Goal: Task Accomplishment & Management: Manage account settings

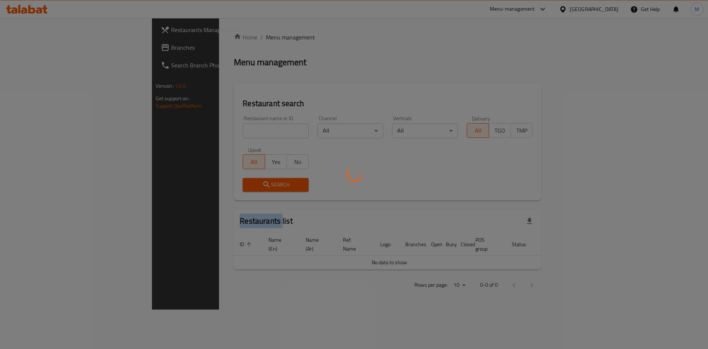
click at [176, 126] on div at bounding box center [354, 174] width 708 height 349
click at [179, 131] on div at bounding box center [354, 174] width 708 height 349
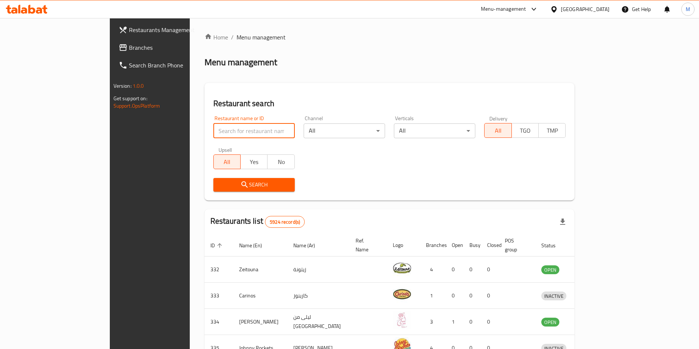
click at [213, 131] on input "search" at bounding box center [253, 130] width 81 height 15
paste input "Bahari"
type input "Bahari"
click button "Search" at bounding box center [253, 185] width 81 height 14
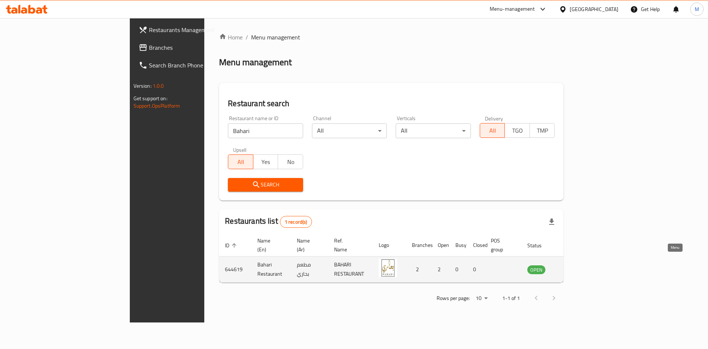
click at [579, 265] on link "enhanced table" at bounding box center [573, 269] width 14 height 9
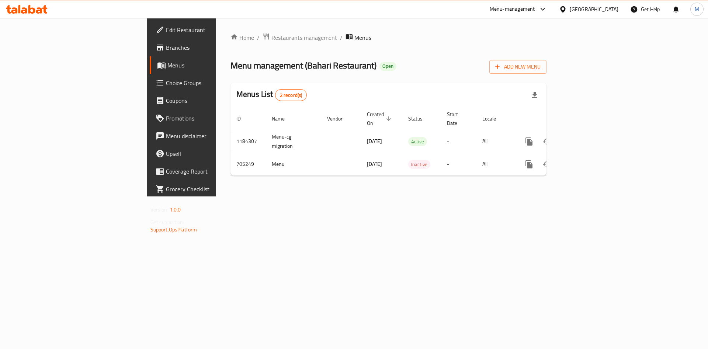
click at [166, 44] on span "Branches" at bounding box center [212, 47] width 93 height 9
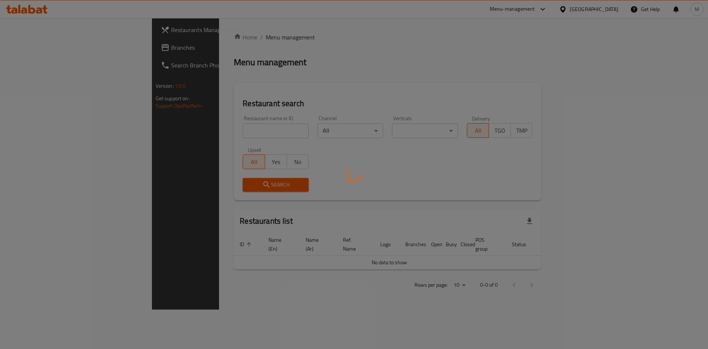
click at [206, 133] on div at bounding box center [354, 174] width 708 height 349
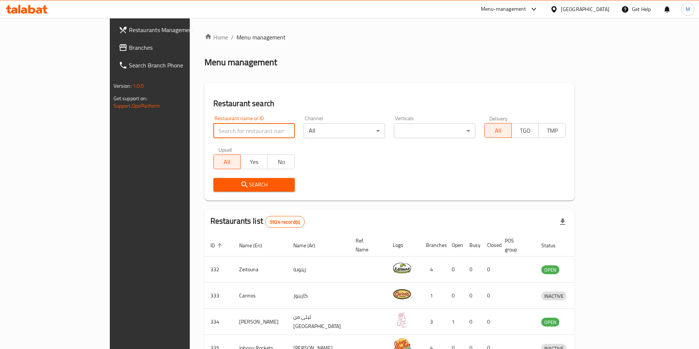
click at [213, 136] on input "search" at bounding box center [253, 130] width 81 height 15
paste input "Re: The scale M41"
click at [213, 133] on input "Re: The scal" at bounding box center [253, 130] width 81 height 15
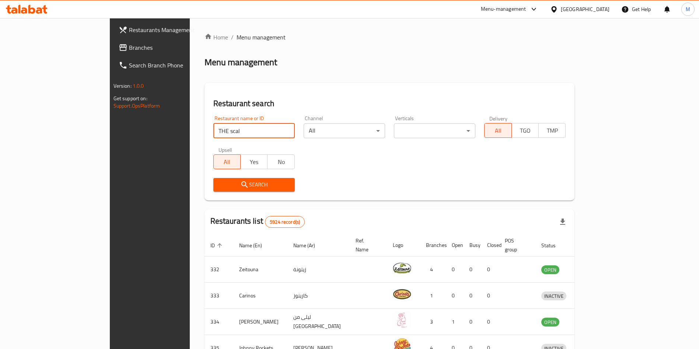
click at [213, 131] on input "THE scal" at bounding box center [253, 130] width 81 height 15
type input "THE scalE"
click button "Search" at bounding box center [253, 185] width 81 height 14
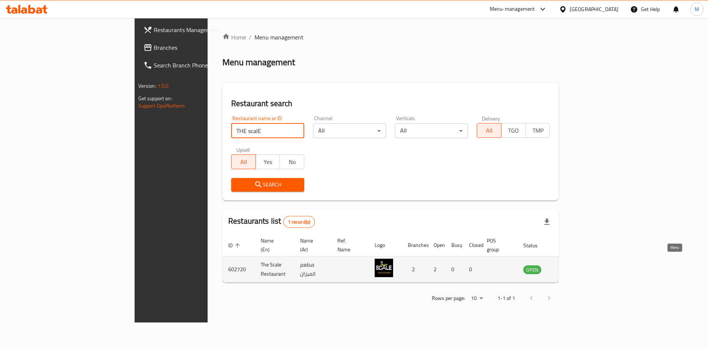
click at [575, 265] on link "enhanced table" at bounding box center [569, 269] width 14 height 9
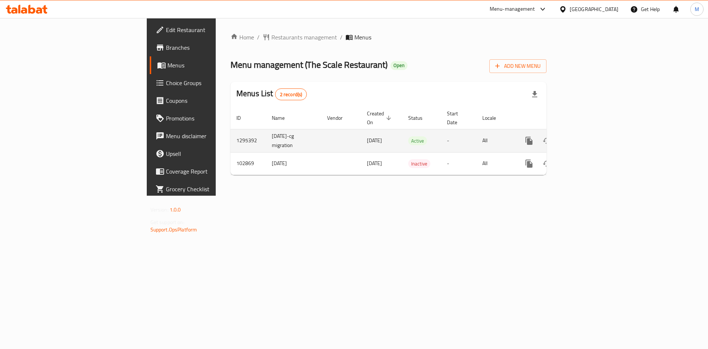
click at [597, 132] on td "enhanced table" at bounding box center [555, 140] width 83 height 23
click at [591, 135] on link "enhanced table" at bounding box center [582, 141] width 18 height 18
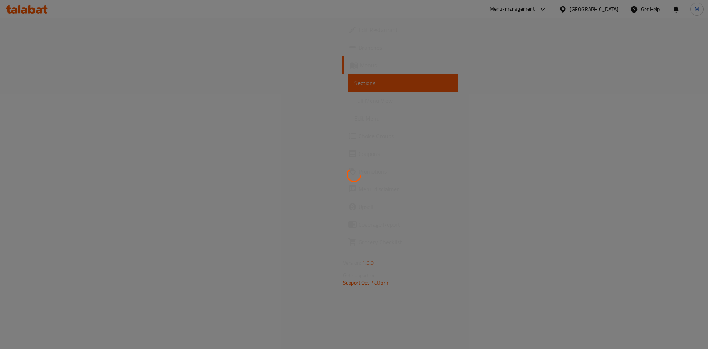
click at [673, 135] on div at bounding box center [354, 174] width 708 height 349
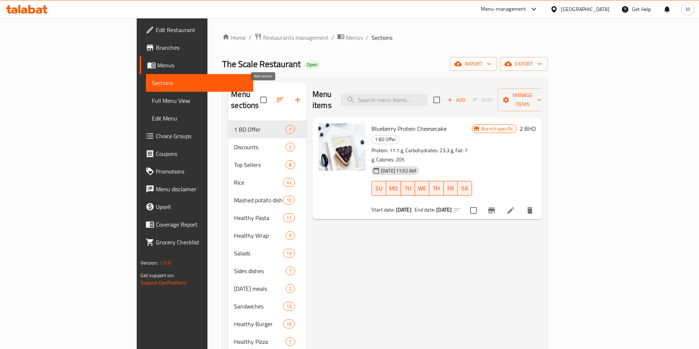
click at [293, 95] on icon "button" at bounding box center [297, 99] width 9 height 9
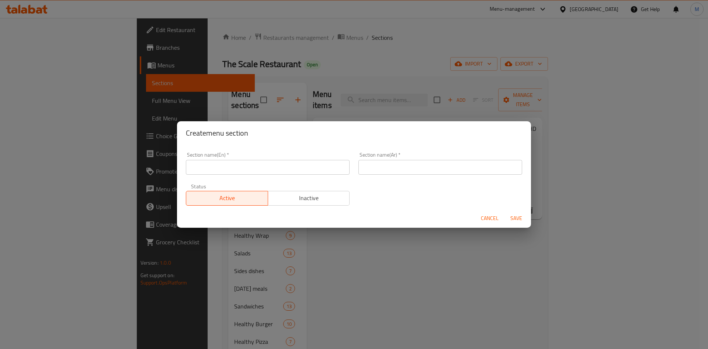
click at [269, 168] on input "text" at bounding box center [268, 167] width 164 height 15
type input "M41"
click at [390, 169] on input "text" at bounding box center [440, 167] width 164 height 15
type input "وجبة لشخص واحد"
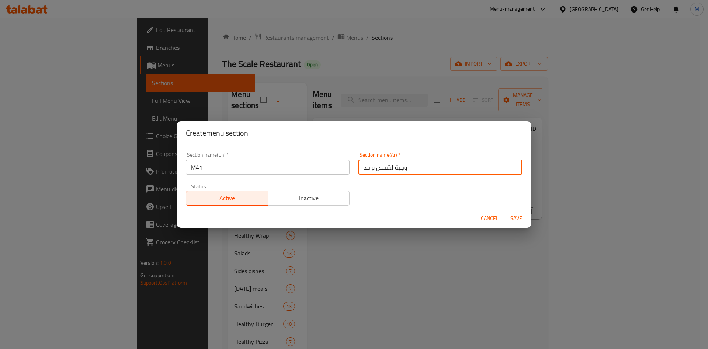
click at [520, 209] on div "Cancel Save" at bounding box center [354, 219] width 354 height 20
click at [513, 219] on span "Save" at bounding box center [516, 218] width 18 height 9
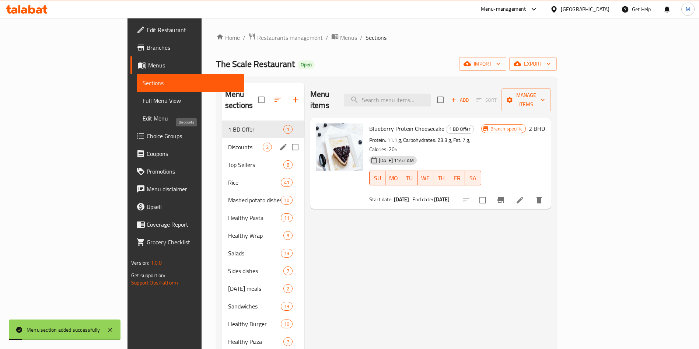
click at [228, 143] on span "Discounts" at bounding box center [245, 147] width 35 height 9
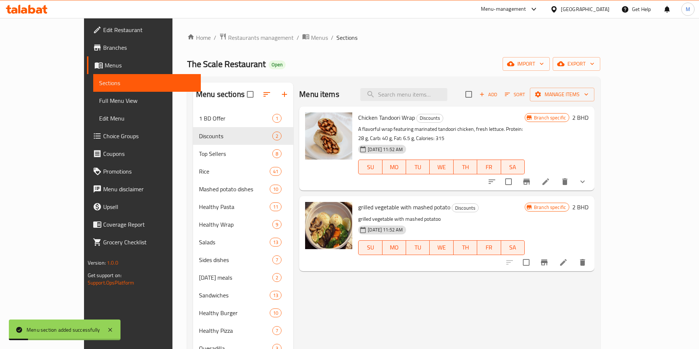
click at [199, 116] on span "1 BD Offer" at bounding box center [235, 118] width 73 height 9
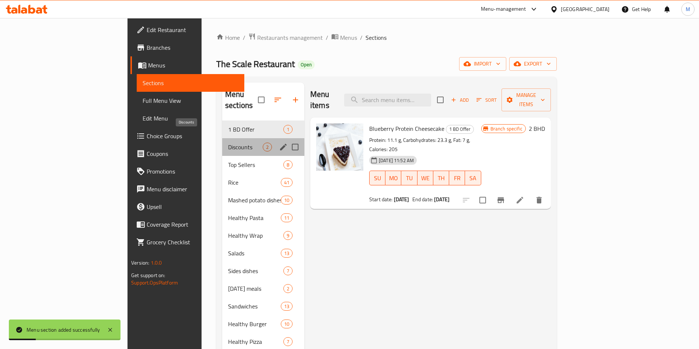
click at [228, 143] on span "Discounts" at bounding box center [245, 147] width 35 height 9
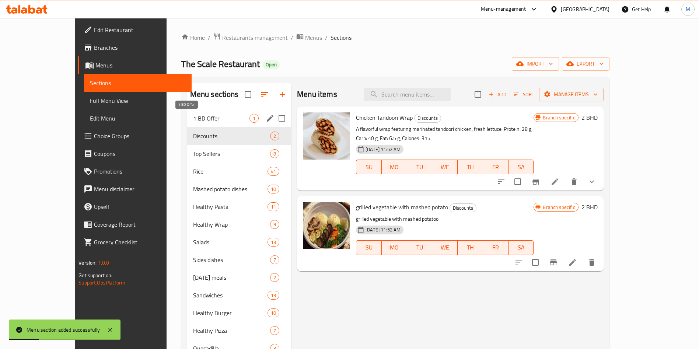
click at [193, 120] on span "1 BD Offer" at bounding box center [221, 118] width 56 height 9
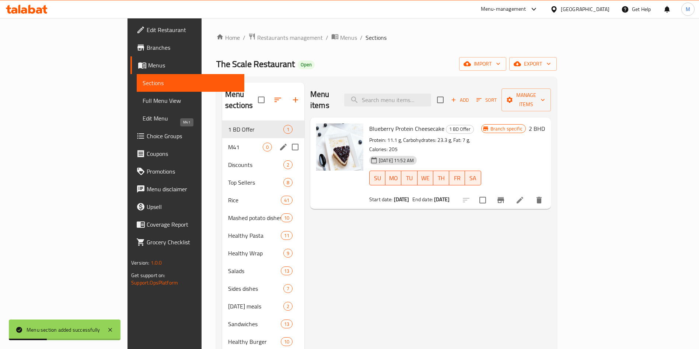
click at [222, 138] on div "M41 0" at bounding box center [263, 147] width 82 height 18
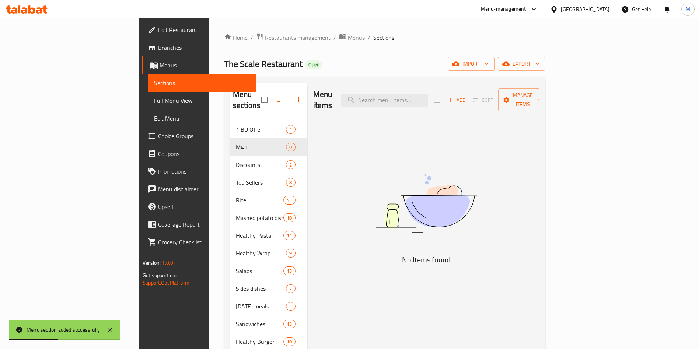
click at [468, 98] on button "Add" at bounding box center [457, 99] width 24 height 11
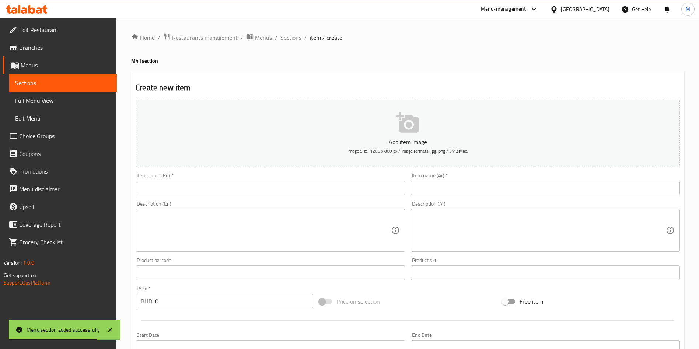
drag, startPoint x: 160, startPoint y: 175, endPoint x: 163, endPoint y: 178, distance: 4.4
click at [161, 176] on div "Item name (En)   * Item name (En) *" at bounding box center [270, 184] width 269 height 22
click at [165, 181] on input "text" at bounding box center [270, 188] width 269 height 15
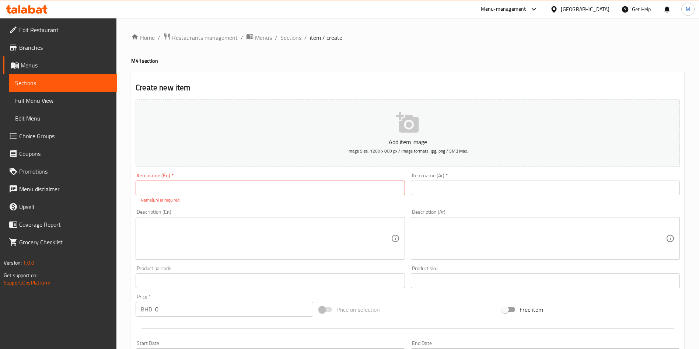
click at [334, 185] on input "text" at bounding box center [270, 188] width 269 height 15
paste input "The description Chicken Tandoori + Snickers BItes + Soft drink"
click at [180, 191] on input "The description Chicken Tandoori + Snickers BItes + Soft drink" at bounding box center [270, 188] width 269 height 15
click at [307, 188] on input "Chicken Tandoori + Snickers BItes + Soft drink" at bounding box center [270, 188] width 269 height 15
click at [213, 189] on input "Chicken Tandoori + Snickers BItes + Soft drink" at bounding box center [270, 188] width 269 height 15
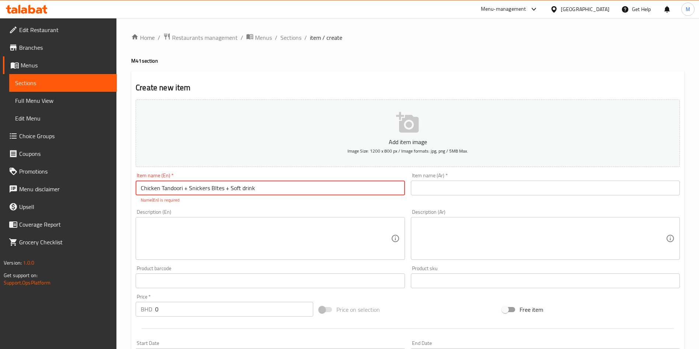
click at [213, 189] on input "Chicken Tandoori + Snickers BItes + Soft drink" at bounding box center [270, 188] width 269 height 15
click at [286, 181] on input "Chicken Tandoori + Snickers Bites + Soft drink" at bounding box center [270, 188] width 269 height 15
type input "Chicken Tandoori + Snickers Bites + Soft drink"
click at [226, 254] on div "Add item image Image Size: 1200 x 800 px / Image formats: jpg, png / 5MB Max. I…" at bounding box center [408, 260] width 550 height 326
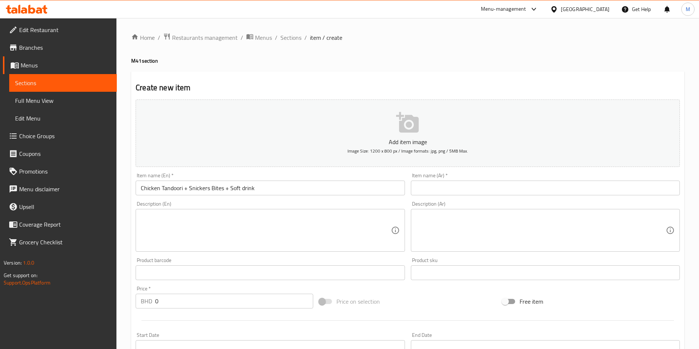
click at [461, 179] on div "Item name (Ar)   * Item name (Ar) *" at bounding box center [545, 184] width 269 height 22
click at [460, 186] on input "text" at bounding box center [545, 188] width 269 height 15
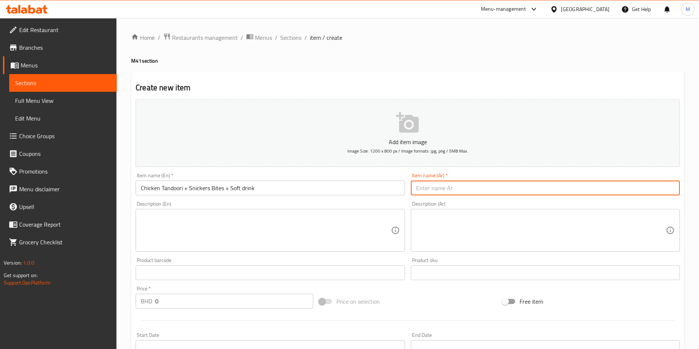
paste input "الوصف دجاج تندوري + سنيكرز بايتس + مشروب غازي"
type input "الوصف دجاج تندوري + سنيكرز بايتس + مشروب غازي"
click at [286, 185] on input "Chicken Tandoori + Snickers Bites + Soft drink" at bounding box center [270, 188] width 269 height 15
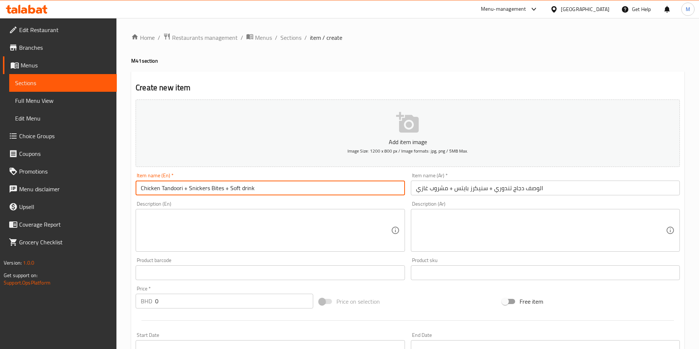
click at [285, 189] on input "Chicken Tandoori + Snickers Bites + Soft drink" at bounding box center [270, 188] width 269 height 15
click at [218, 240] on textarea at bounding box center [266, 230] width 250 height 35
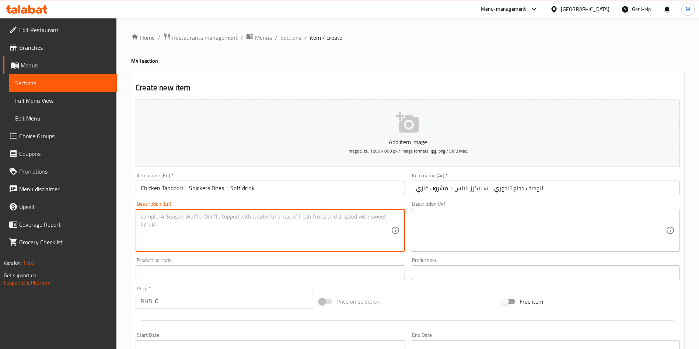
paste textarea "Chicken Tandoori and Snickers Bites with Soft drink"
type textarea "Chicken Tandoori and Snickers Bites with Soft drink"
click at [466, 238] on textarea at bounding box center [541, 230] width 250 height 35
paste textarea "دجاج تندوري وقطع سنيكرز مع مشروب غازي"
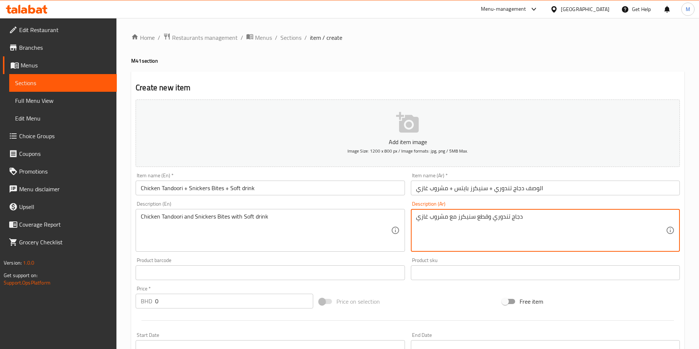
type textarea "دجاج تندوري وقطع سنيكرز مع مشروب غازي"
click at [181, 306] on input "0" at bounding box center [234, 301] width 158 height 15
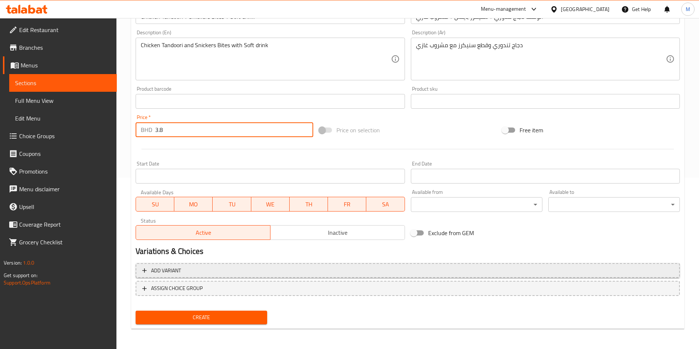
scroll to position [172, 0]
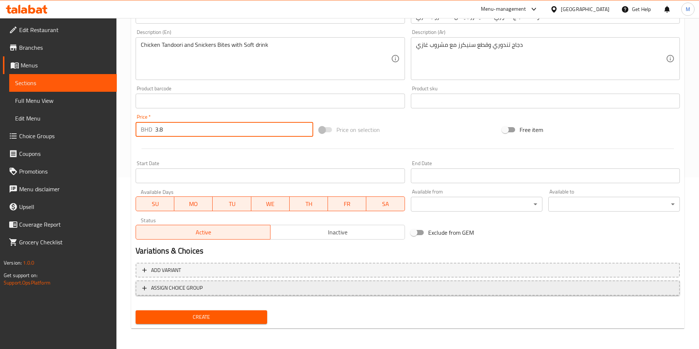
type input "3.8"
click at [201, 290] on span "ASSIGN CHOICE GROUP" at bounding box center [177, 287] width 52 height 9
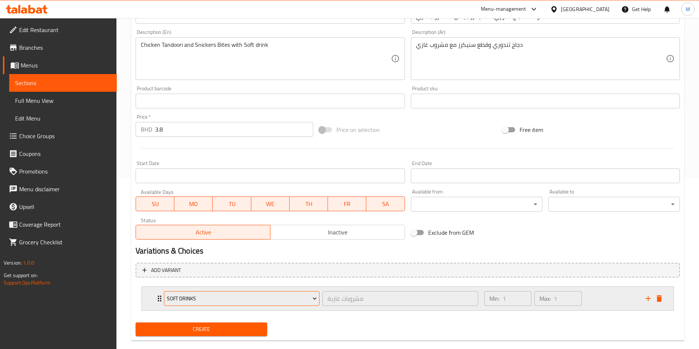
click at [225, 300] on span "Soft Drinks" at bounding box center [242, 298] width 150 height 9
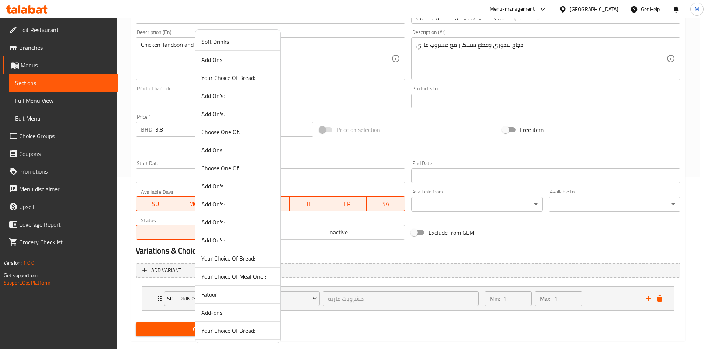
click at [358, 151] on div at bounding box center [354, 174] width 708 height 349
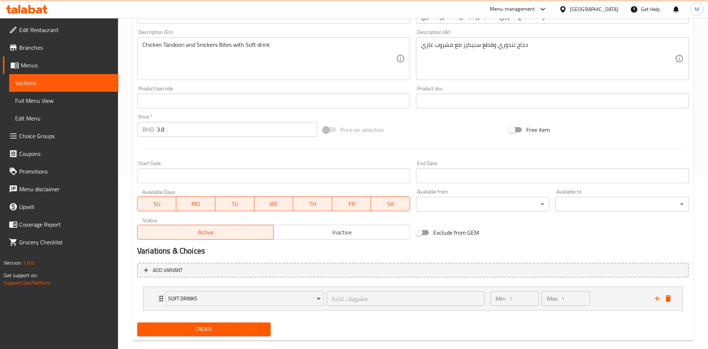
click at [358, 151] on div at bounding box center [412, 149] width 557 height 18
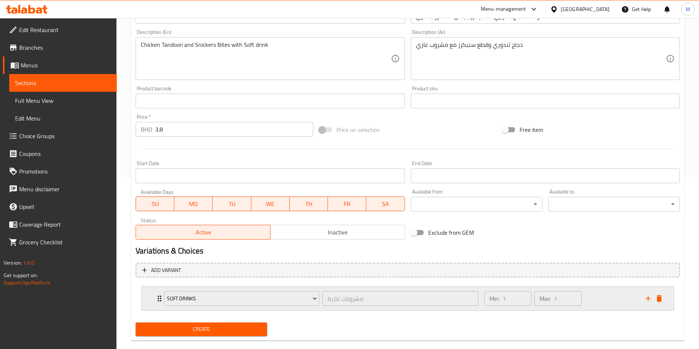
click at [148, 301] on div "Soft Drinks مشروبات غازبة ​ Min: 1 ​ Max: 1 ​" at bounding box center [408, 299] width 532 height 24
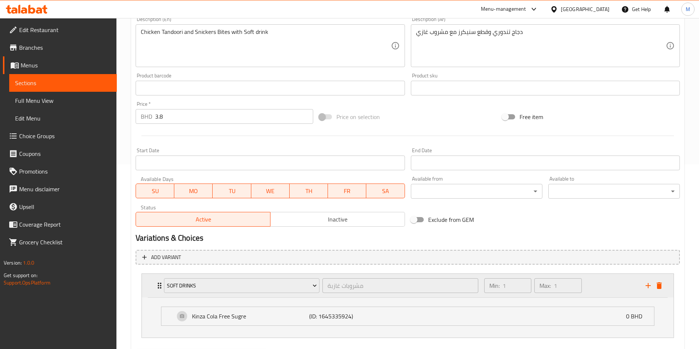
scroll to position [224, 0]
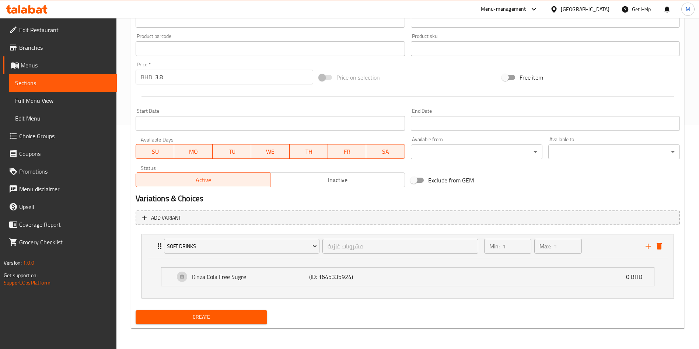
drag, startPoint x: 261, startPoint y: 1, endPoint x: 118, endPoint y: 71, distance: 158.7
click at [118, 71] on div "Home / Restaurants management / Menus / Sections / item / create M41 section Cr…" at bounding box center [407, 71] width 583 height 555
click at [663, 247] on icon "delete" at bounding box center [659, 246] width 9 height 9
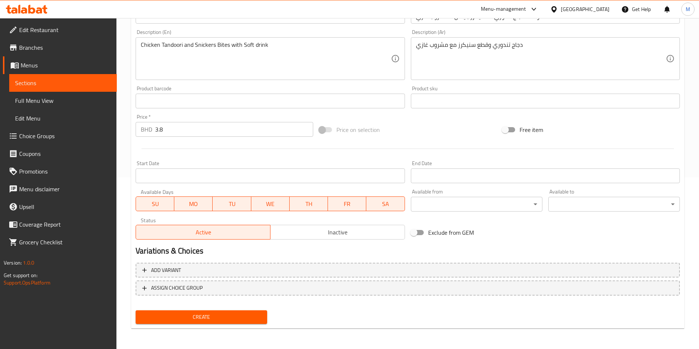
scroll to position [172, 0]
click at [256, 318] on span "Create" at bounding box center [202, 317] width 120 height 9
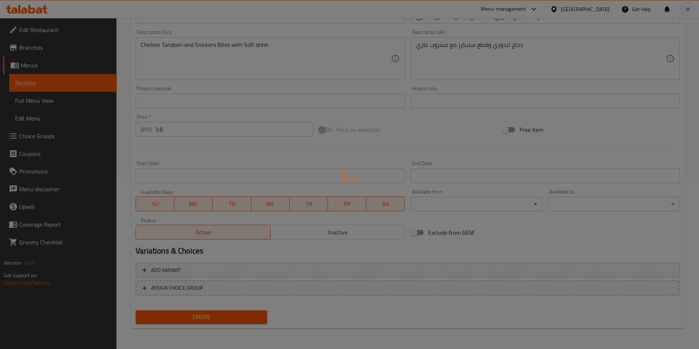
type input "0"
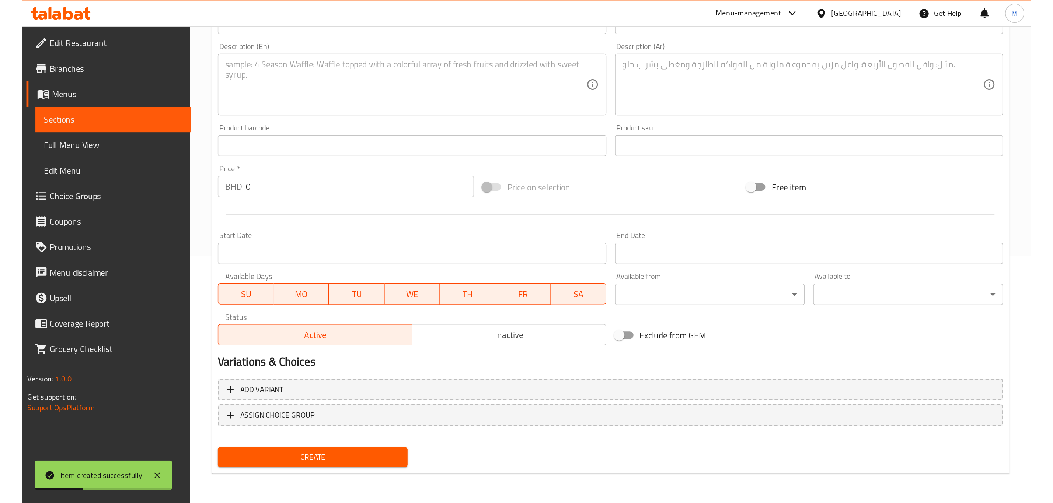
scroll to position [0, 0]
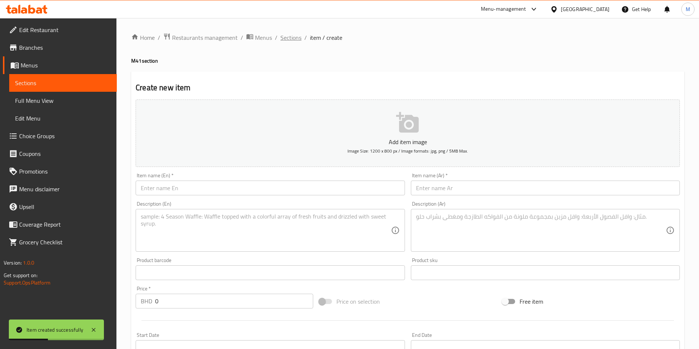
click at [291, 36] on span "Sections" at bounding box center [290, 37] width 21 height 9
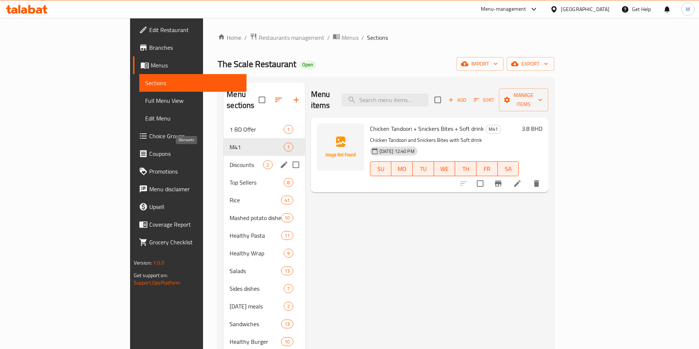
drag, startPoint x: 220, startPoint y: 152, endPoint x: 217, endPoint y: 145, distance: 7.1
click at [230, 160] on span "Discounts" at bounding box center [247, 164] width 34 height 9
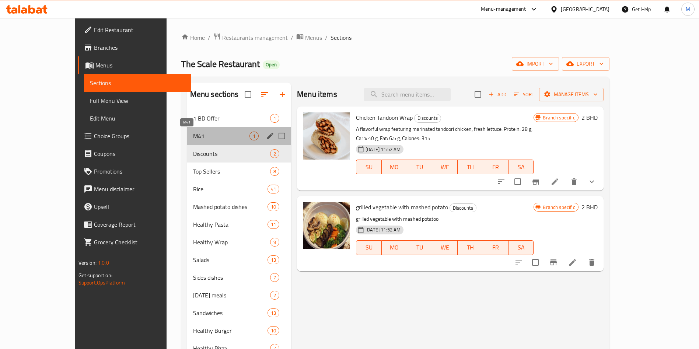
click at [211, 132] on span "M41" at bounding box center [221, 136] width 56 height 9
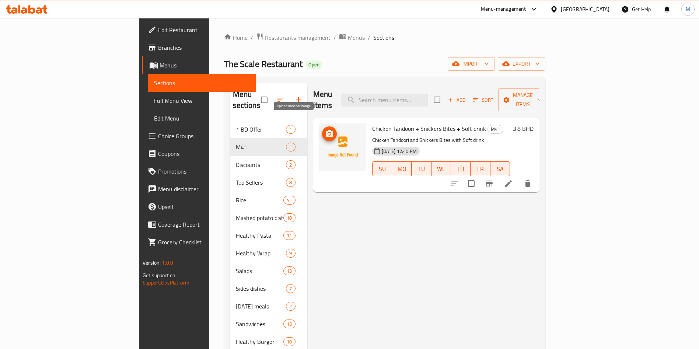
click at [326, 130] on icon "upload picture" at bounding box center [329, 133] width 7 height 7
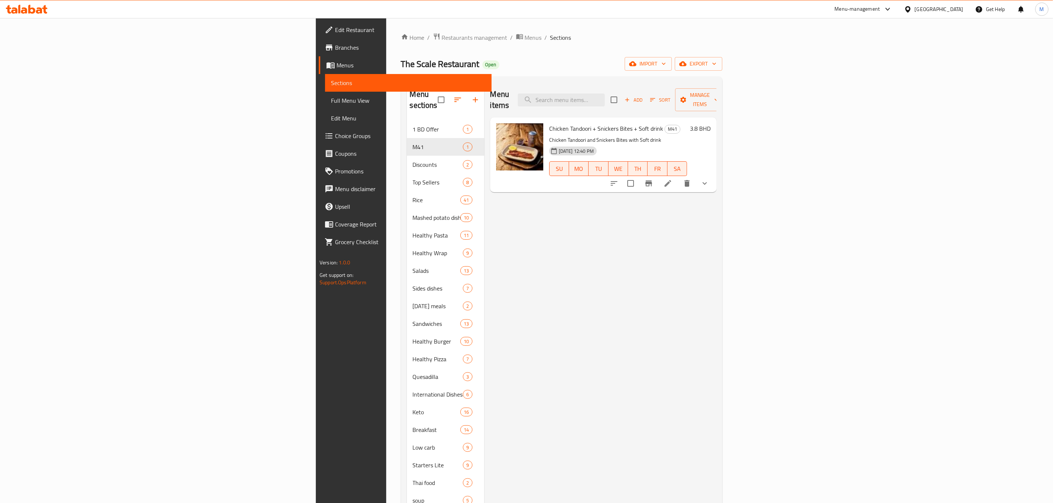
click at [319, 52] on link "Branches" at bounding box center [405, 48] width 173 height 18
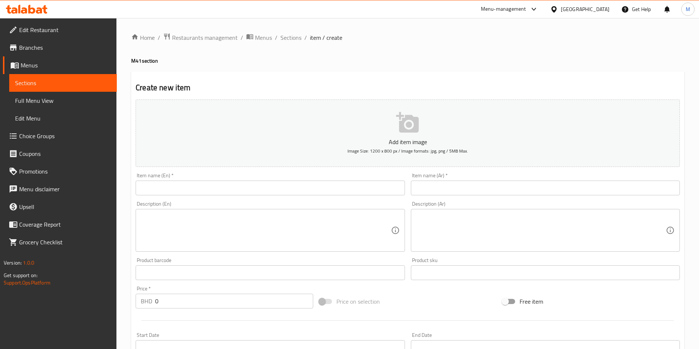
click at [48, 138] on span "Choice Groups" at bounding box center [65, 136] width 92 height 9
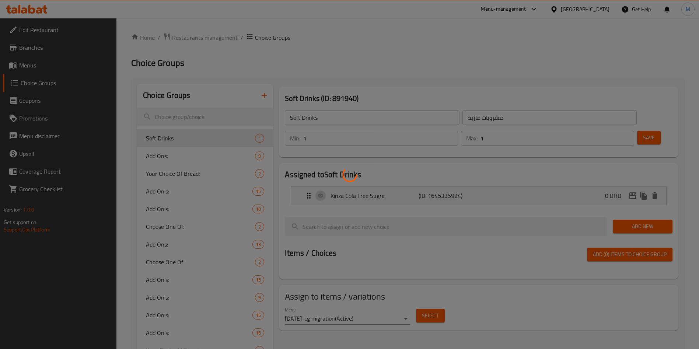
click at [216, 122] on div at bounding box center [349, 174] width 699 height 349
click at [253, 119] on div at bounding box center [349, 174] width 699 height 349
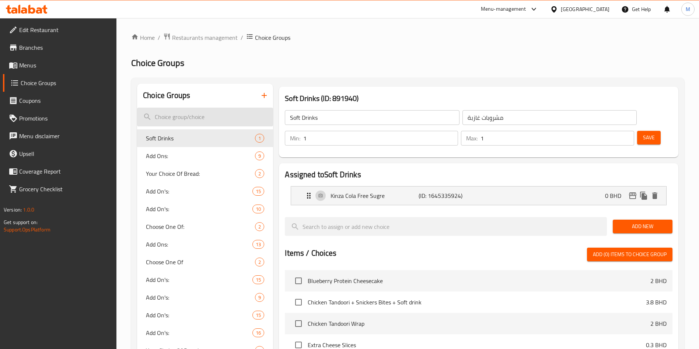
click at [248, 111] on input "search" at bounding box center [205, 117] width 136 height 19
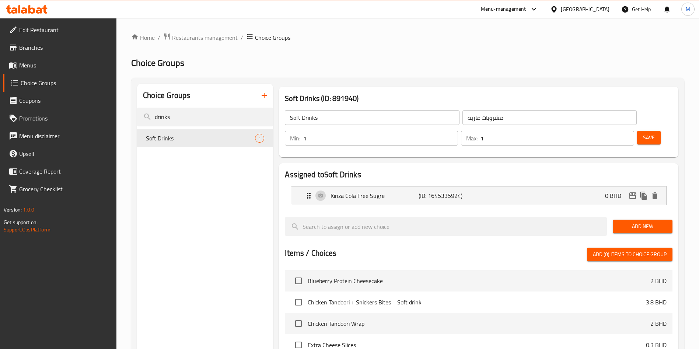
type input "drinks"
click at [268, 93] on icon "button" at bounding box center [264, 95] width 9 height 9
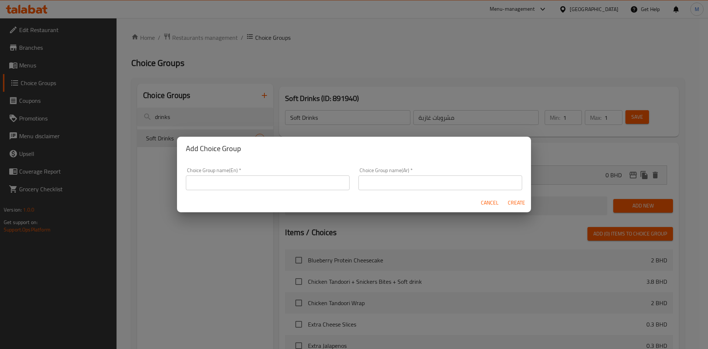
click at [311, 175] on div "Choice Group name(En)   * Choice Group name(En) *" at bounding box center [268, 179] width 164 height 22
click at [309, 180] on input "text" at bounding box center [268, 182] width 164 height 15
type input "your choice of soft drink"
drag, startPoint x: 399, startPoint y: 175, endPoint x: 401, endPoint y: 184, distance: 9.5
click at [401, 184] on div "Choice Group name(Ar)   * Choice Group name(Ar) *" at bounding box center [440, 179] width 164 height 22
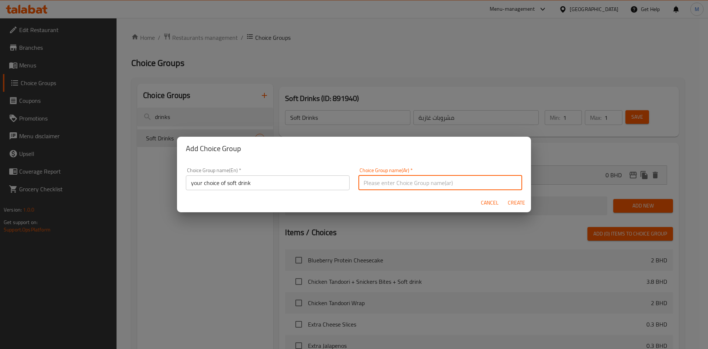
click at [401, 184] on input "text" at bounding box center [440, 182] width 164 height 15
type input "اختيارك من المشروب"
drag, startPoint x: 519, startPoint y: 200, endPoint x: 548, endPoint y: 148, distance: 59.7
click at [519, 200] on span "Create" at bounding box center [516, 202] width 18 height 9
type input "your choice of soft drink"
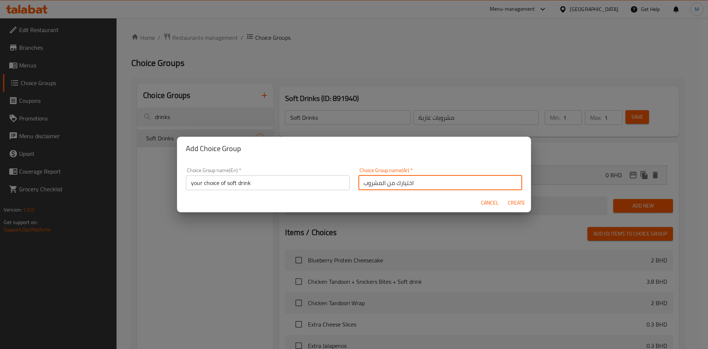
type input "اختيارك من المشروب"
type input "0"
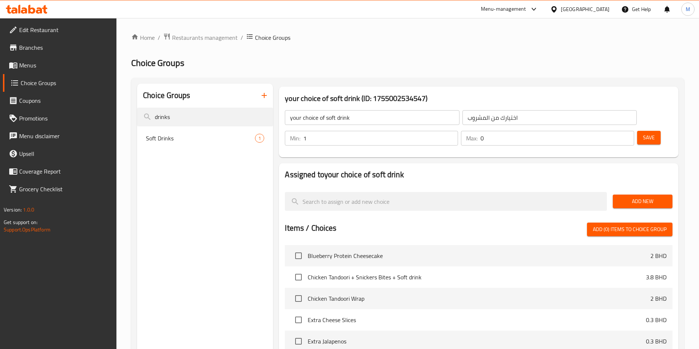
type input "1"
click at [458, 131] on input "1" at bounding box center [380, 138] width 155 height 15
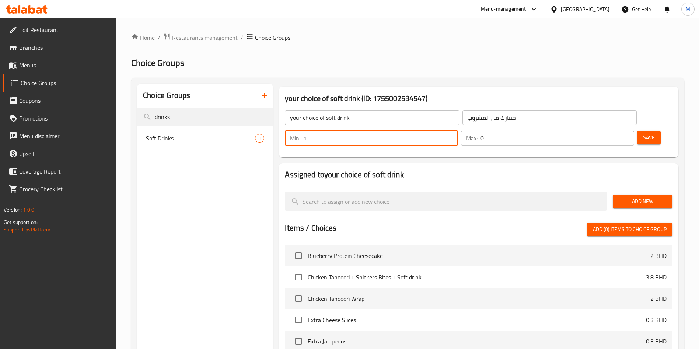
type input "1"
click at [614, 131] on input "1" at bounding box center [558, 138] width 154 height 15
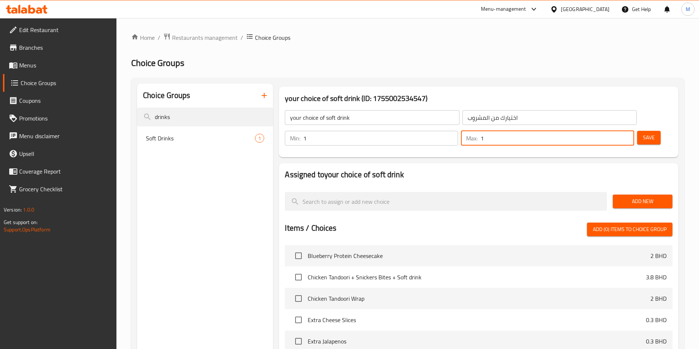
click at [634, 197] on span "Add New" at bounding box center [643, 201] width 48 height 9
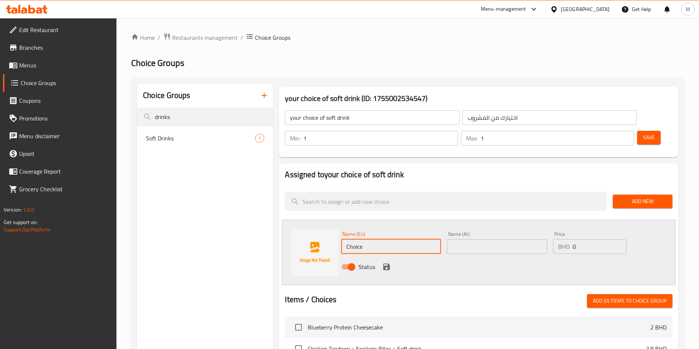
click at [415, 239] on input "Choice" at bounding box center [391, 246] width 100 height 15
paste input "Kinza Zero"
type input "Kinza Zero"
click at [388, 264] on icon "save" at bounding box center [386, 267] width 7 height 7
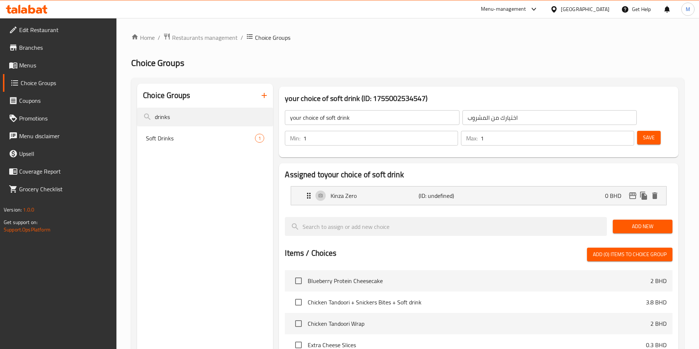
drag, startPoint x: 647, startPoint y: 208, endPoint x: 362, endPoint y: 216, distance: 285.0
click at [647, 222] on span "Add New" at bounding box center [643, 226] width 48 height 9
click at [640, 222] on span "Add New" at bounding box center [643, 226] width 48 height 9
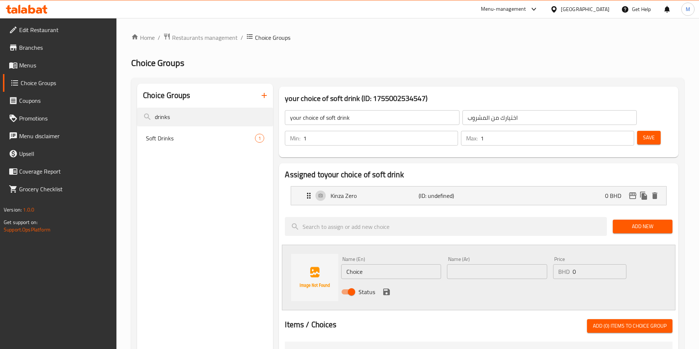
click at [386, 264] on input "Choice" at bounding box center [391, 271] width 100 height 15
paste input "Sprite Zero"
type input "Sprite Zero"
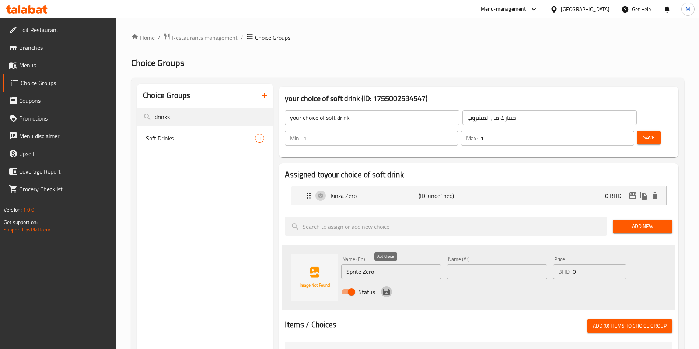
click at [386, 289] on icon "save" at bounding box center [386, 292] width 7 height 7
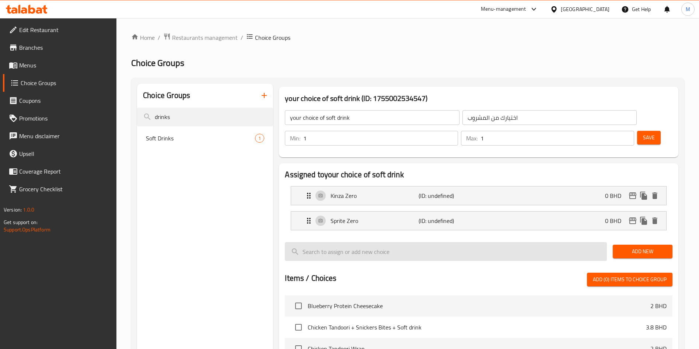
drag, startPoint x: 651, startPoint y: 231, endPoint x: 505, endPoint y: 237, distance: 146.4
click at [651, 247] on span "Add New" at bounding box center [643, 251] width 48 height 9
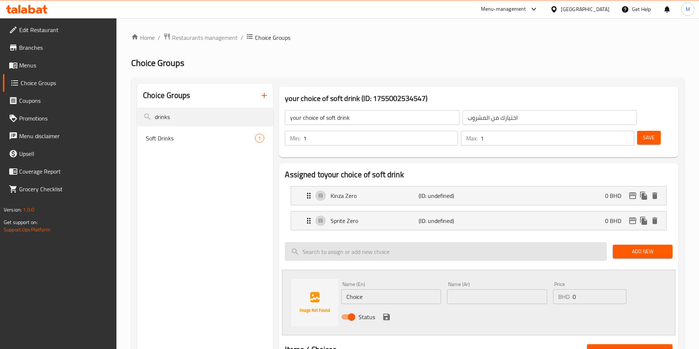
click at [432, 242] on input "search" at bounding box center [446, 251] width 322 height 19
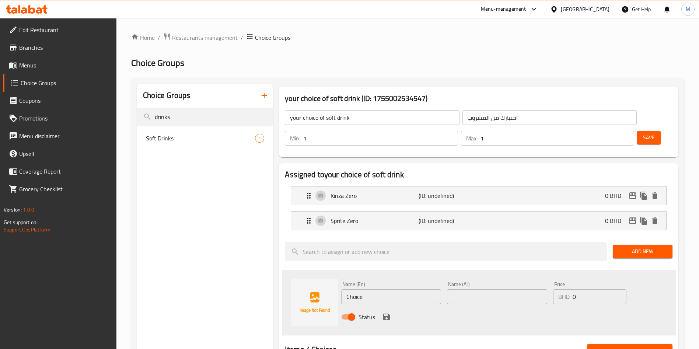
click at [392, 289] on input "Choice" at bounding box center [391, 296] width 100 height 15
paste input "Coca cola zero"
type input "Coca cola zero"
click at [390, 314] on icon "save" at bounding box center [386, 317] width 7 height 7
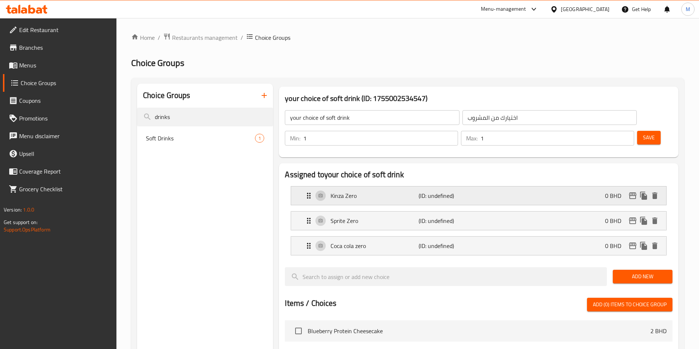
click at [396, 191] on p "Kinza Zero" at bounding box center [375, 195] width 88 height 9
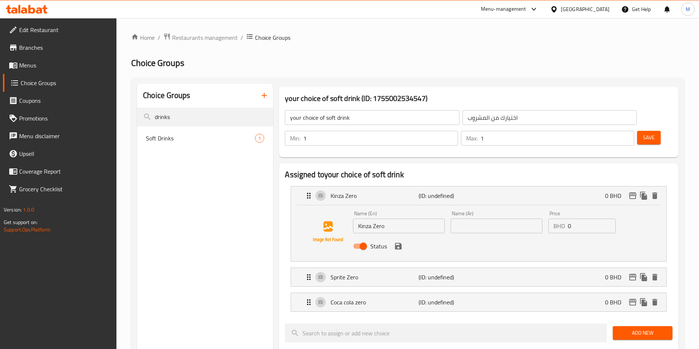
click at [486, 219] on input "text" at bounding box center [497, 226] width 92 height 15
click at [400, 243] on icon "save" at bounding box center [398, 246] width 7 height 7
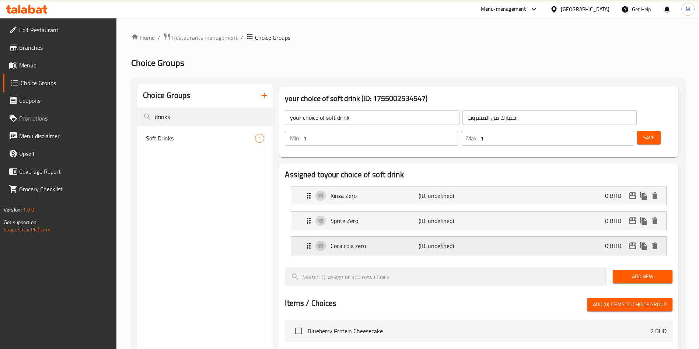
type input "كينزا زيرو"
click at [454, 211] on div "Sprite Zero (ID: undefined) 0 BHD Name (En) Sprite Zero Name (En) Name (Ar) Nam…" at bounding box center [479, 220] width 376 height 19
click at [492, 212] on div "Sprite Zero (ID: undefined) 0 BHD" at bounding box center [480, 221] width 353 height 18
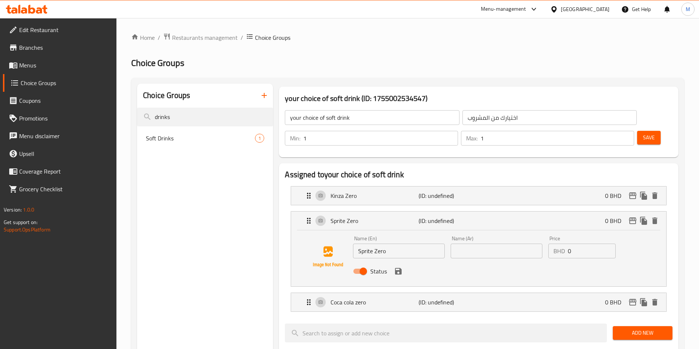
click at [497, 244] on input "text" at bounding box center [497, 251] width 92 height 15
click at [395, 268] on icon "save" at bounding box center [398, 271] width 7 height 7
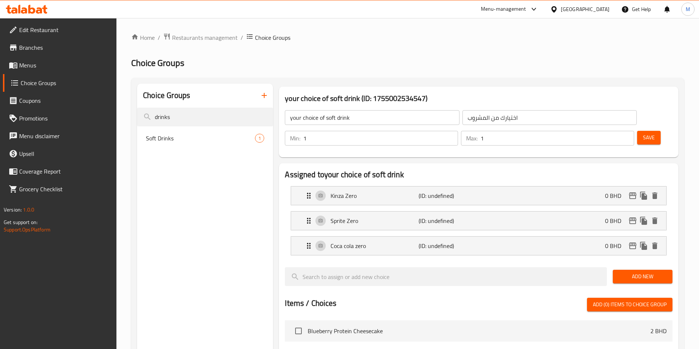
type input "سبرايت زيرو"
click at [438, 241] on p "(ID: undefined)" at bounding box center [448, 245] width 59 height 9
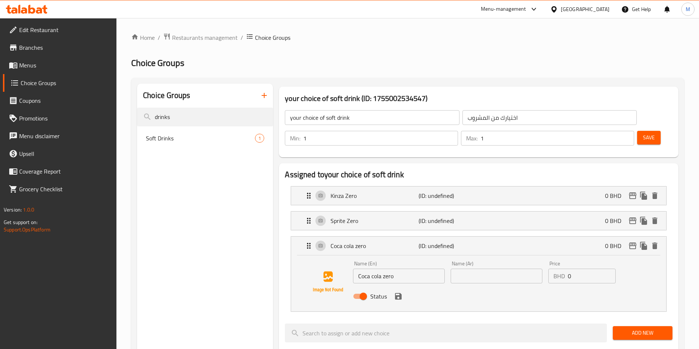
click at [533, 269] on input "text" at bounding box center [497, 276] width 92 height 15
click at [389, 286] on div "Status" at bounding box center [496, 296] width 293 height 20
click at [397, 292] on icon "save" at bounding box center [398, 296] width 9 height 9
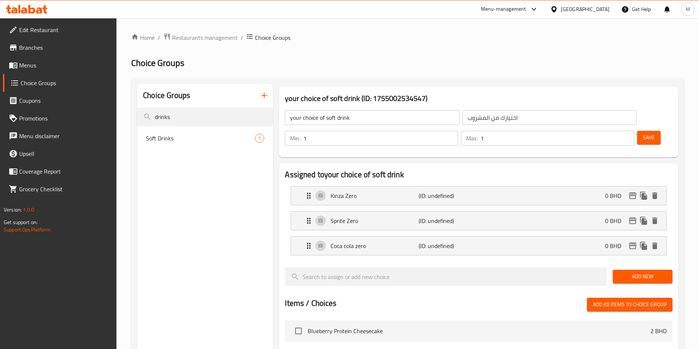
type input "كوكولا زيرو"
click at [638, 131] on button "Save" at bounding box center [649, 138] width 24 height 14
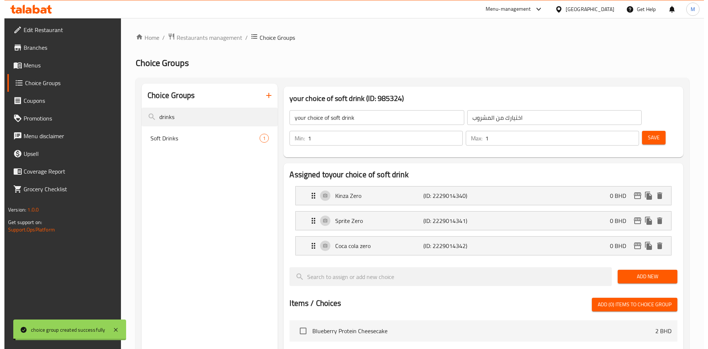
scroll to position [238, 0]
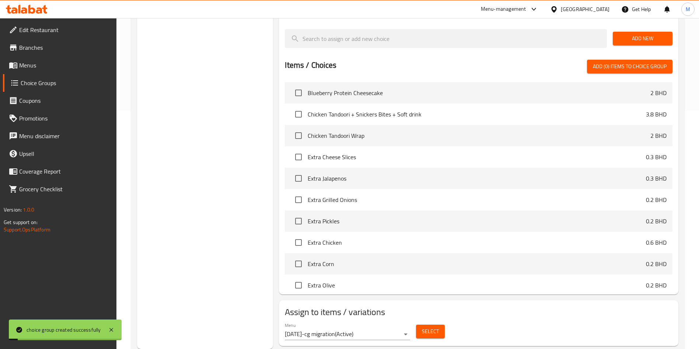
click at [444, 322] on div "Select" at bounding box center [430, 332] width 35 height 20
click at [438, 327] on span "Select" at bounding box center [430, 331] width 17 height 9
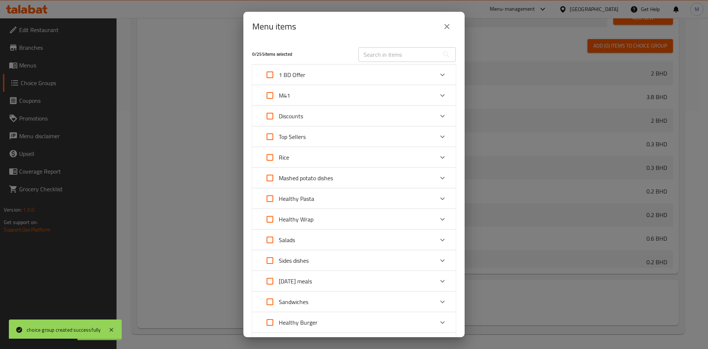
click at [414, 101] on div "M41" at bounding box center [347, 96] width 172 height 18
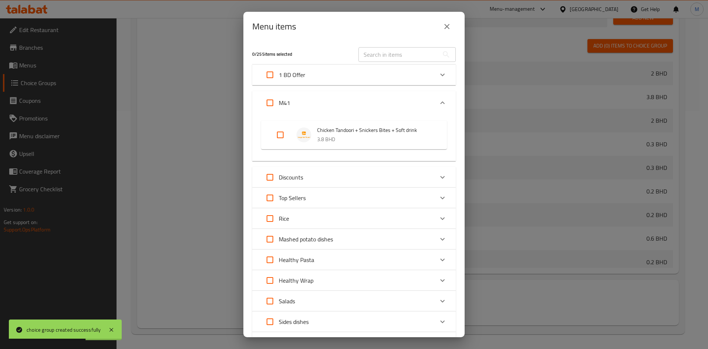
click at [285, 133] on input "Expand" at bounding box center [280, 135] width 18 height 18
checkbox input "false"
click at [276, 136] on input "Expand" at bounding box center [280, 135] width 18 height 18
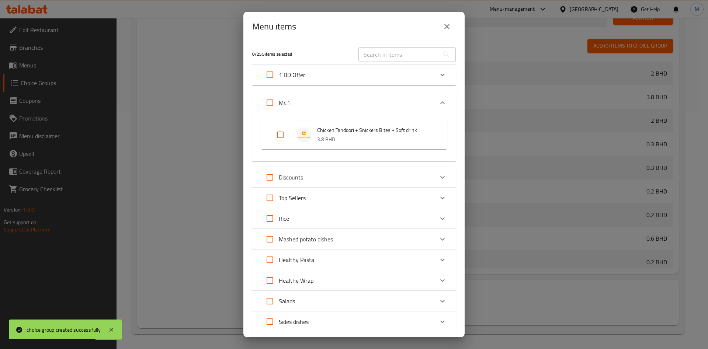
checkbox input "true"
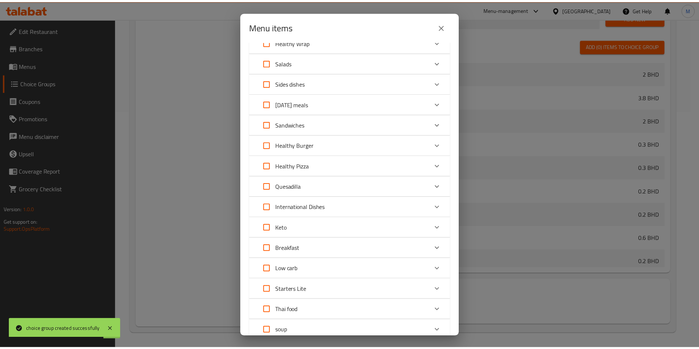
scroll to position [397, 0]
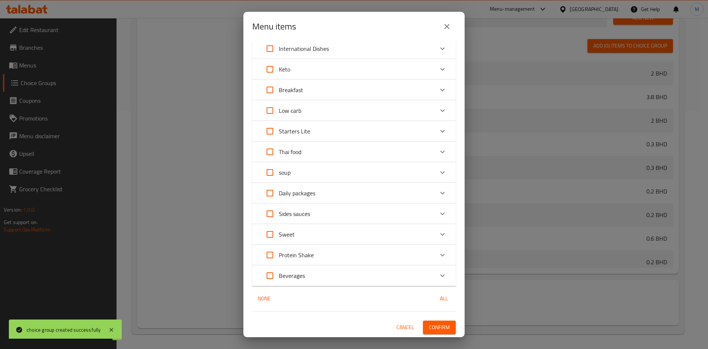
click at [423, 322] on button "Confirm" at bounding box center [439, 328] width 33 height 14
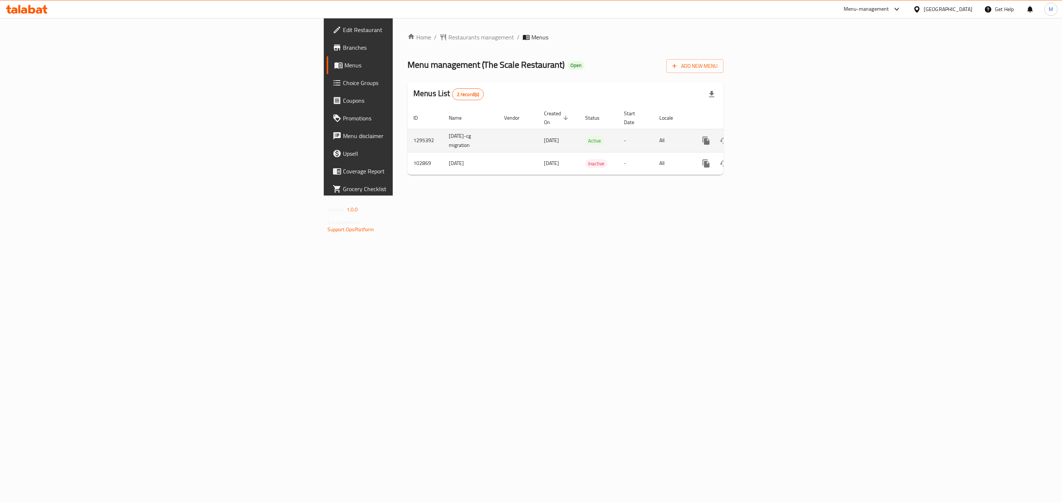
click at [763, 136] on icon "enhanced table" at bounding box center [758, 140] width 9 height 9
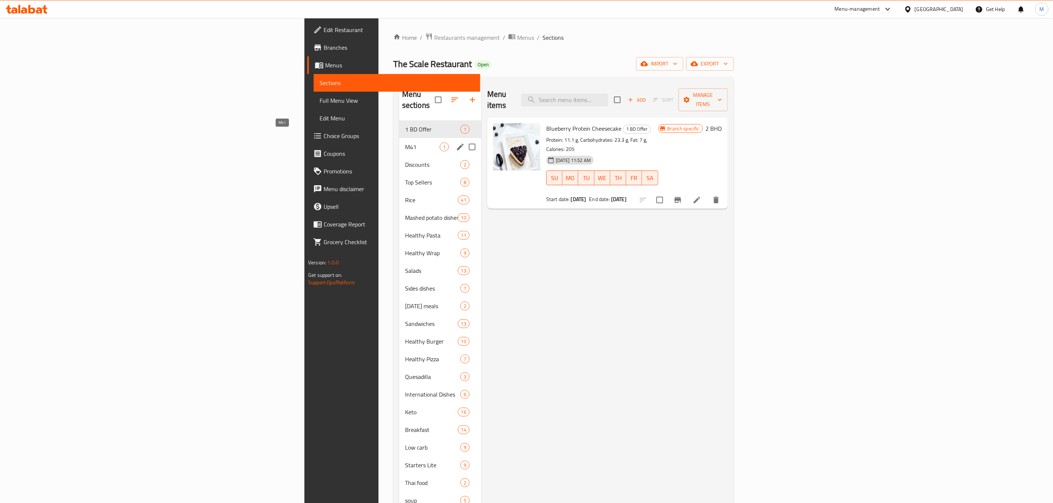
click at [405, 143] on span "M41" at bounding box center [422, 147] width 35 height 9
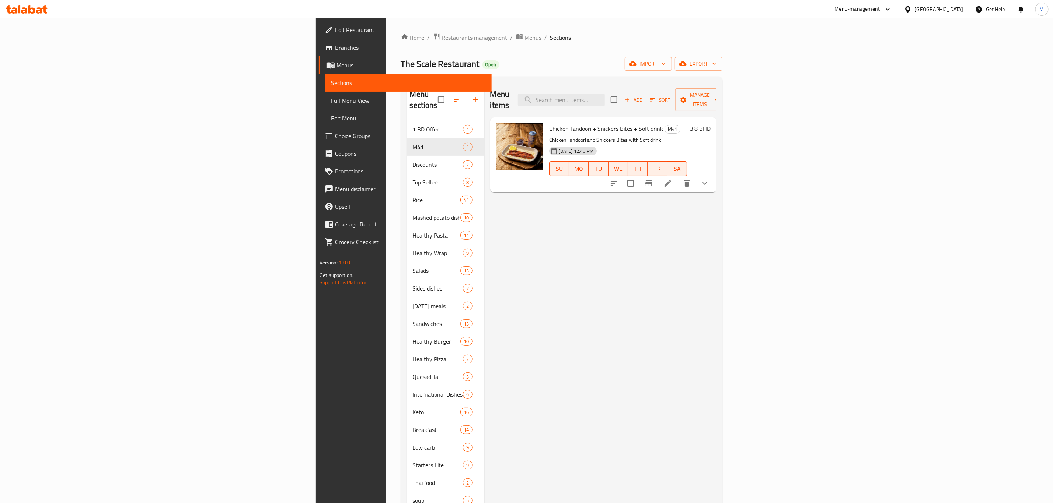
click at [678, 177] on li at bounding box center [668, 183] width 21 height 13
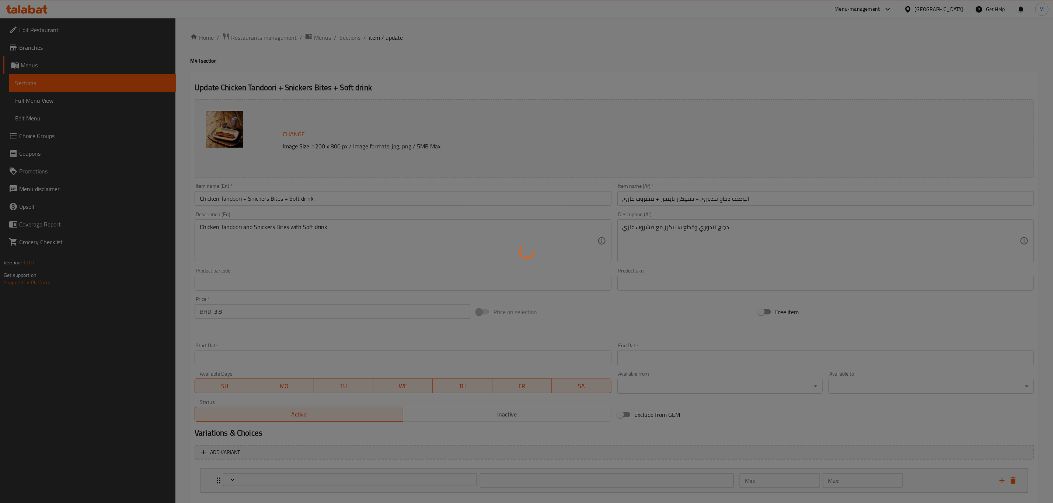
type input "اختيارك من المشروب"
type input "1"
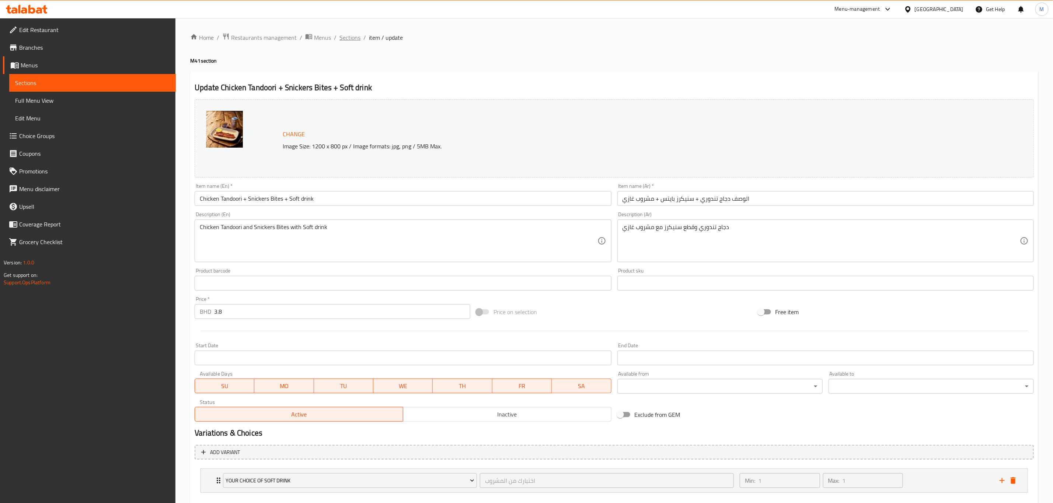
click at [345, 40] on span "Sections" at bounding box center [349, 37] width 21 height 9
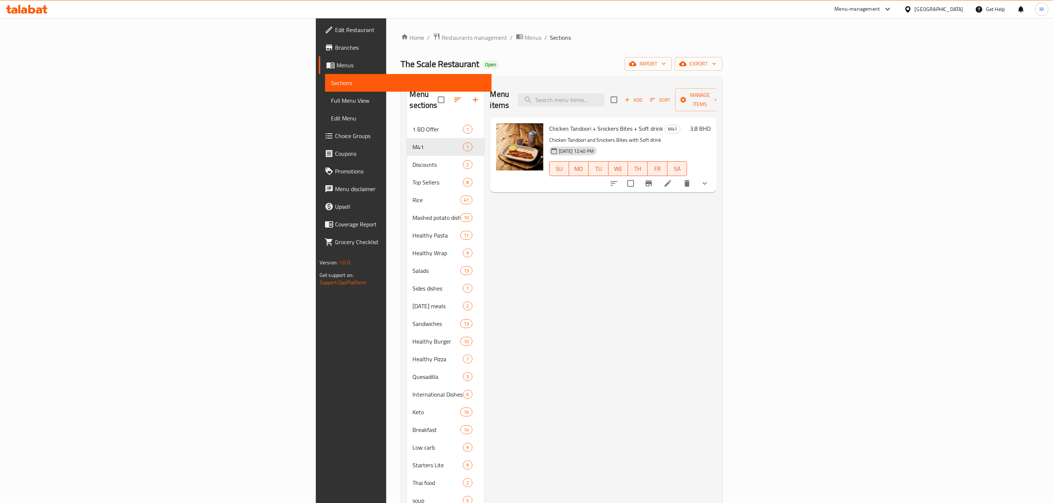
click at [401, 64] on span "The Scale Restaurant" at bounding box center [440, 64] width 79 height 17
copy span "The Scale Restaurant"
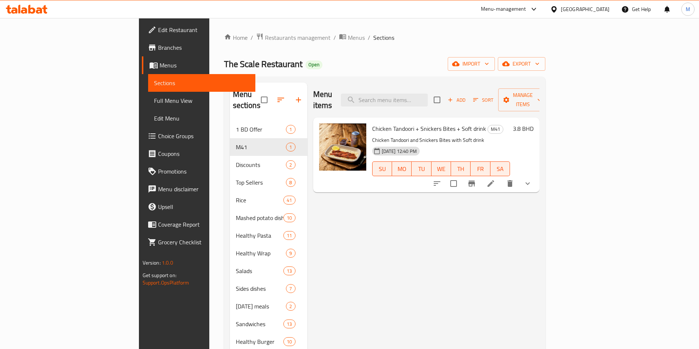
click at [439, 56] on div "Home / Restaurants management / Menus / Sections The Scale Restaurant Open impo…" at bounding box center [384, 320] width 321 height 574
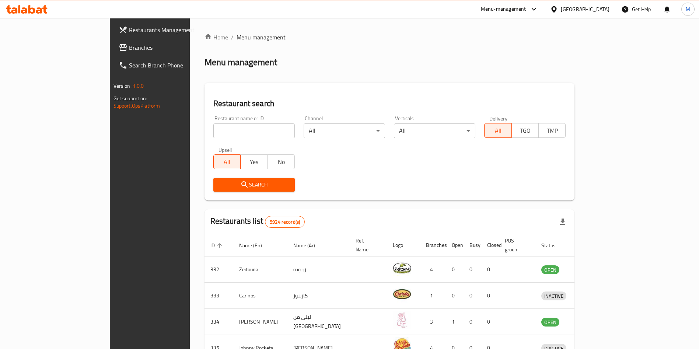
click at [195, 132] on div at bounding box center [349, 174] width 699 height 349
click at [213, 132] on input "search" at bounding box center [253, 130] width 81 height 15
type input "Shake Shack"
click at [214, 179] on button "Search" at bounding box center [253, 185] width 81 height 14
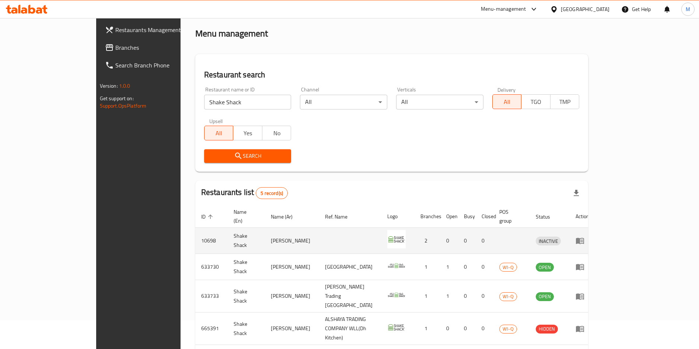
scroll to position [70, 0]
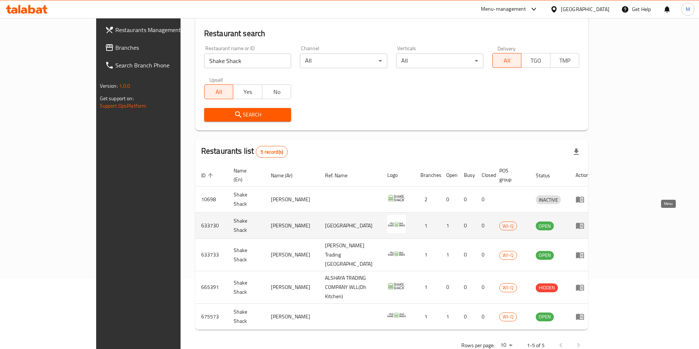
click at [584, 223] on icon "enhanced table" at bounding box center [580, 226] width 8 height 6
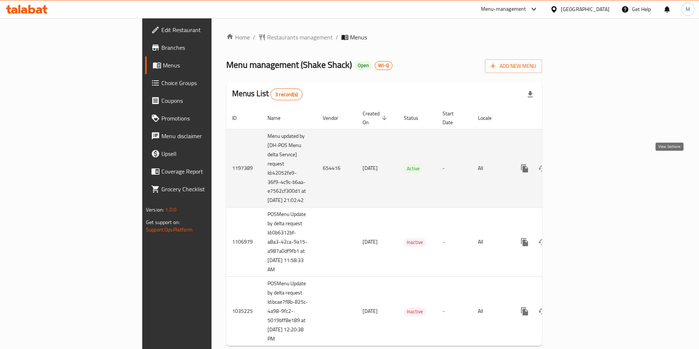
click at [581, 166] on icon "enhanced table" at bounding box center [578, 168] width 7 height 7
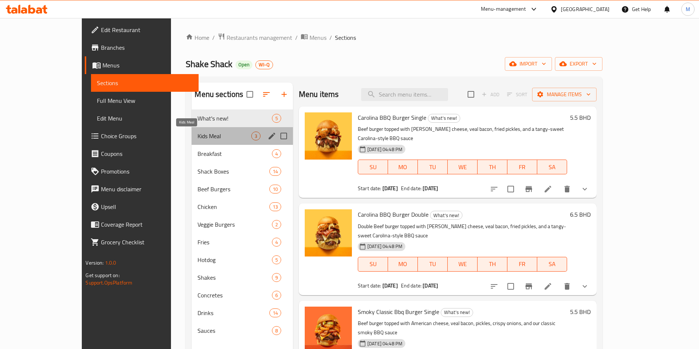
click at [198, 132] on span "Kids Meal" at bounding box center [224, 136] width 53 height 9
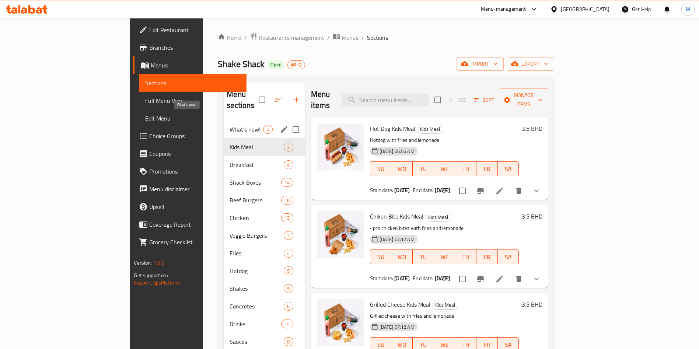
click at [230, 125] on span "What's new!" at bounding box center [247, 129] width 34 height 9
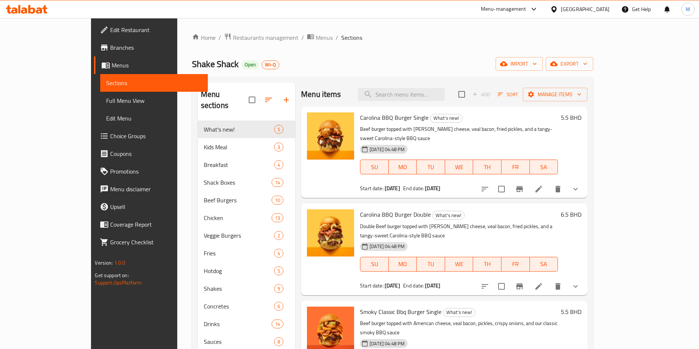
click at [262, 96] on div at bounding box center [272, 100] width 46 height 18
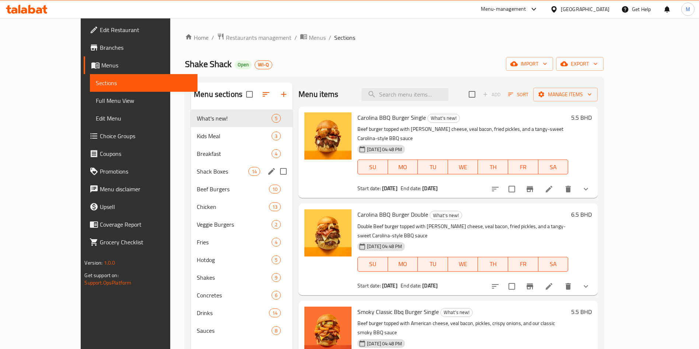
click at [219, 168] on span "Shack Boxes" at bounding box center [223, 171] width 52 height 9
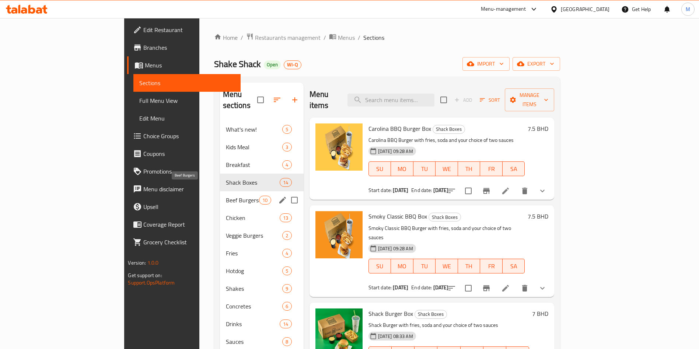
click at [226, 196] on span "Beef Burgers" at bounding box center [243, 200] width 34 height 9
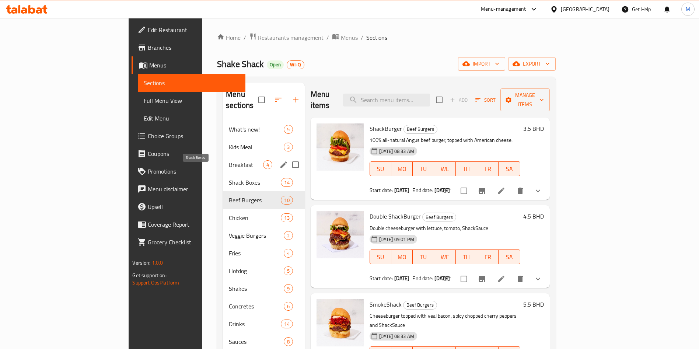
click at [223, 156] on div "Breakfast 4" at bounding box center [264, 165] width 82 height 18
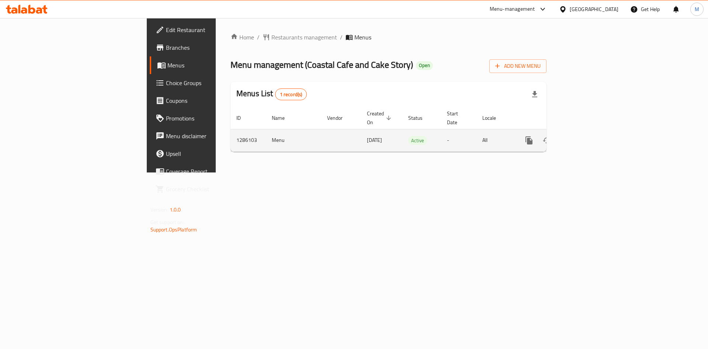
click at [586, 136] on icon "enhanced table" at bounding box center [582, 140] width 9 height 9
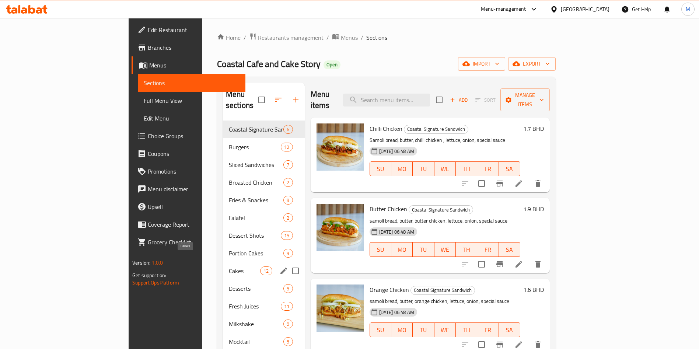
click at [229, 266] on span "Cakes" at bounding box center [244, 270] width 31 height 9
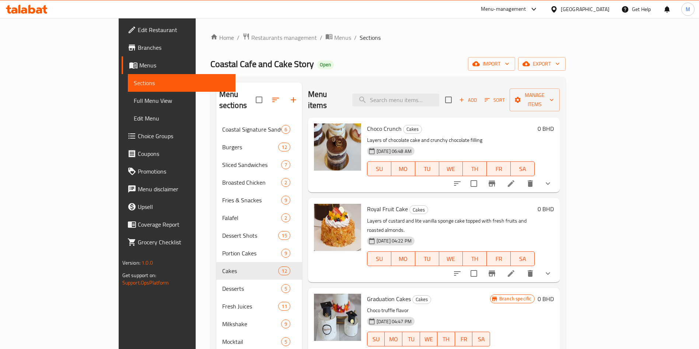
click at [557, 177] on button "show more" at bounding box center [548, 184] width 18 height 18
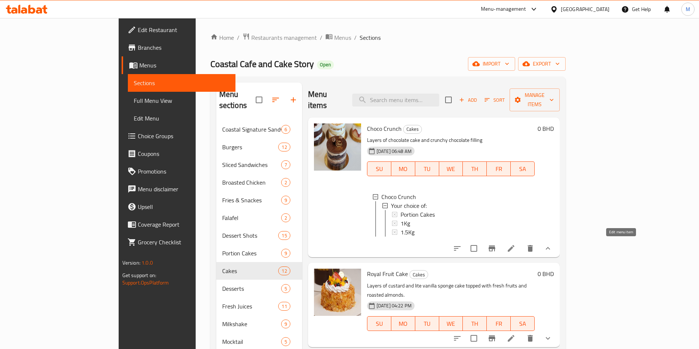
click at [516, 244] on icon at bounding box center [511, 248] width 9 height 9
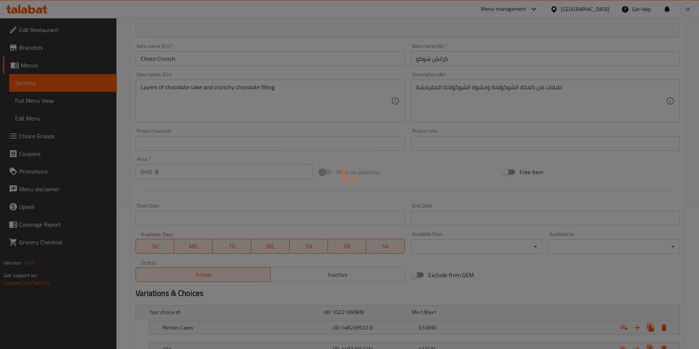
scroll to position [220, 0]
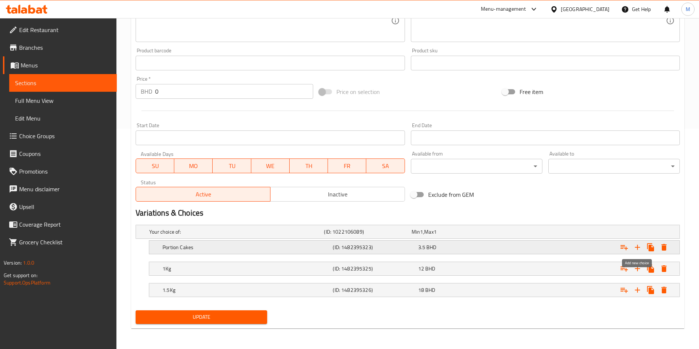
click at [640, 245] on icon "Expand" at bounding box center [637, 247] width 9 height 9
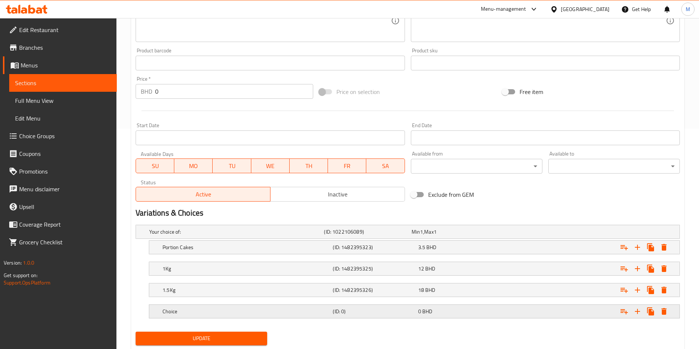
click at [182, 236] on h5 "Choice" at bounding box center [235, 231] width 172 height 7
click at [216, 240] on div "Choice (ID: 0) 0 BHD" at bounding box center [410, 232] width 524 height 16
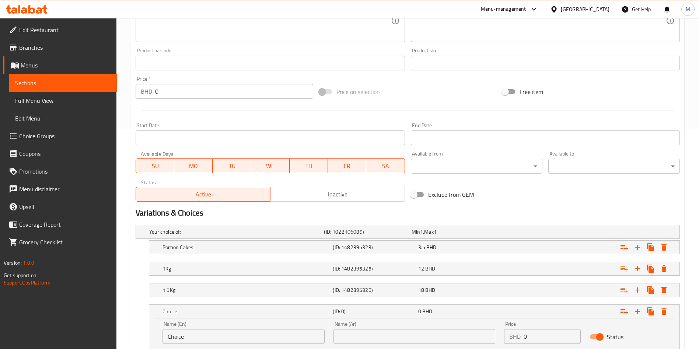
click at [209, 333] on input "Choice" at bounding box center [244, 336] width 162 height 15
type input "0.5KG"
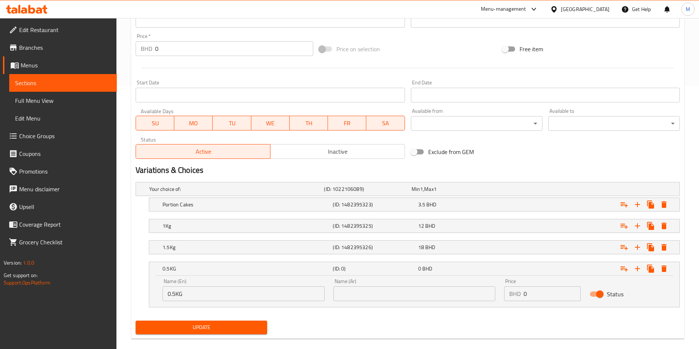
scroll to position [273, 0]
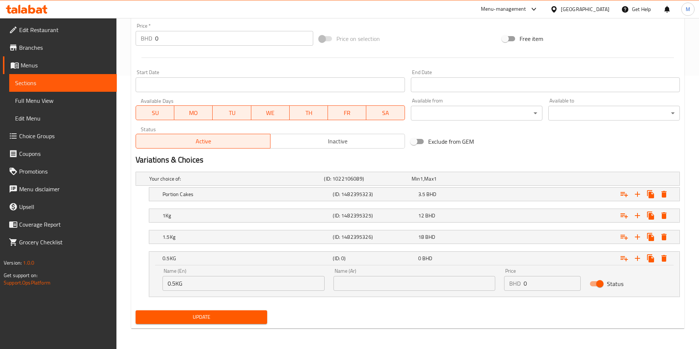
drag, startPoint x: 363, startPoint y: 272, endPoint x: 366, endPoint y: 277, distance: 5.8
click at [363, 272] on div "Name (Ar) Name (Ar)" at bounding box center [415, 279] width 162 height 22
click at [366, 278] on input "text" at bounding box center [415, 283] width 162 height 15
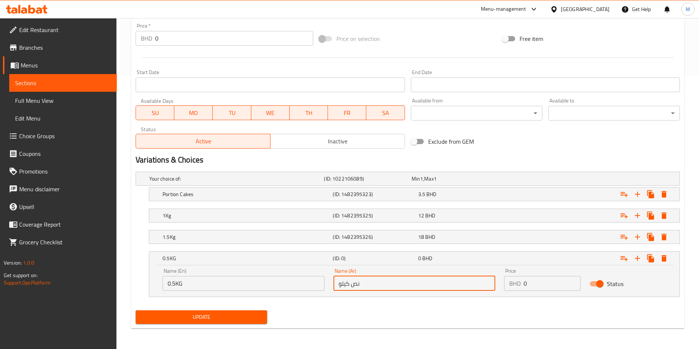
type input "نص كيلو"
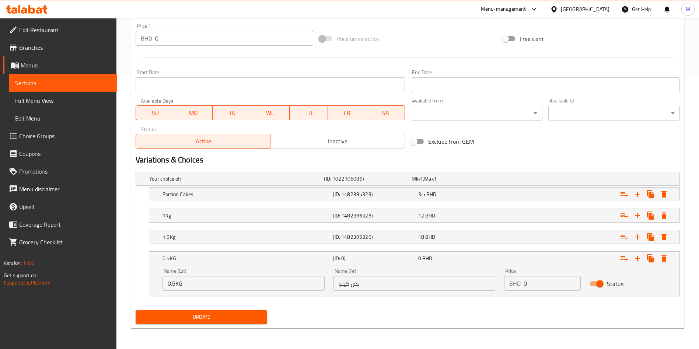
click at [546, 287] on input "0" at bounding box center [552, 283] width 57 height 15
type input "6.5"
click at [210, 315] on span "Update" at bounding box center [202, 317] width 120 height 9
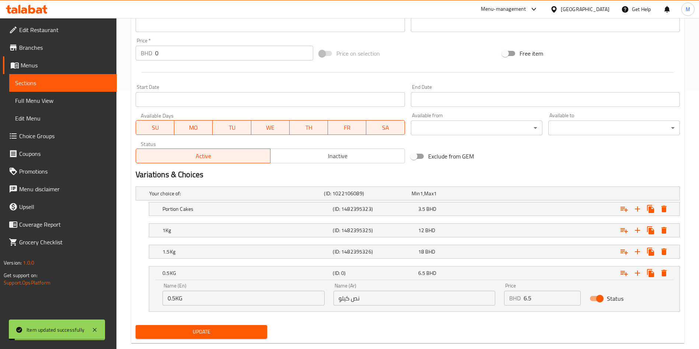
scroll to position [0, 0]
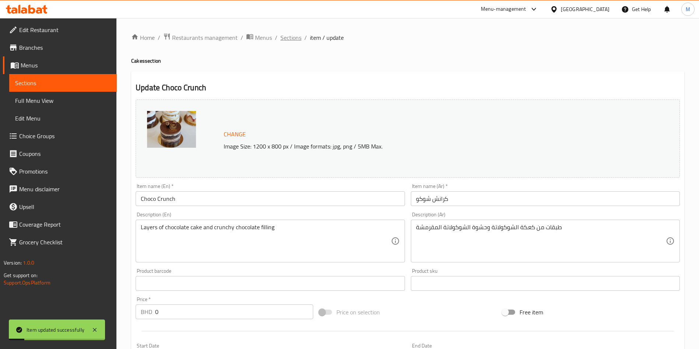
click at [292, 34] on span "Sections" at bounding box center [290, 37] width 21 height 9
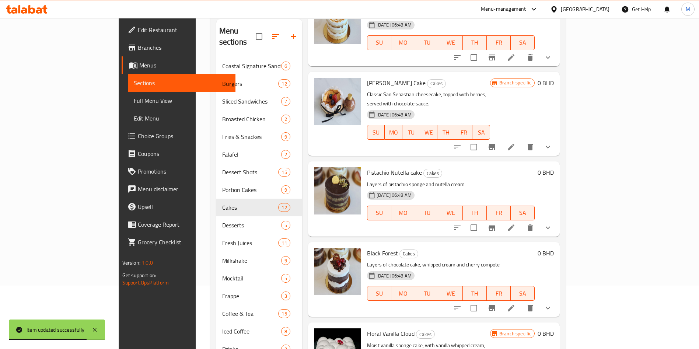
scroll to position [103, 0]
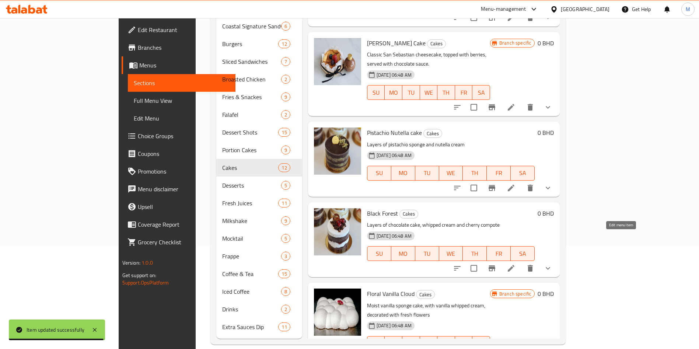
click at [516, 264] on icon at bounding box center [511, 268] width 9 height 9
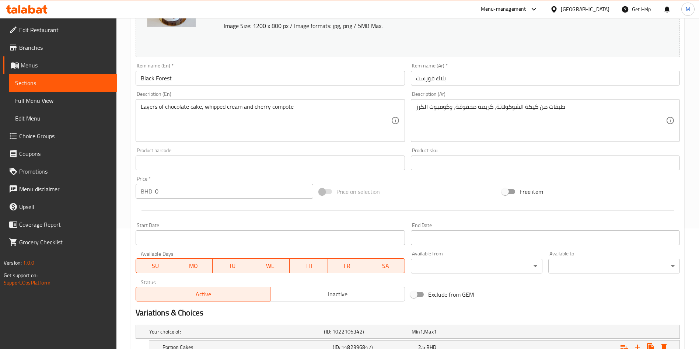
scroll to position [220, 0]
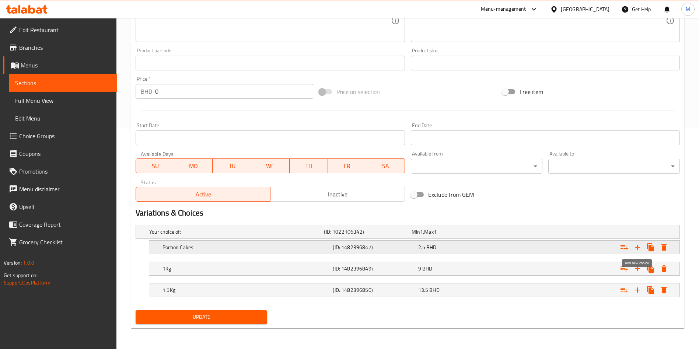
click at [642, 251] on button "Expand" at bounding box center [637, 247] width 13 height 13
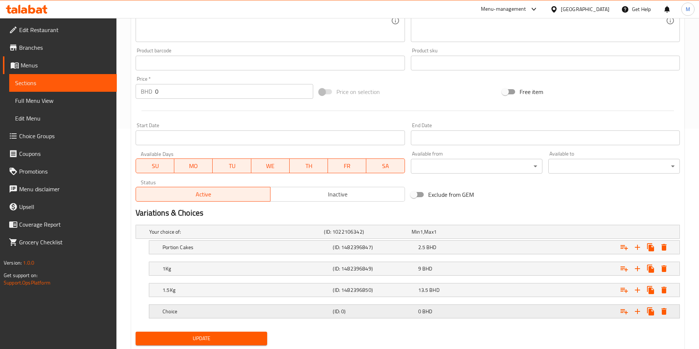
click at [215, 237] on div "Choice" at bounding box center [235, 232] width 175 height 10
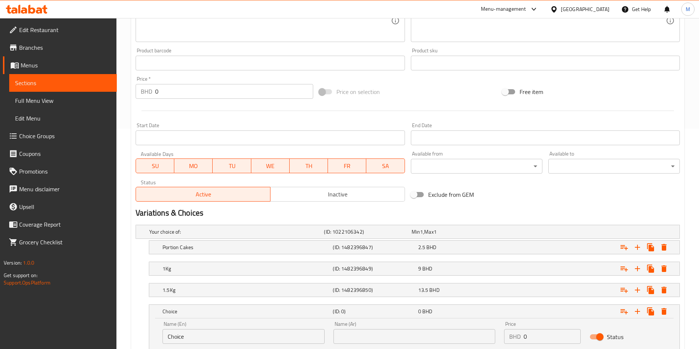
click at [203, 332] on input "Choice" at bounding box center [244, 336] width 162 height 15
type input "0.5KG"
click at [349, 339] on input "text" at bounding box center [415, 336] width 162 height 15
type input "كبير جدا"
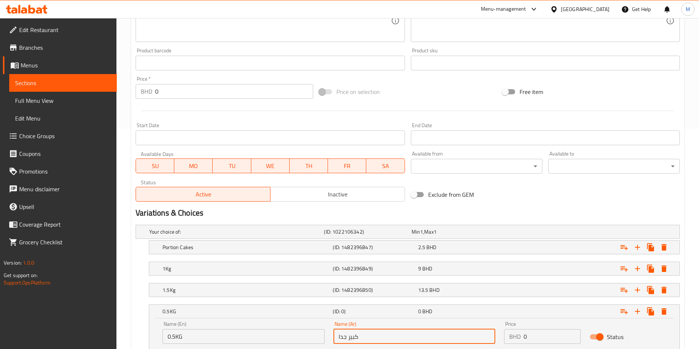
click at [385, 336] on input "كبير جدا" at bounding box center [415, 336] width 162 height 15
type input "نص كيلو"
click at [540, 341] on input "0" at bounding box center [552, 336] width 57 height 15
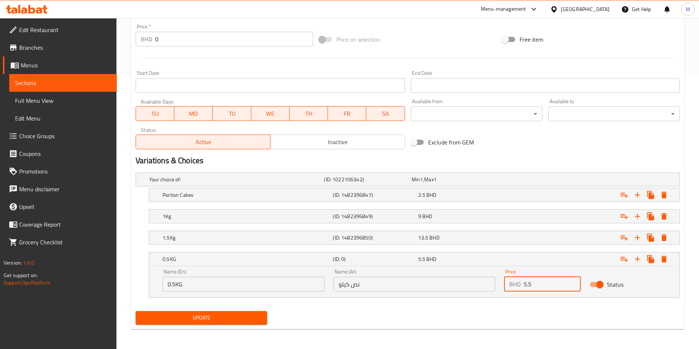
scroll to position [273, 0]
type input "5.5"
click at [226, 313] on span "Update" at bounding box center [202, 317] width 120 height 9
click at [226, 313] on div at bounding box center [349, 174] width 699 height 349
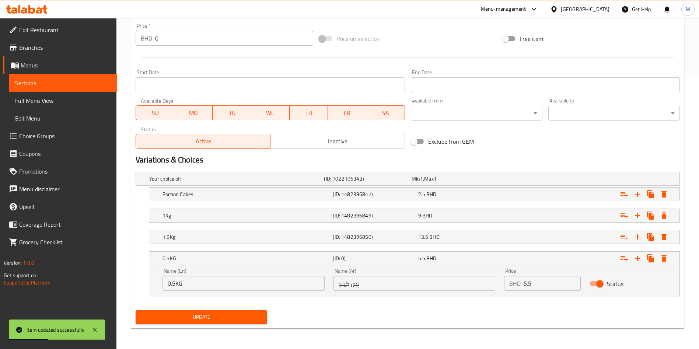
scroll to position [0, 0]
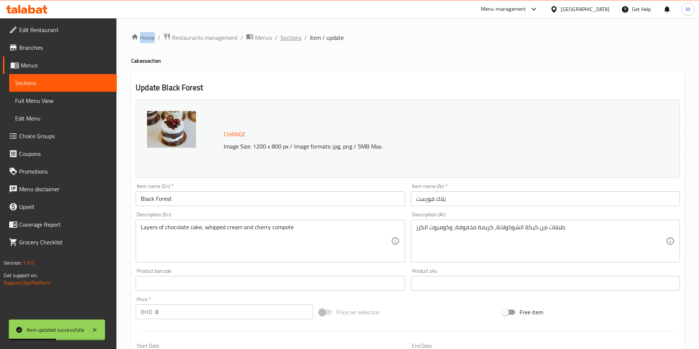
click at [293, 38] on span "Sections" at bounding box center [290, 37] width 21 height 9
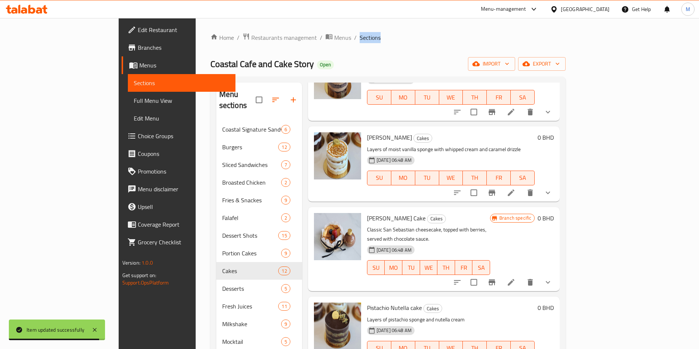
scroll to position [442, 0]
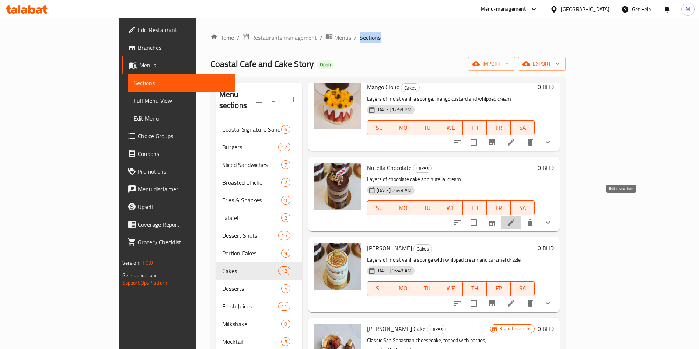
click at [515, 219] on icon at bounding box center [511, 222] width 7 height 7
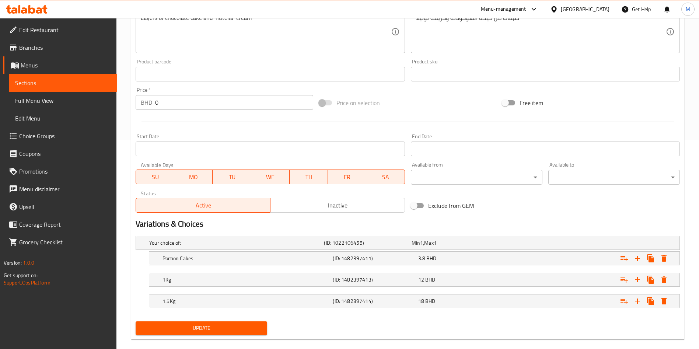
scroll to position [220, 0]
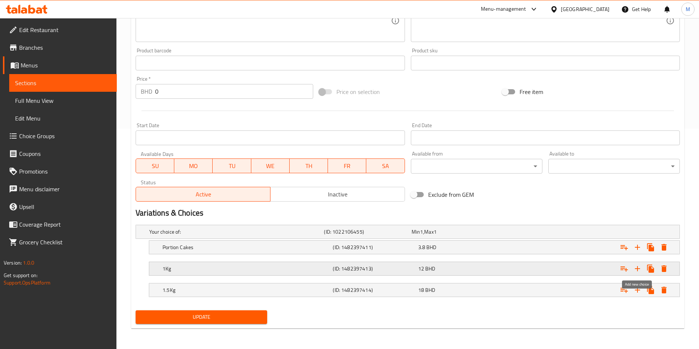
click at [638, 266] on icon "Expand" at bounding box center [637, 268] width 9 height 9
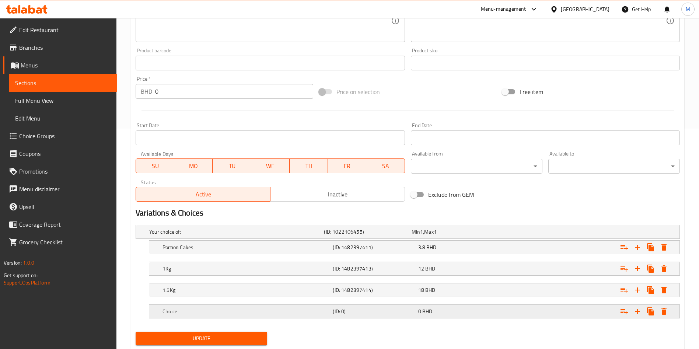
click at [269, 237] on div "Choice" at bounding box center [235, 232] width 175 height 10
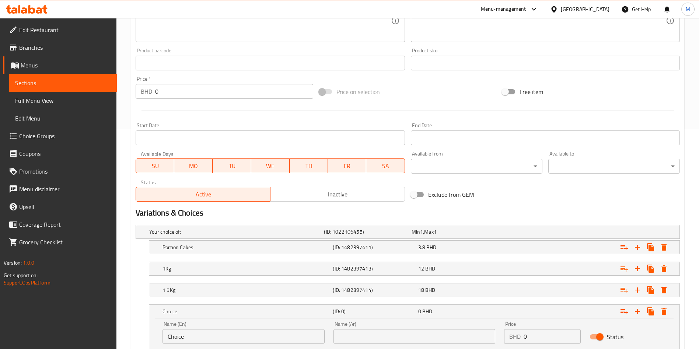
click at [207, 331] on input "Choice" at bounding box center [244, 336] width 162 height 15
type input "0.5KG"
click at [375, 330] on input "text" at bounding box center [415, 336] width 162 height 15
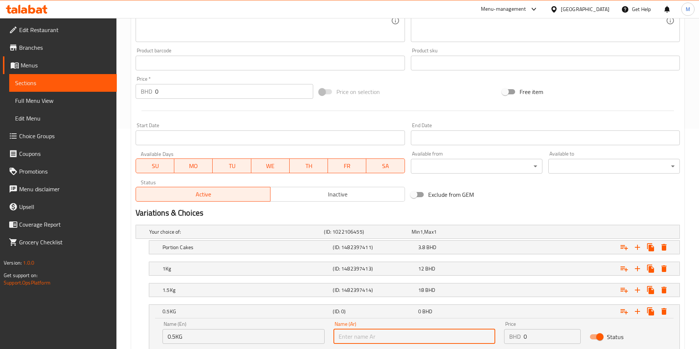
click at [375, 330] on input "text" at bounding box center [415, 336] width 162 height 15
type input "نص كيلو"
click at [531, 334] on input "0" at bounding box center [552, 336] width 57 height 15
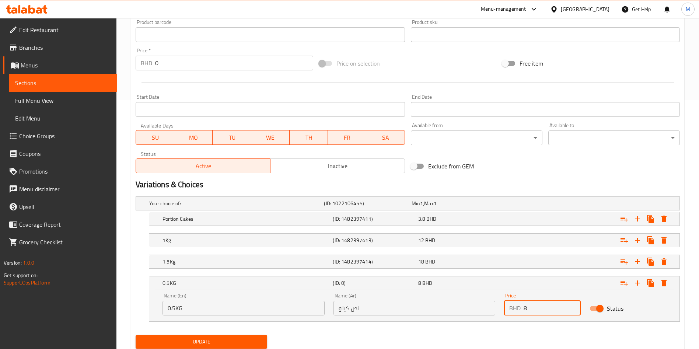
scroll to position [273, 0]
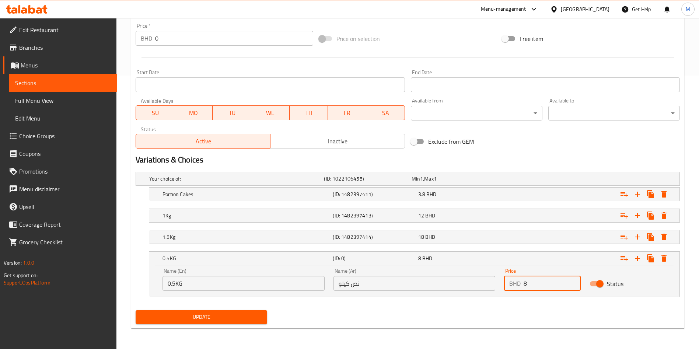
type input "8"
click at [249, 315] on span "Update" at bounding box center [202, 317] width 120 height 9
click at [249, 315] on div at bounding box center [349, 174] width 699 height 349
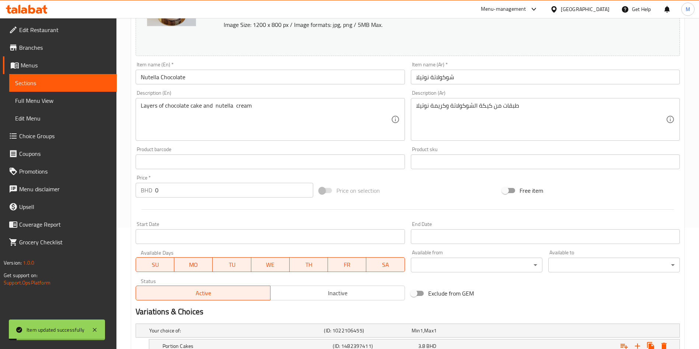
scroll to position [0, 0]
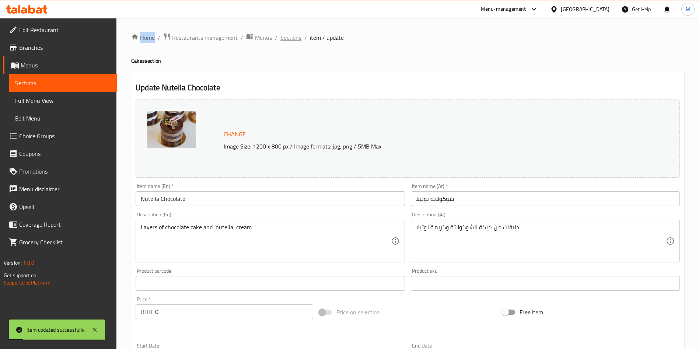
click at [290, 34] on span "Sections" at bounding box center [290, 37] width 21 height 9
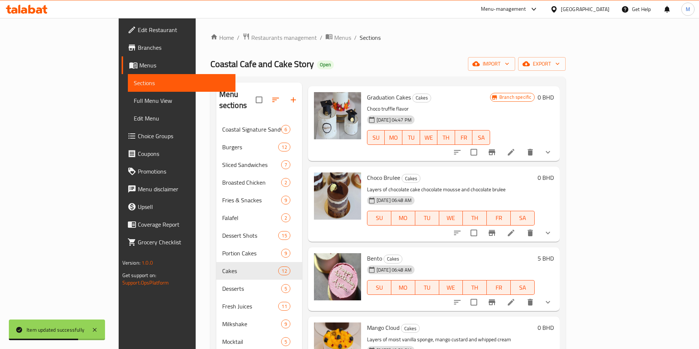
scroll to position [221, 0]
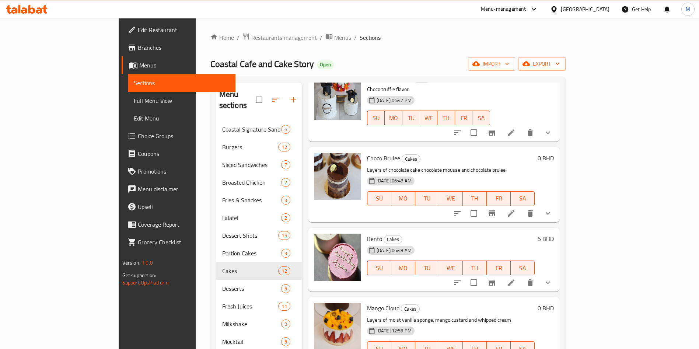
click at [560, 205] on div "Menu items Add Sort Manage items Choco Crunch Cakes Layers of chocolate cake an…" at bounding box center [431, 262] width 258 height 359
click at [522, 207] on li at bounding box center [511, 213] width 21 height 13
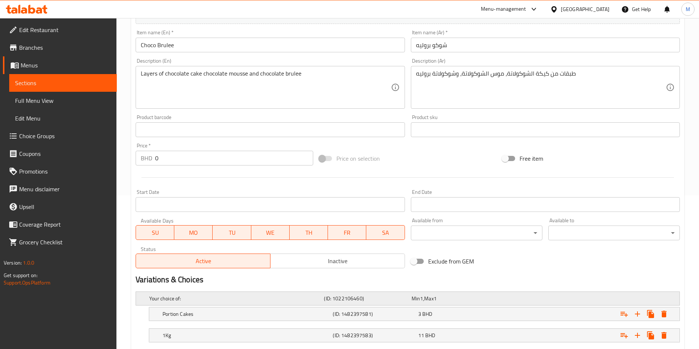
scroll to position [220, 0]
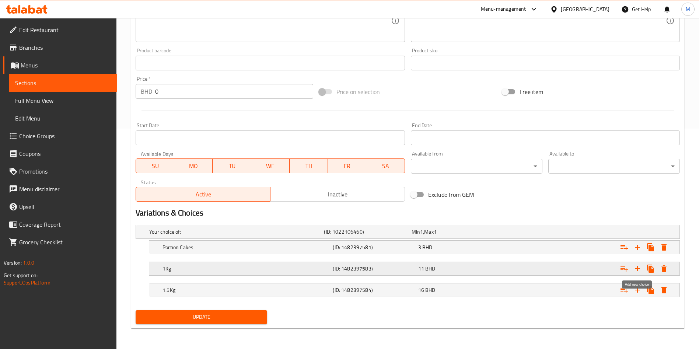
click at [640, 269] on icon "Expand" at bounding box center [637, 268] width 9 height 9
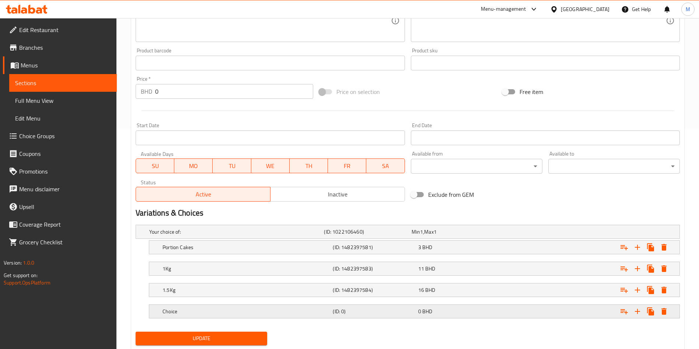
click at [191, 236] on h5 "Choice" at bounding box center [235, 231] width 172 height 7
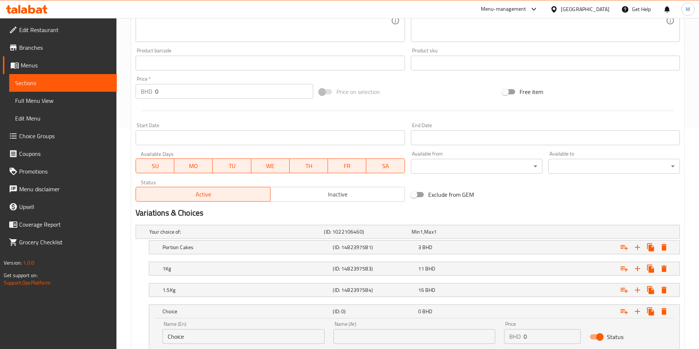
click at [185, 326] on div "Name (En) Choice Name (En)" at bounding box center [244, 332] width 162 height 22
click at [190, 337] on input "Choice" at bounding box center [244, 336] width 162 height 15
type input "0.5"
click at [370, 330] on input "text" at bounding box center [415, 336] width 162 height 15
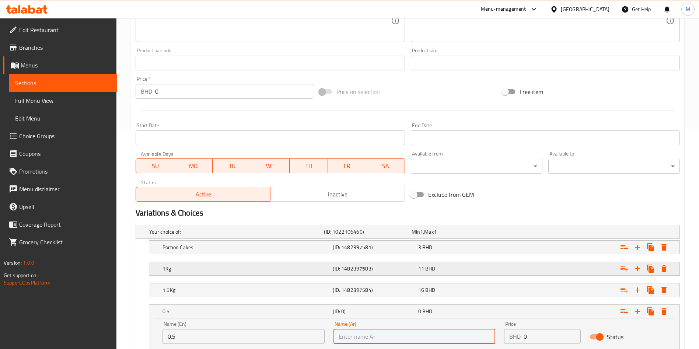
type input "نص كيلو"
click at [263, 344] on div "Name (En) 0.5 Name (En)" at bounding box center [243, 332] width 171 height 31
click at [263, 340] on input "0.5" at bounding box center [244, 336] width 162 height 15
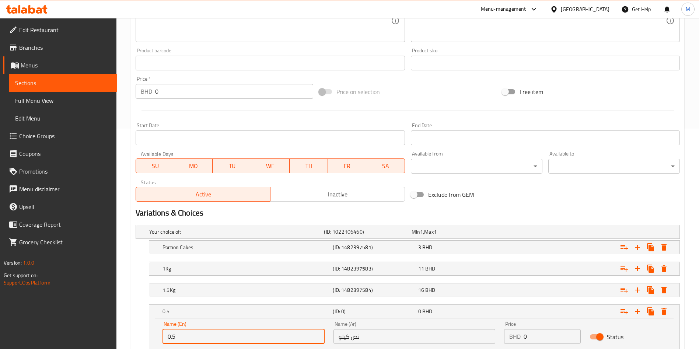
type input "0.5KG"
click at [542, 338] on input "0" at bounding box center [552, 336] width 57 height 15
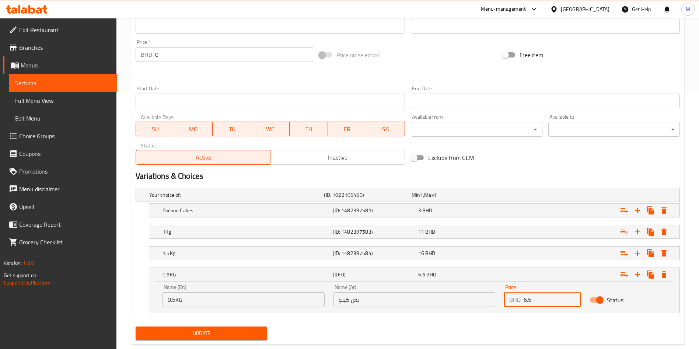
scroll to position [273, 0]
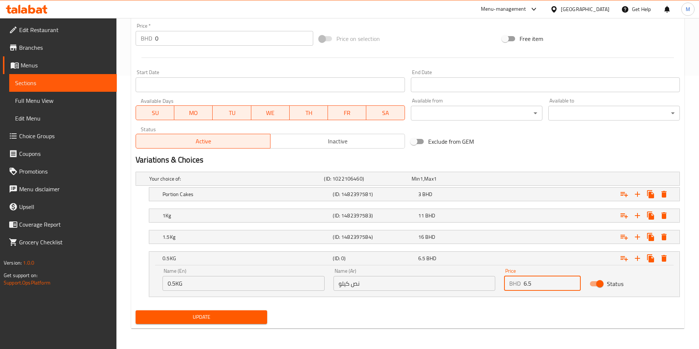
type input "6.5"
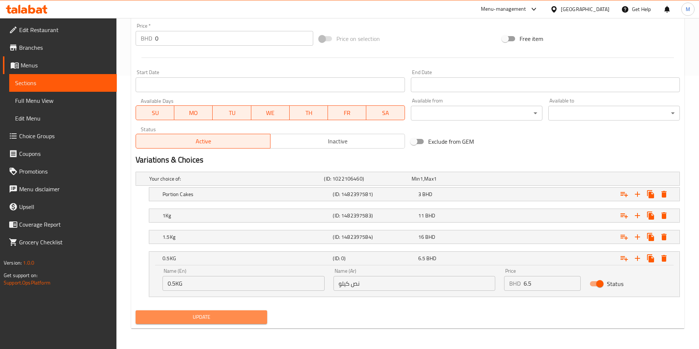
click at [232, 319] on span "Update" at bounding box center [202, 317] width 120 height 9
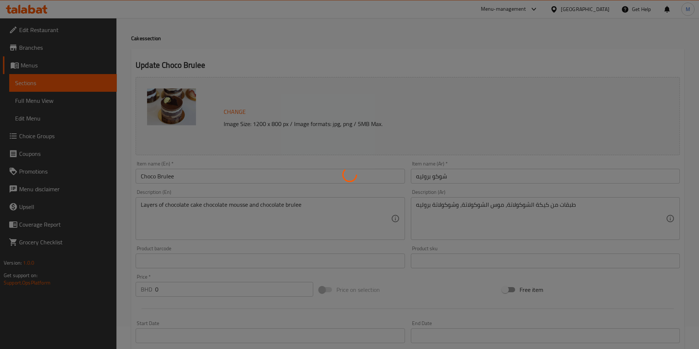
scroll to position [0, 0]
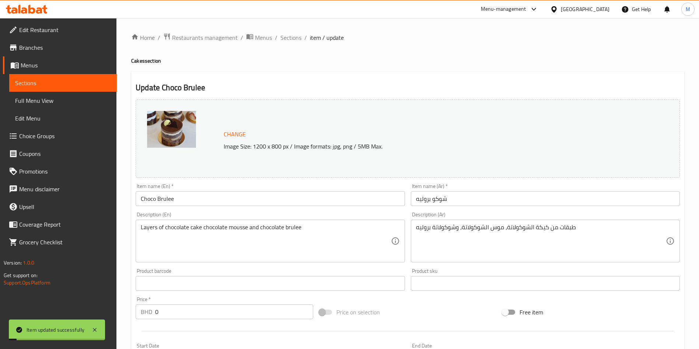
click at [287, 43] on div "Home / Restaurants management / Menus / Sections / item / update Cakes section …" at bounding box center [407, 320] width 553 height 575
click at [288, 39] on span "Sections" at bounding box center [290, 37] width 21 height 9
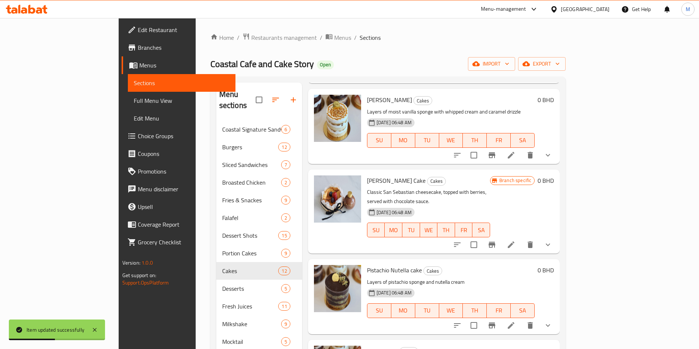
scroll to position [625, 0]
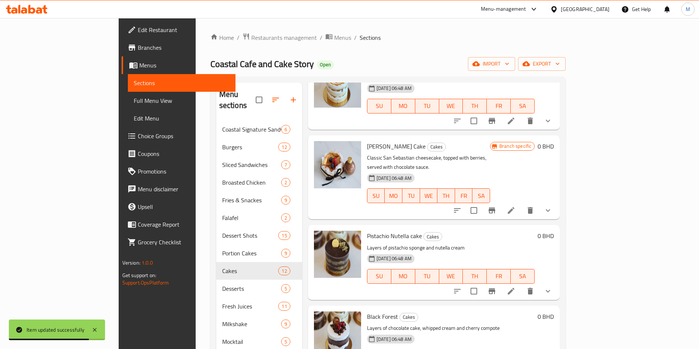
click at [522, 285] on li at bounding box center [511, 291] width 21 height 13
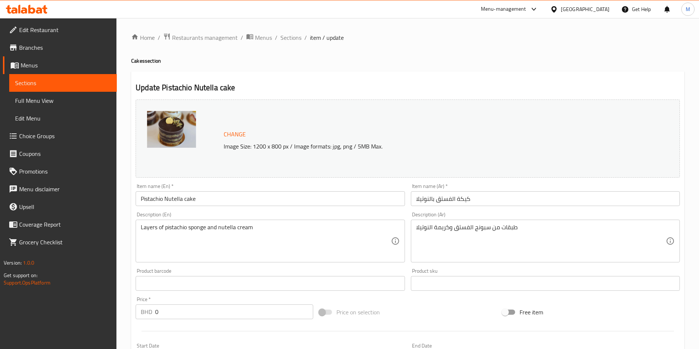
scroll to position [220, 0]
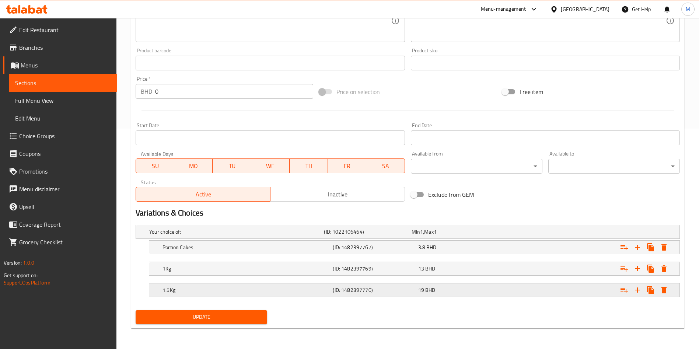
click at [640, 250] on icon "Expand" at bounding box center [637, 247] width 5 height 5
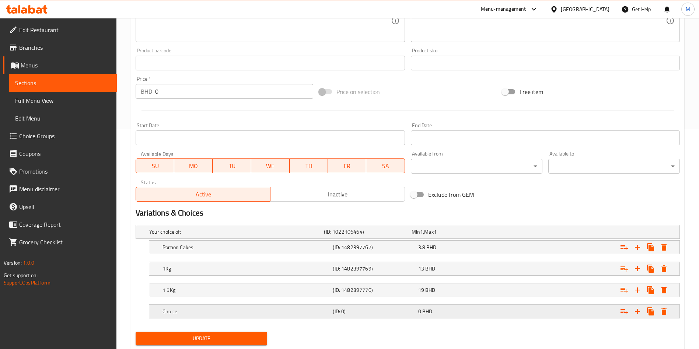
click at [181, 237] on div "Choice" at bounding box center [235, 232] width 175 height 10
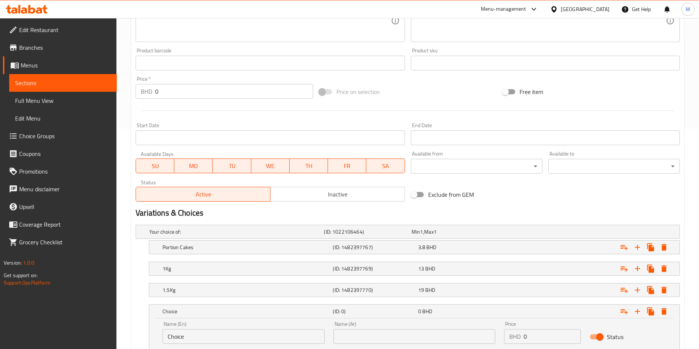
click at [211, 325] on div "Name (En) Choice Name (En)" at bounding box center [244, 332] width 162 height 22
click at [215, 337] on input "Choice" at bounding box center [244, 336] width 162 height 15
type input "0.5KG"
click at [348, 344] on input "text" at bounding box center [415, 336] width 162 height 15
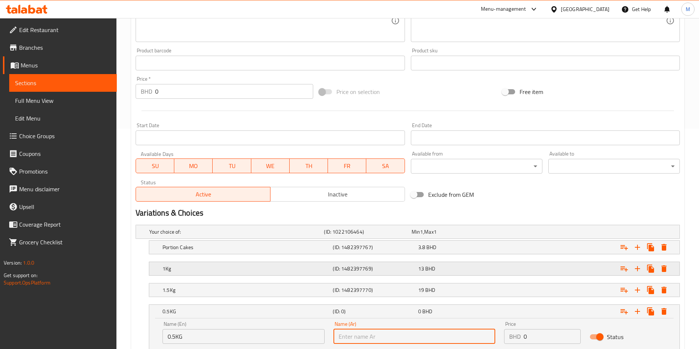
type input "نص كيلو"
click at [549, 332] on input "0" at bounding box center [552, 336] width 57 height 15
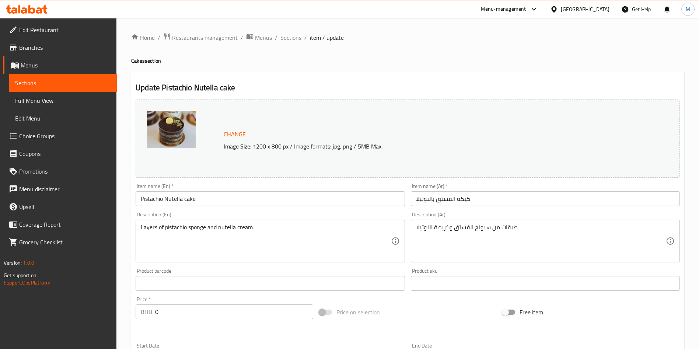
scroll to position [273, 0]
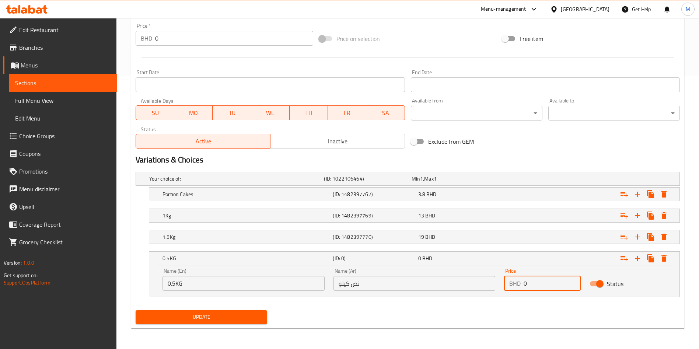
click at [537, 285] on input "0" at bounding box center [552, 283] width 57 height 15
type input "8"
click at [258, 316] on span "Update" at bounding box center [202, 317] width 120 height 9
click at [258, 316] on div at bounding box center [349, 174] width 699 height 349
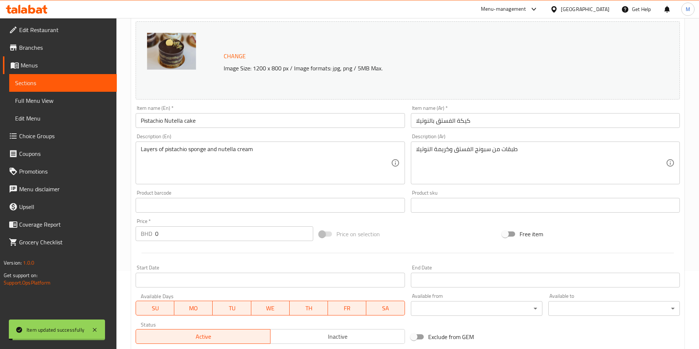
scroll to position [0, 0]
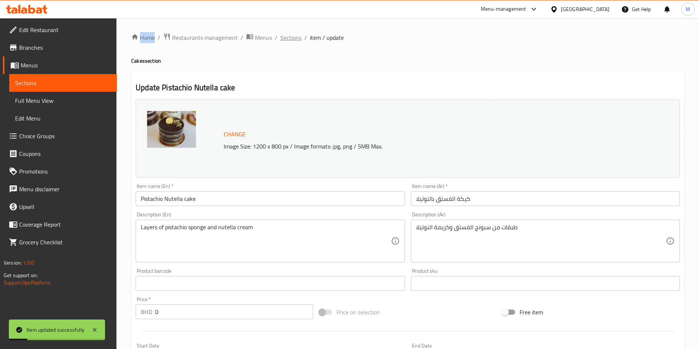
click at [293, 34] on span "Sections" at bounding box center [290, 37] width 21 height 9
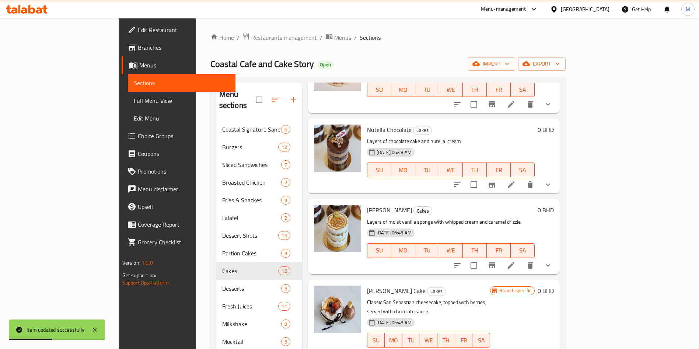
scroll to position [498, 0]
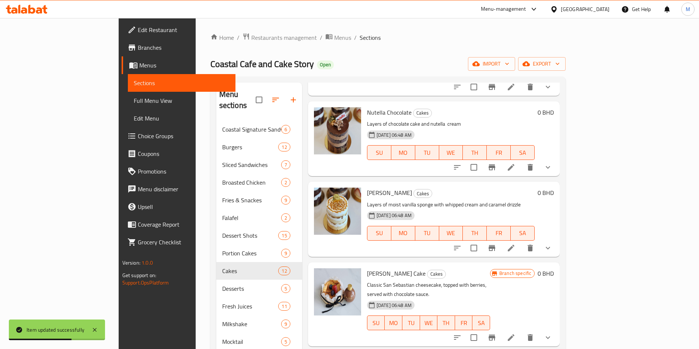
click at [522, 241] on li at bounding box center [511, 247] width 21 height 13
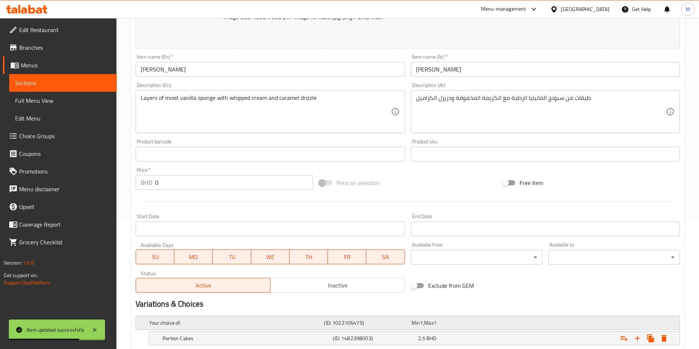
scroll to position [220, 0]
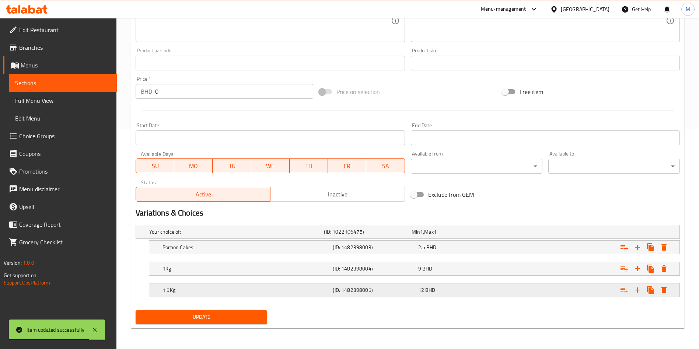
click at [637, 250] on icon "Expand" at bounding box center [637, 247] width 5 height 5
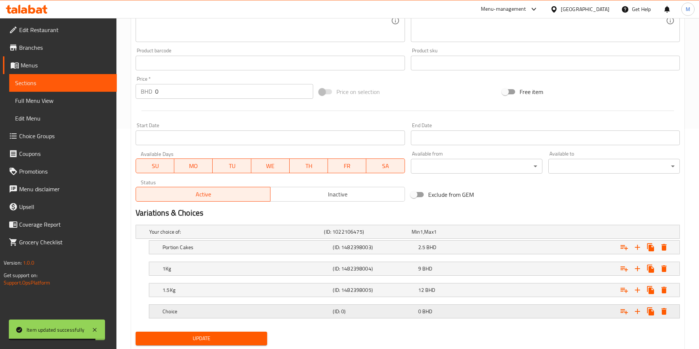
click at [223, 236] on h5 "Choice" at bounding box center [235, 231] width 172 height 7
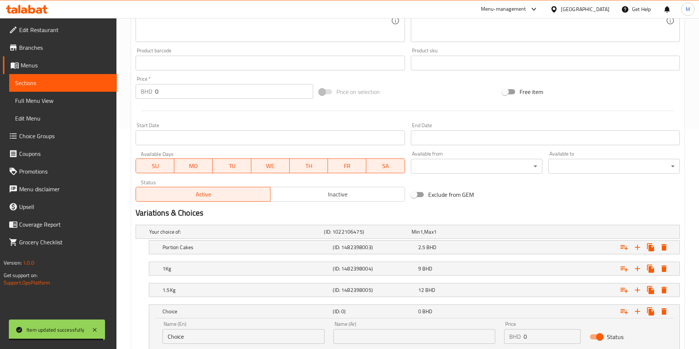
click at [239, 332] on input "Choice" at bounding box center [244, 336] width 162 height 15
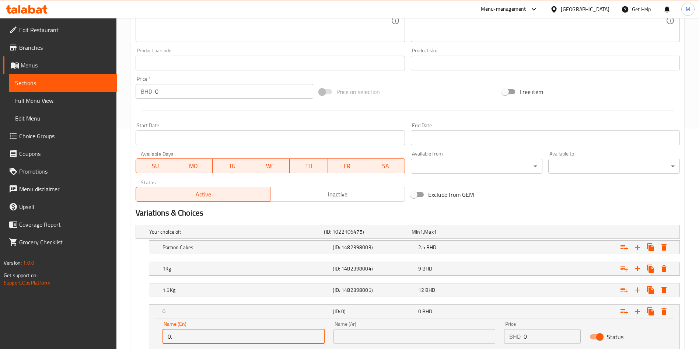
type input "0.5KG"
click at [349, 334] on input "text" at bounding box center [415, 336] width 162 height 15
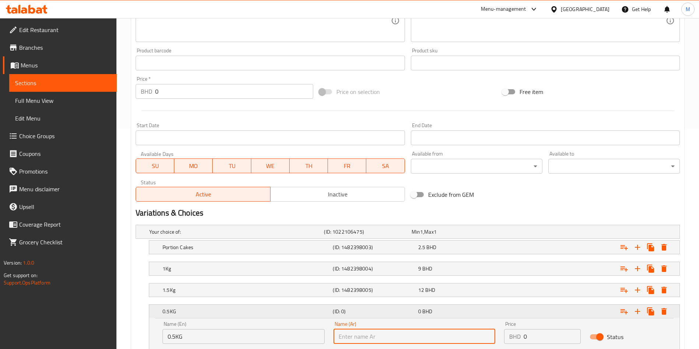
type input "نص كيلو"
click at [558, 339] on input "0" at bounding box center [552, 336] width 57 height 15
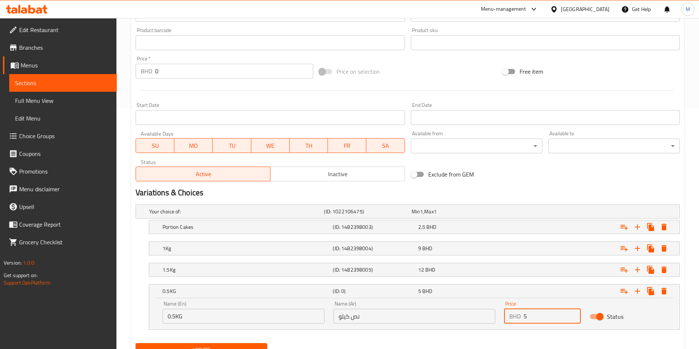
scroll to position [273, 0]
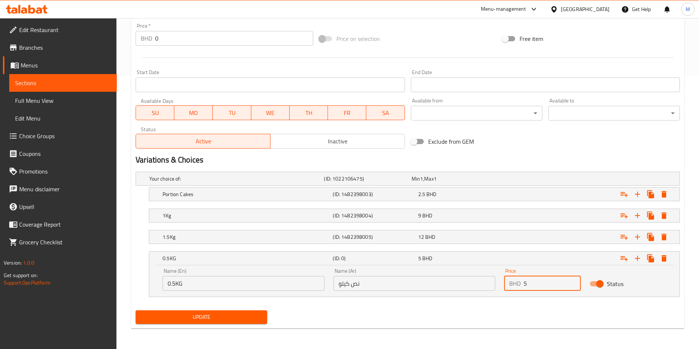
type input "5"
click at [255, 314] on span "Update" at bounding box center [202, 317] width 120 height 9
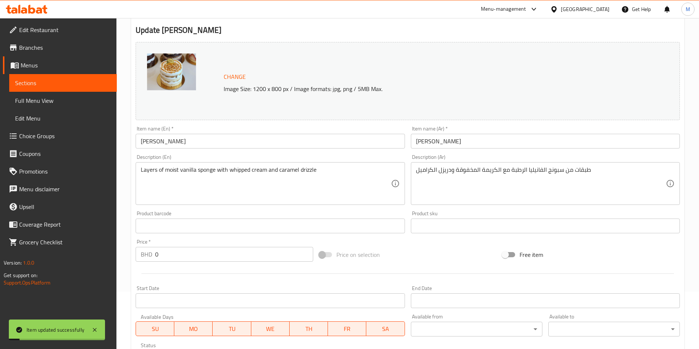
scroll to position [0, 0]
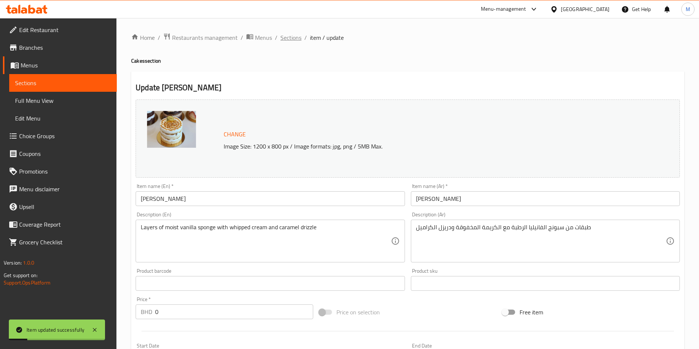
click at [284, 38] on span "Sections" at bounding box center [290, 37] width 21 height 9
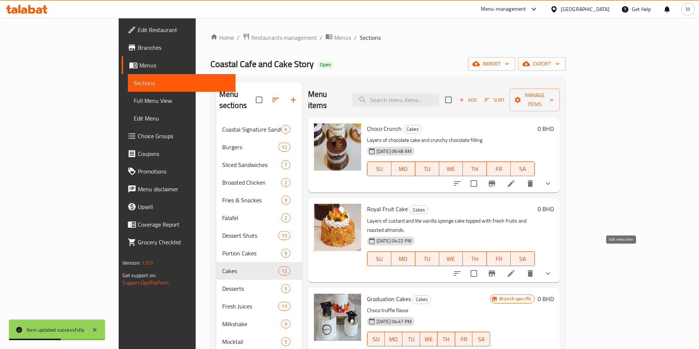
click at [516, 269] on icon at bounding box center [511, 273] width 9 height 9
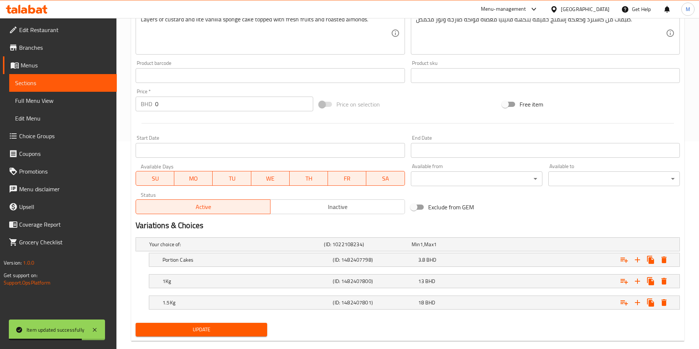
scroll to position [220, 0]
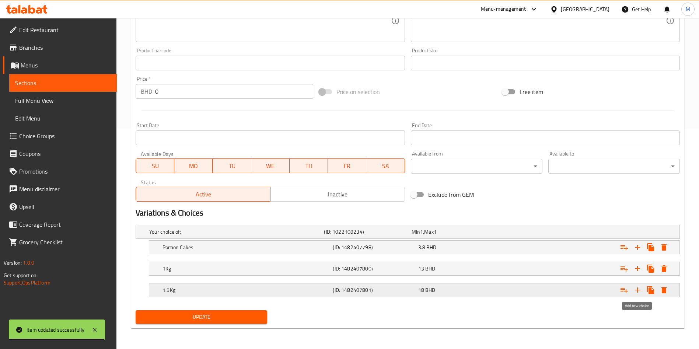
click at [643, 287] on button "Expand" at bounding box center [637, 289] width 13 height 13
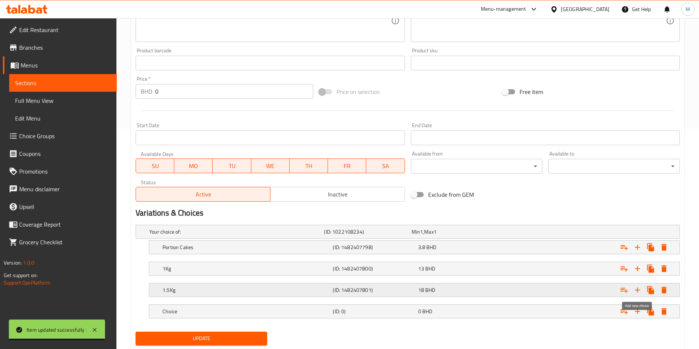
click at [643, 287] on button "Expand" at bounding box center [637, 289] width 13 height 13
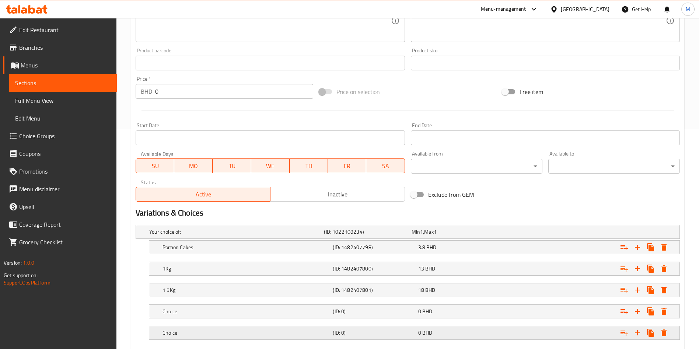
click at [671, 233] on div "Expand" at bounding box center [585, 231] width 175 height 3
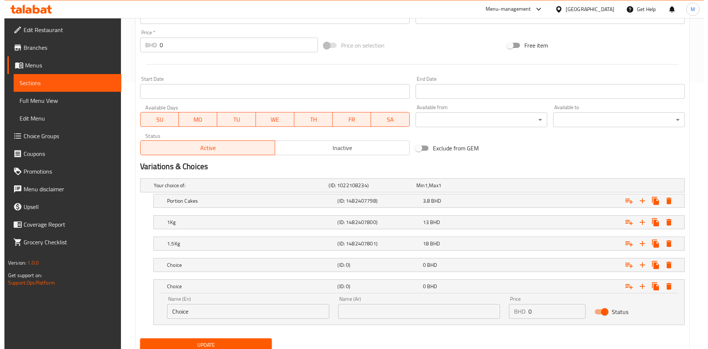
scroll to position [295, 0]
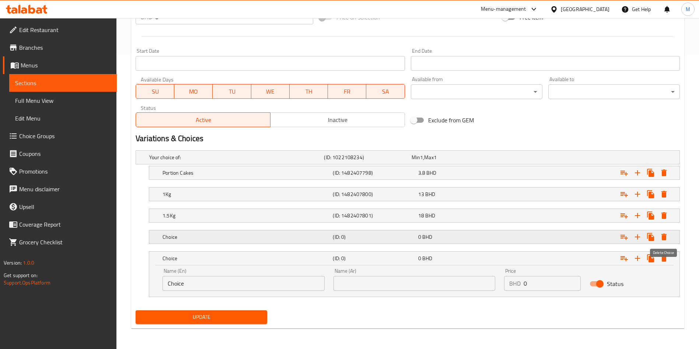
click at [665, 235] on icon "Expand" at bounding box center [664, 237] width 5 height 7
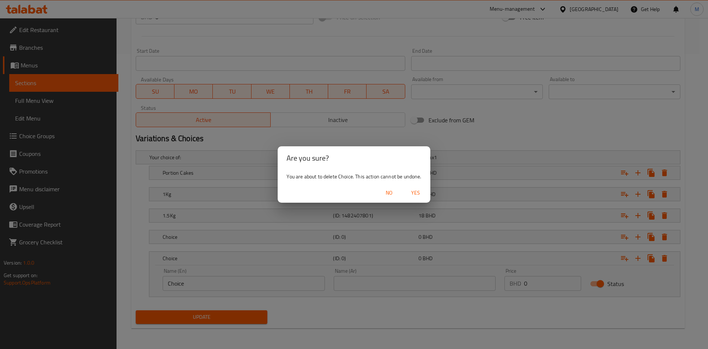
click at [421, 189] on span "Yes" at bounding box center [416, 192] width 18 height 9
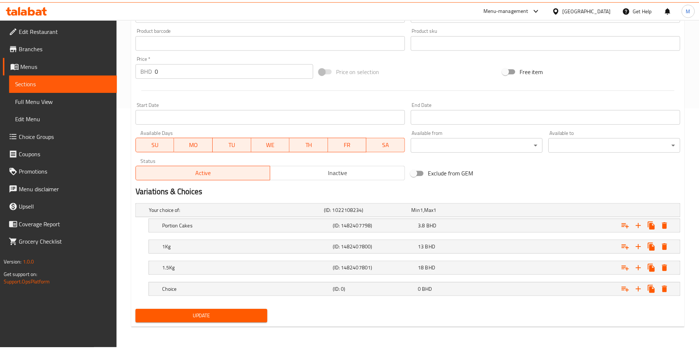
scroll to position [242, 0]
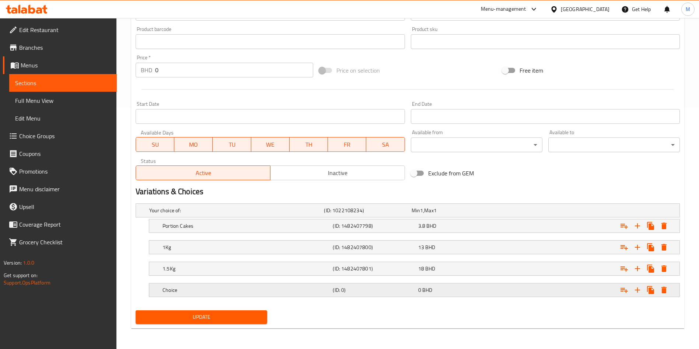
click at [249, 214] on h5 "Choice" at bounding box center [235, 210] width 172 height 7
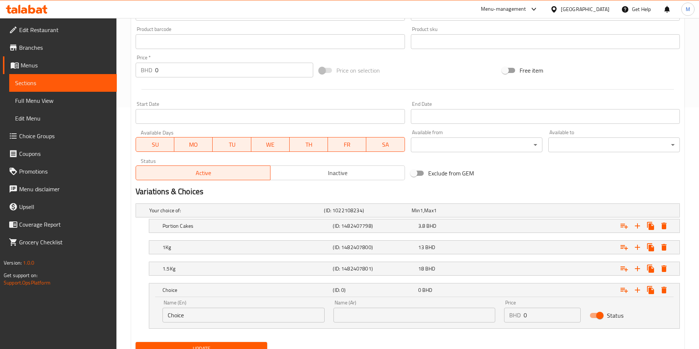
click at [250, 310] on input "Choice" at bounding box center [244, 315] width 162 height 15
type input "0.5KG"
click at [356, 330] on div "Your choice of: (ID: 1022108234) Min 1 , Max 1 Name (En) Your choice of: Name (…" at bounding box center [408, 270] width 550 height 139
click at [358, 324] on div "Name (Ar) Name (Ar)" at bounding box center [414, 311] width 171 height 31
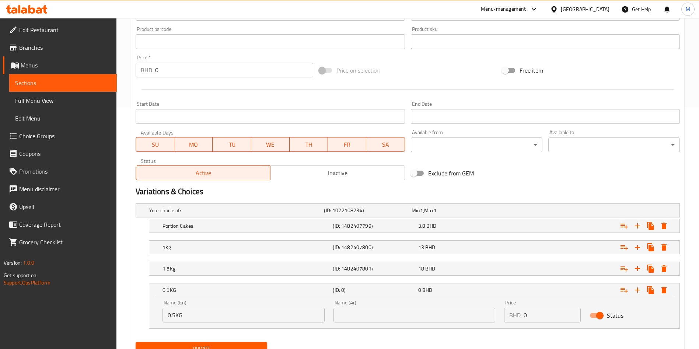
click at [358, 324] on div "Name (Ar) Name (Ar)" at bounding box center [414, 311] width 171 height 31
click at [358, 323] on div "Name (Ar) Name (Ar)" at bounding box center [414, 311] width 171 height 31
click at [358, 322] on input "text" at bounding box center [415, 315] width 162 height 15
type input "نص كيلو"
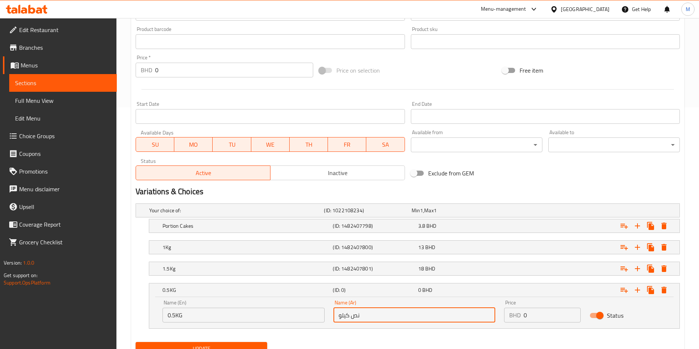
click at [534, 317] on input "0" at bounding box center [552, 315] width 57 height 15
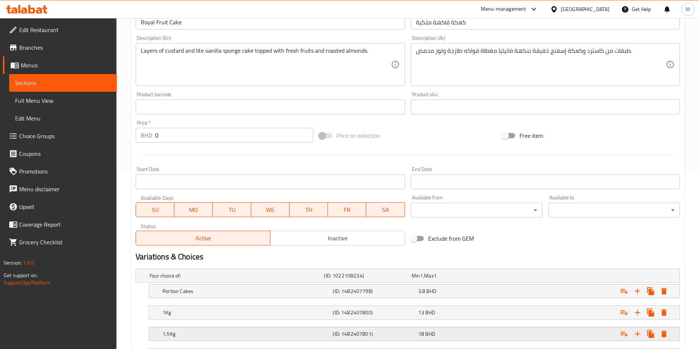
scroll to position [273, 0]
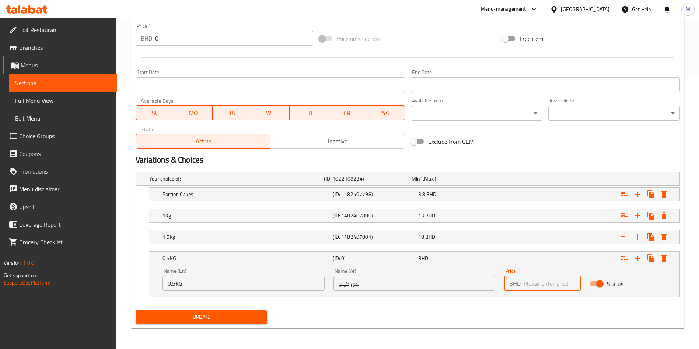
click at [531, 286] on input "number" at bounding box center [552, 283] width 57 height 15
type input "8"
click at [229, 316] on span "Update" at bounding box center [202, 317] width 120 height 9
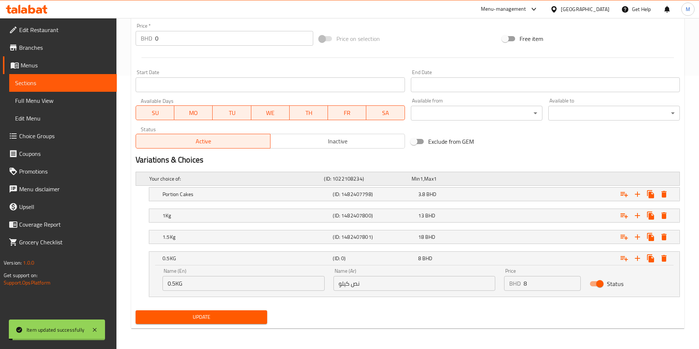
scroll to position [0, 0]
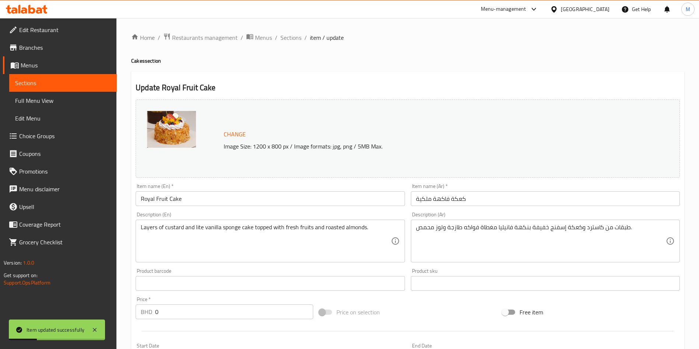
click at [276, 37] on li "/" at bounding box center [276, 37] width 3 height 9
click at [280, 38] on span "Sections" at bounding box center [290, 37] width 21 height 9
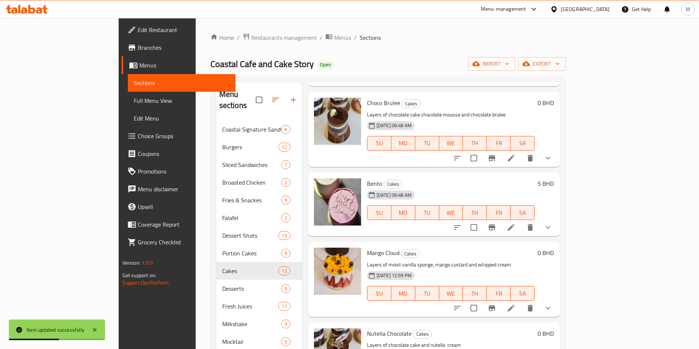
scroll to position [332, 0]
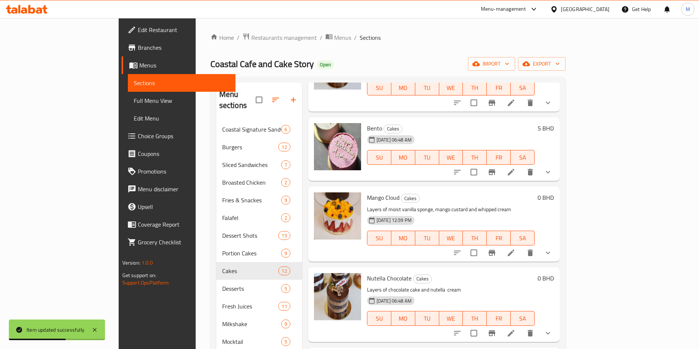
click at [522, 246] on li at bounding box center [511, 252] width 21 height 13
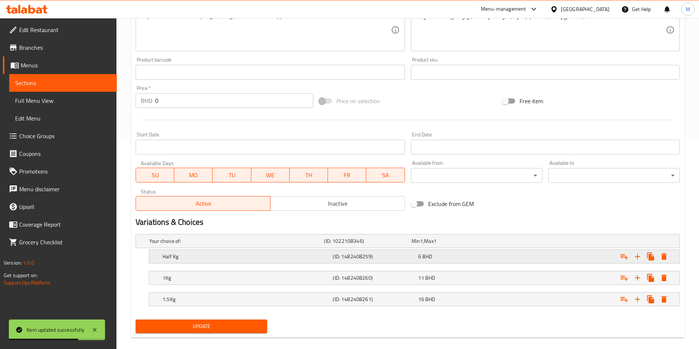
scroll to position [220, 0]
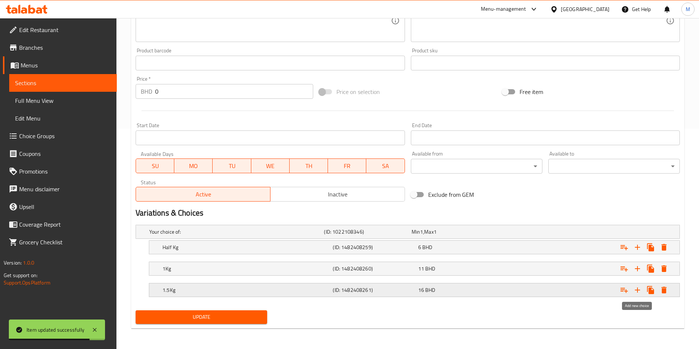
click at [637, 288] on icon "Expand" at bounding box center [637, 289] width 5 height 5
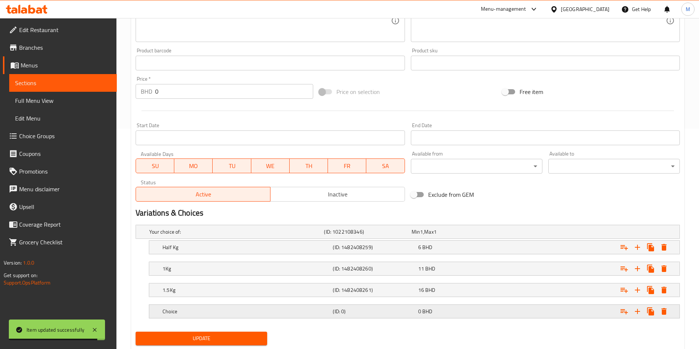
click at [207, 236] on h5 "Choice" at bounding box center [235, 231] width 172 height 7
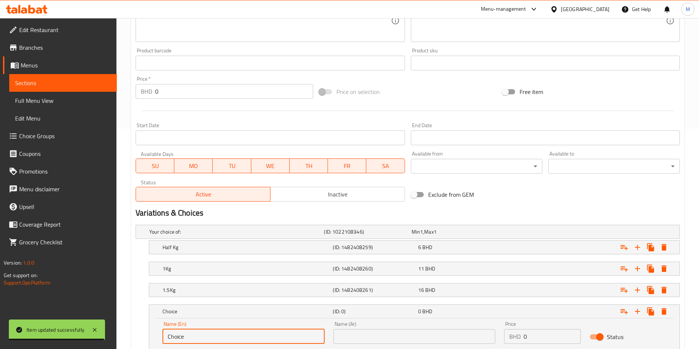
click at [192, 331] on input "Choice" at bounding box center [244, 336] width 162 height 15
type input "0.5KG"
click at [374, 330] on input "text" at bounding box center [415, 336] width 162 height 15
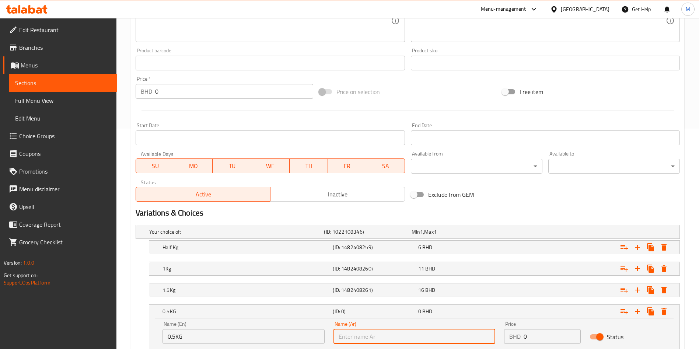
type input "نص كيلو"
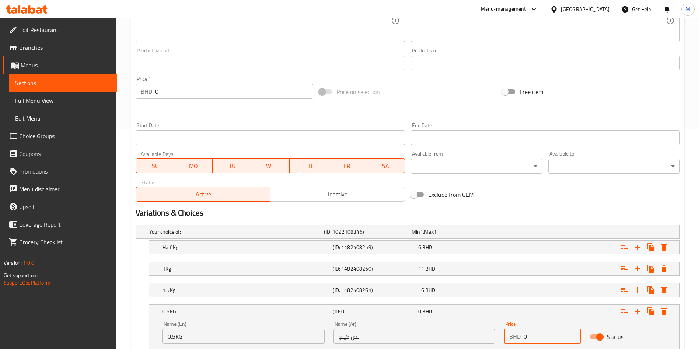
click at [540, 337] on input "0" at bounding box center [552, 336] width 57 height 15
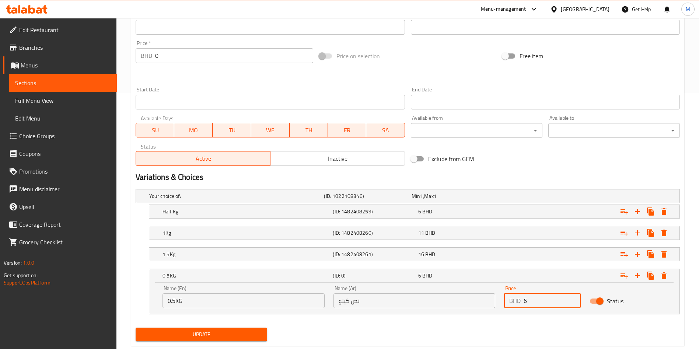
scroll to position [273, 0]
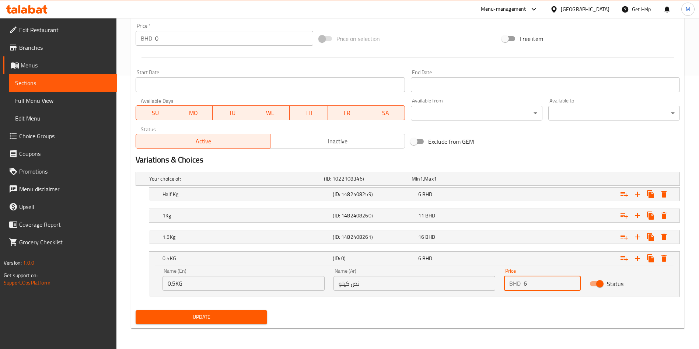
type input "6"
click at [251, 318] on span "Update" at bounding box center [202, 317] width 120 height 9
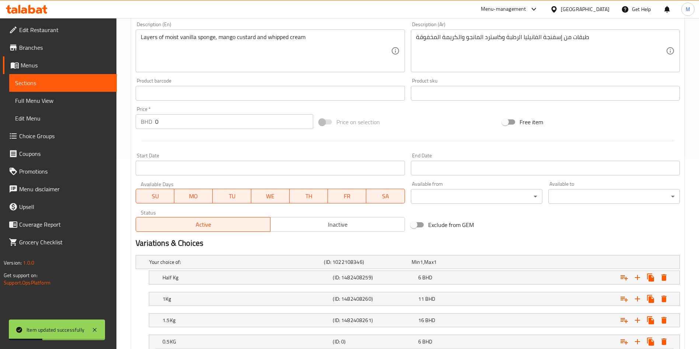
scroll to position [0, 0]
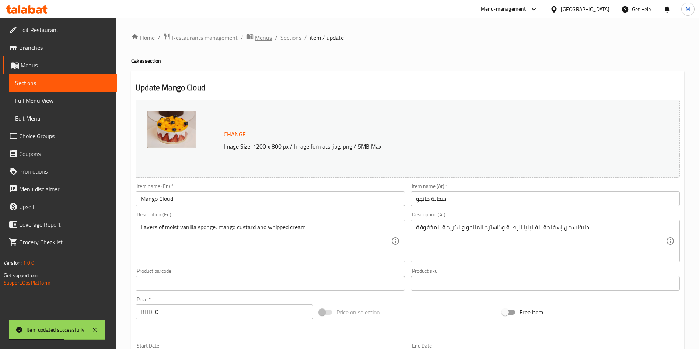
click at [265, 33] on span "Menus" at bounding box center [263, 37] width 17 height 9
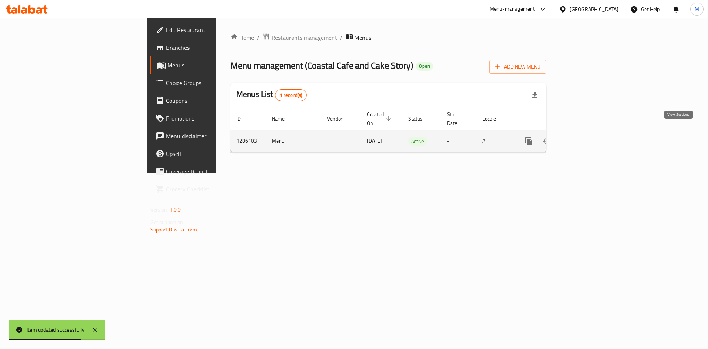
click at [586, 137] on icon "enhanced table" at bounding box center [582, 141] width 9 height 9
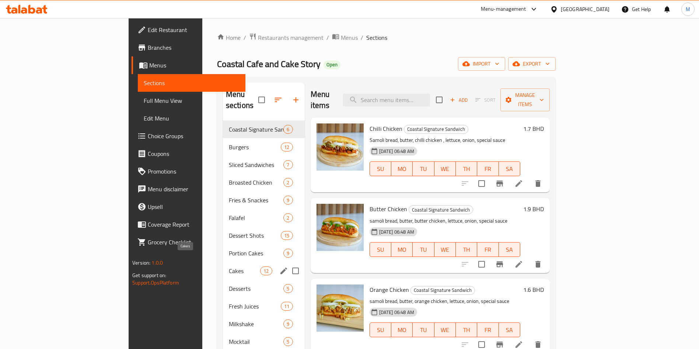
click at [229, 266] on span "Cakes" at bounding box center [244, 270] width 31 height 9
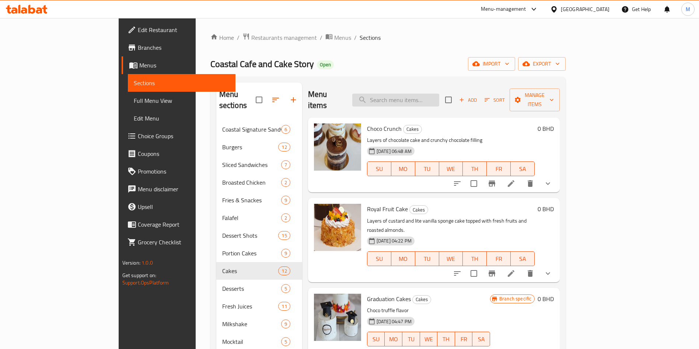
click at [439, 94] on input "search" at bounding box center [395, 100] width 87 height 13
type input "RAF"
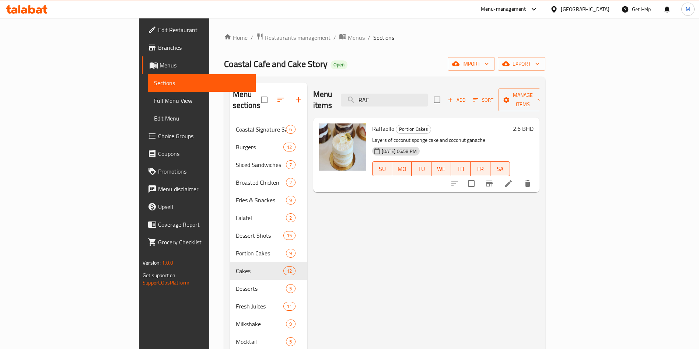
click at [519, 177] on li at bounding box center [508, 183] width 21 height 13
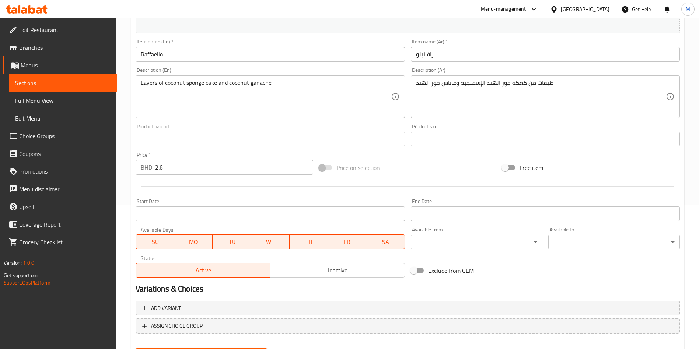
scroll to position [182, 0]
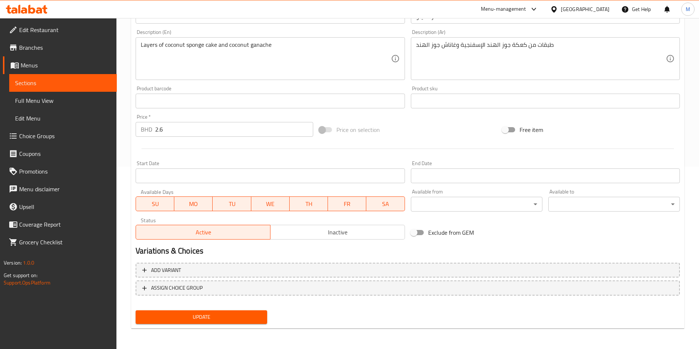
click at [210, 136] on input "2.6" at bounding box center [234, 129] width 158 height 15
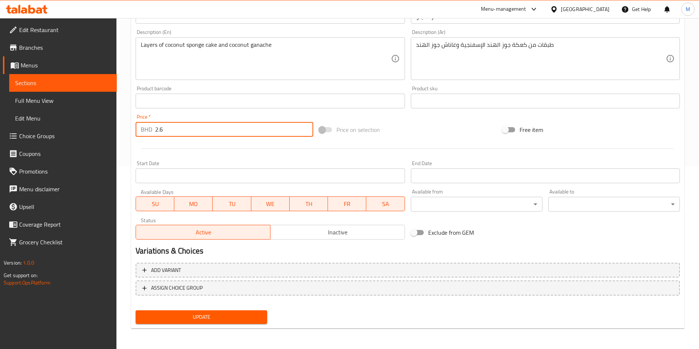
click at [210, 136] on input "2.6" at bounding box center [234, 129] width 158 height 15
click at [222, 279] on div "Add variant ASSIGN CHOICE GROUP" at bounding box center [408, 284] width 550 height 48
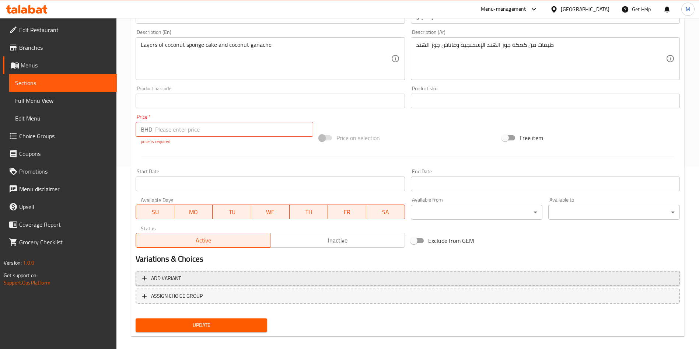
click at [220, 276] on span "Add variant" at bounding box center [407, 278] width 531 height 9
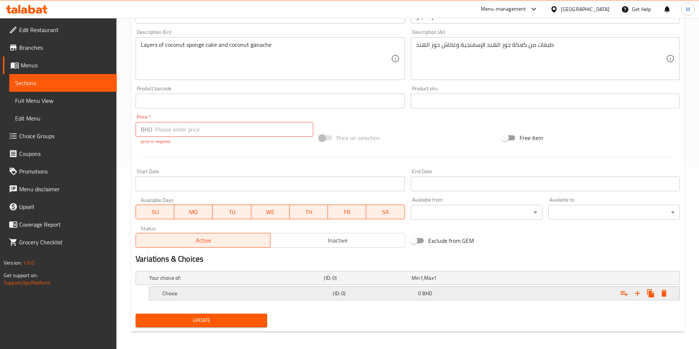
click at [541, 279] on div "Expand" at bounding box center [585, 277] width 175 height 3
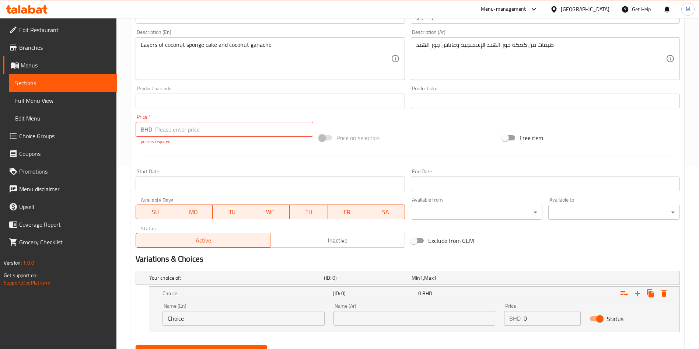
click at [553, 323] on input "0" at bounding box center [552, 318] width 57 height 15
type input "0"
type input "8"
click at [275, 311] on input "Choice" at bounding box center [244, 318] width 162 height 15
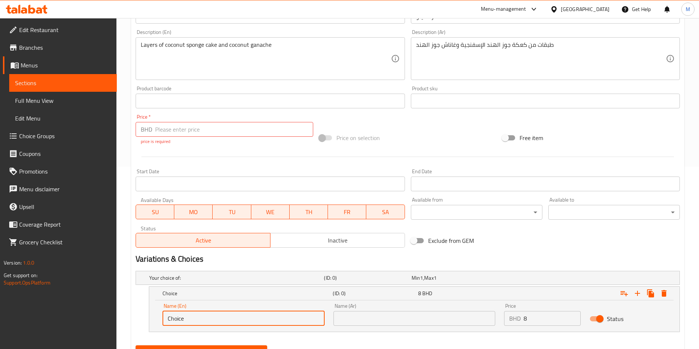
click at [276, 312] on input "Choice" at bounding box center [244, 318] width 162 height 15
type input "C"
type input "0.5KG"
click at [429, 317] on input "text" at bounding box center [415, 318] width 162 height 15
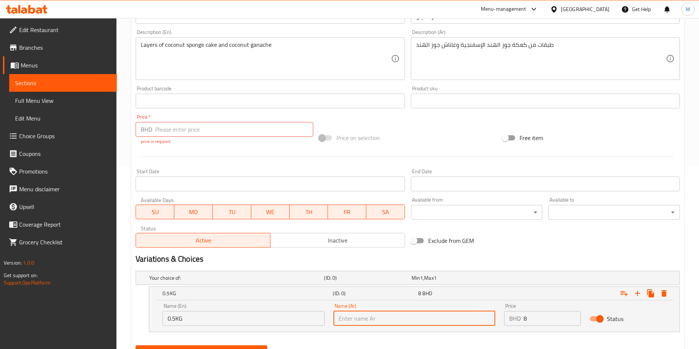
click at [415, 314] on input "text" at bounding box center [415, 318] width 162 height 15
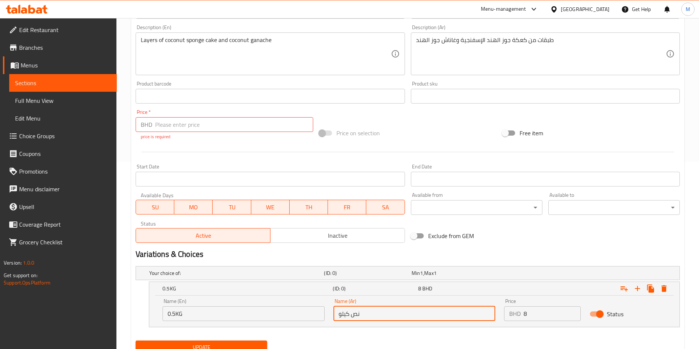
scroll to position [217, 0]
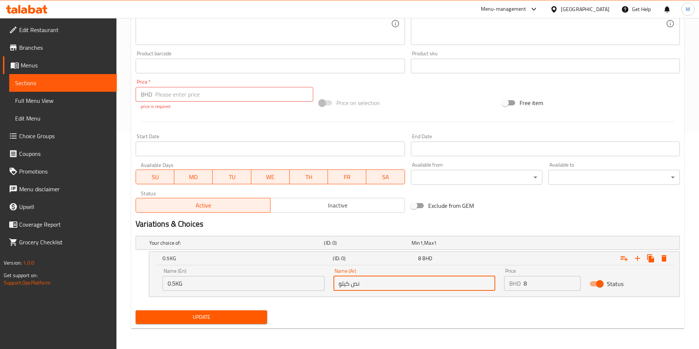
type input "نص كيلو"
click at [237, 315] on span "Update" at bounding box center [202, 317] width 120 height 9
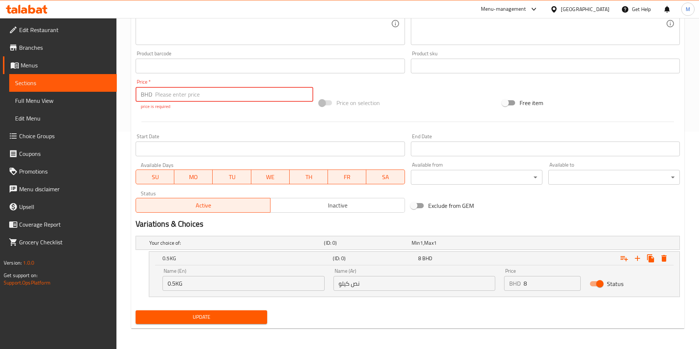
click at [262, 92] on input "number" at bounding box center [234, 94] width 158 height 15
click at [347, 105] on span "Price on selection" at bounding box center [358, 102] width 43 height 9
click at [268, 89] on input "number" at bounding box center [234, 94] width 158 height 15
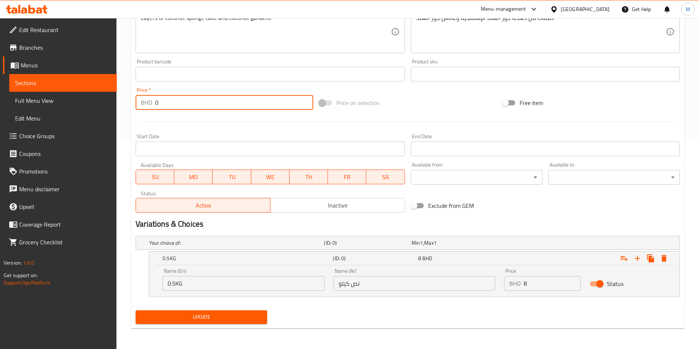
type input "0"
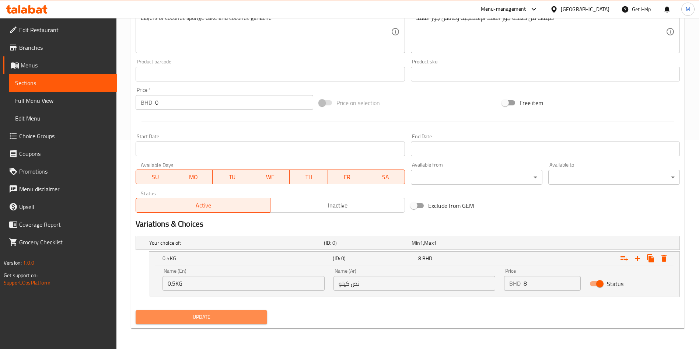
click at [227, 321] on span "Update" at bounding box center [202, 317] width 120 height 9
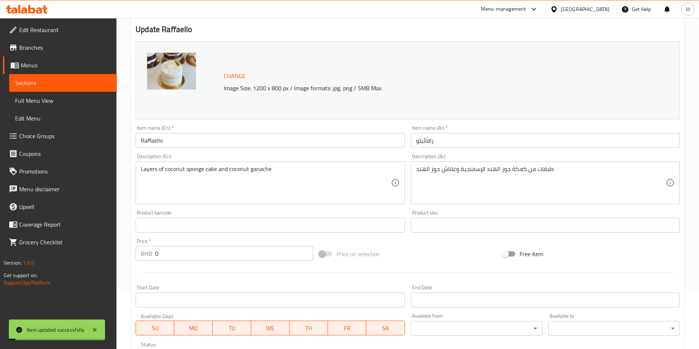
scroll to position [0, 0]
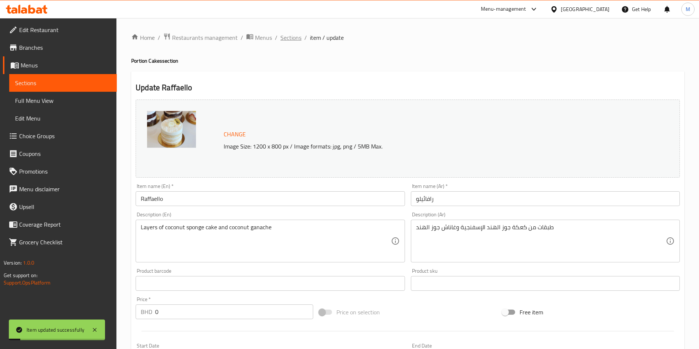
click at [294, 35] on span "Sections" at bounding box center [290, 37] width 21 height 9
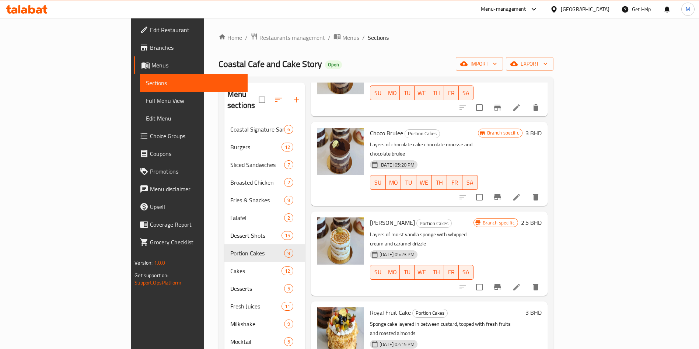
scroll to position [332, 0]
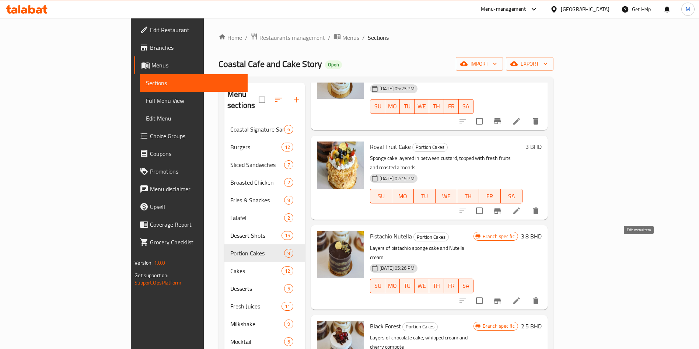
click at [521, 296] on icon at bounding box center [516, 300] width 9 height 9
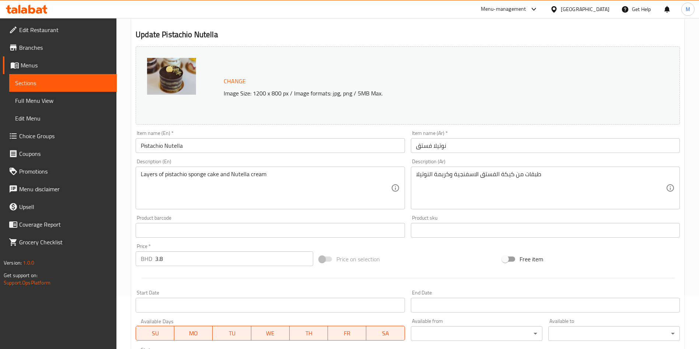
scroll to position [182, 0]
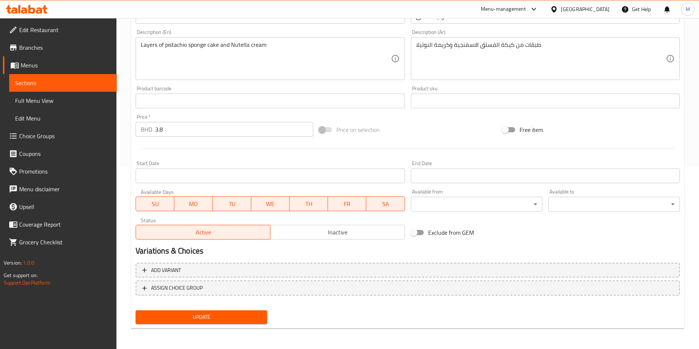
click at [220, 121] on div "Price   * BHD 3.8 Price *" at bounding box center [225, 125] width 178 height 22
click at [221, 121] on div "Price   * BHD 3.8 Price *" at bounding box center [225, 125] width 178 height 22
click at [222, 122] on input "3.8" at bounding box center [234, 129] width 158 height 15
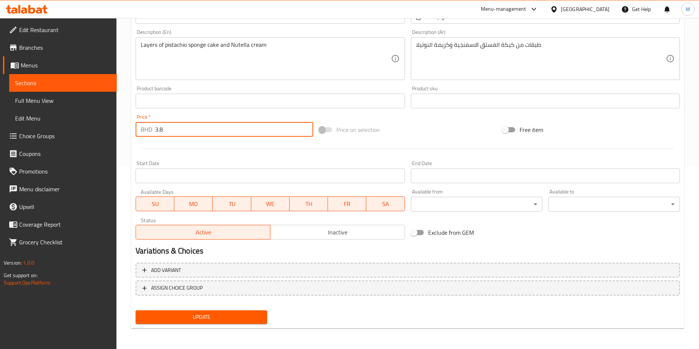
click at [222, 122] on input "3.8" at bounding box center [234, 129] width 158 height 15
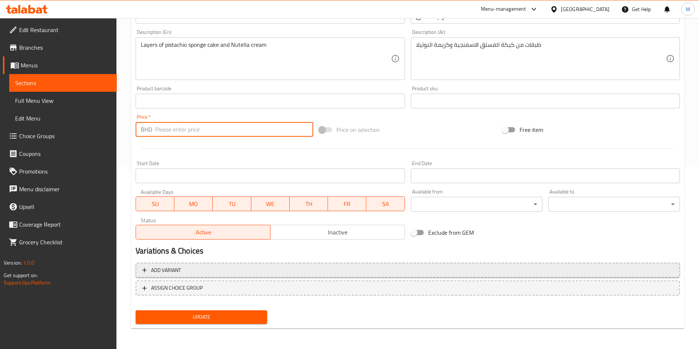
click at [261, 262] on div "Change Image Size: 1200 x 800 px / Image formats: jpg, png / 5MB Max. Item name…" at bounding box center [408, 120] width 550 height 413
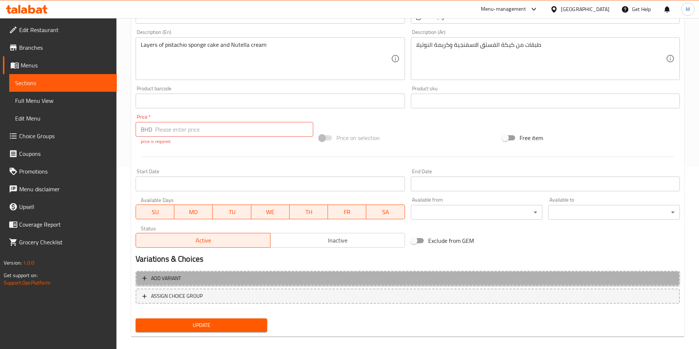
click at [389, 274] on span "Add variant" at bounding box center [407, 278] width 531 height 9
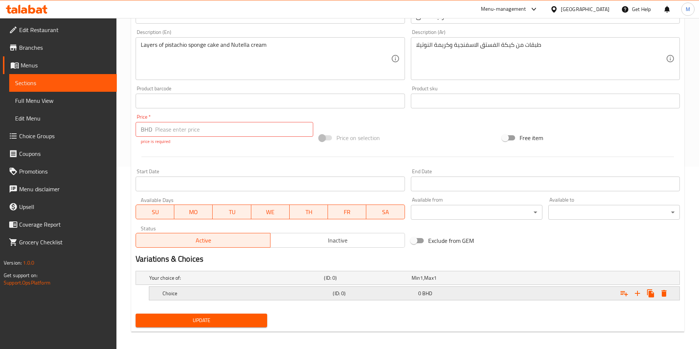
click at [590, 279] on div "Expand" at bounding box center [585, 277] width 175 height 3
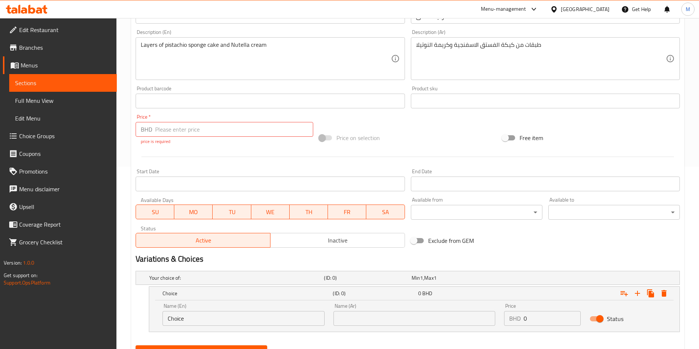
click at [542, 317] on input "0" at bounding box center [552, 318] width 57 height 15
type input "0.5"
click at [542, 317] on input "0.5" at bounding box center [552, 318] width 57 height 15
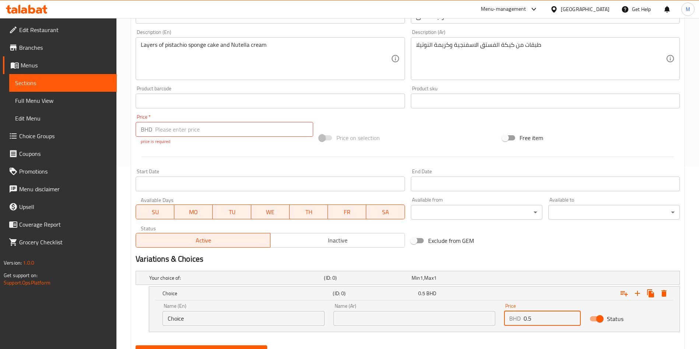
click at [542, 317] on input "0.5" at bounding box center [552, 318] width 57 height 15
type input "9"
type input "8"
click at [637, 297] on icon "Expand" at bounding box center [637, 293] width 9 height 9
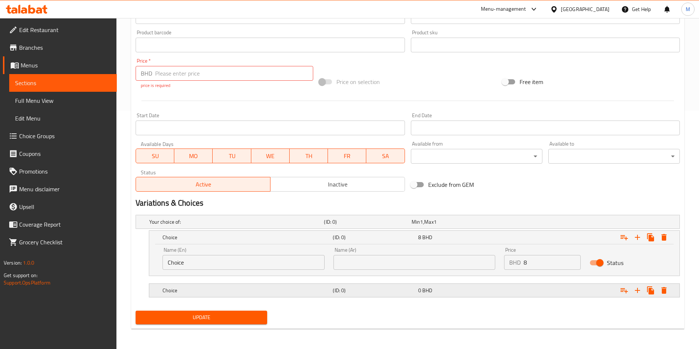
scroll to position [239, 0]
click at [496, 225] on div "0 BHD" at bounding box center [454, 221] width 84 height 7
click at [498, 227] on div "0 BHD" at bounding box center [453, 221] width 87 height 10
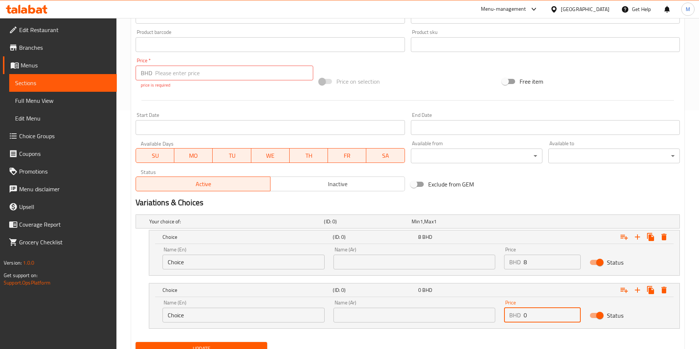
click at [539, 311] on input "0" at bounding box center [552, 315] width 57 height 15
type input "3"
click at [224, 264] on input "Choice" at bounding box center [244, 262] width 162 height 15
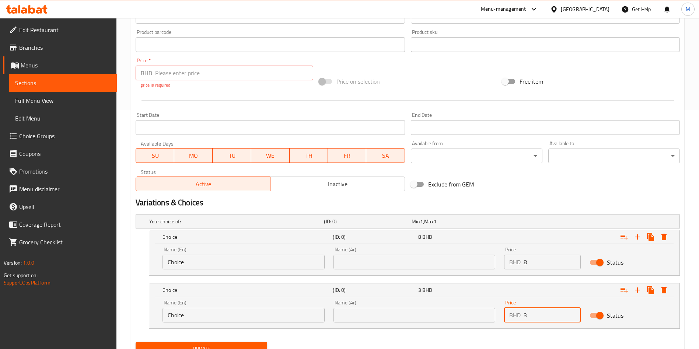
click at [224, 264] on input "Choice" at bounding box center [244, 262] width 162 height 15
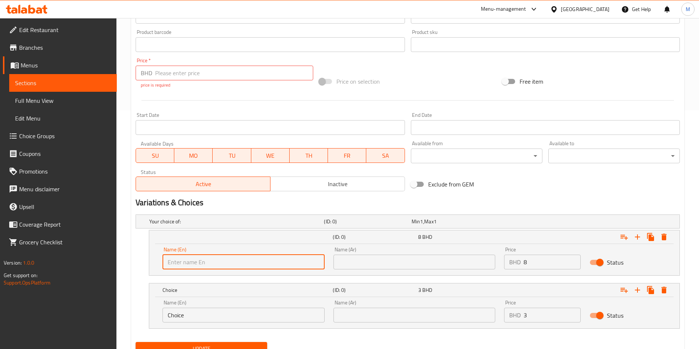
click at [219, 317] on input "Choice" at bounding box center [244, 315] width 162 height 15
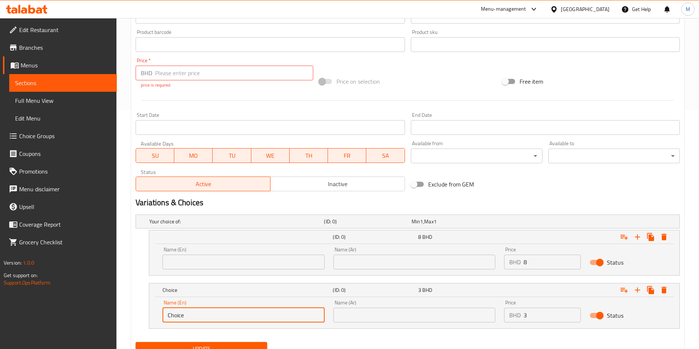
click at [219, 317] on input "Choice" at bounding box center [244, 315] width 162 height 15
click at [221, 312] on input "text" at bounding box center [244, 315] width 162 height 15
click at [523, 320] on div "BHD 3 Price" at bounding box center [542, 315] width 77 height 15
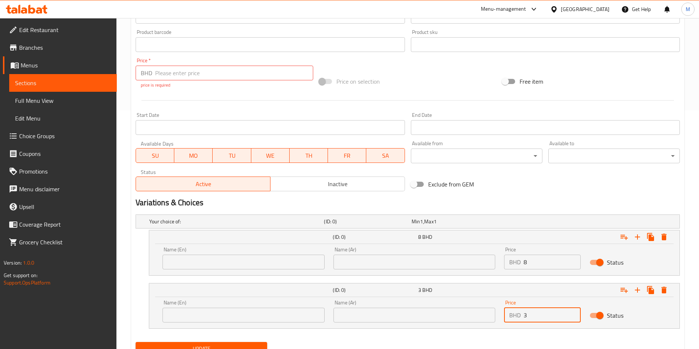
click at [259, 317] on input "text" at bounding box center [244, 315] width 162 height 15
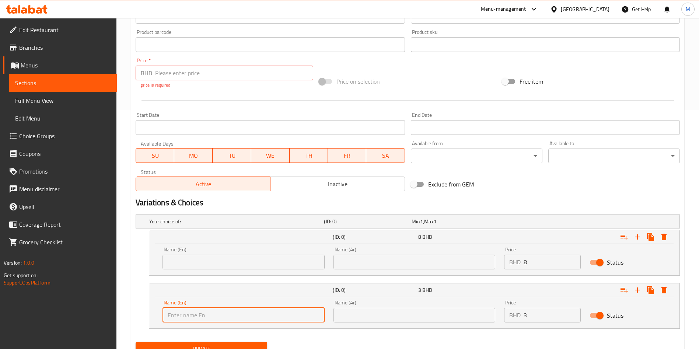
click at [185, 255] on input "text" at bounding box center [244, 262] width 162 height 15
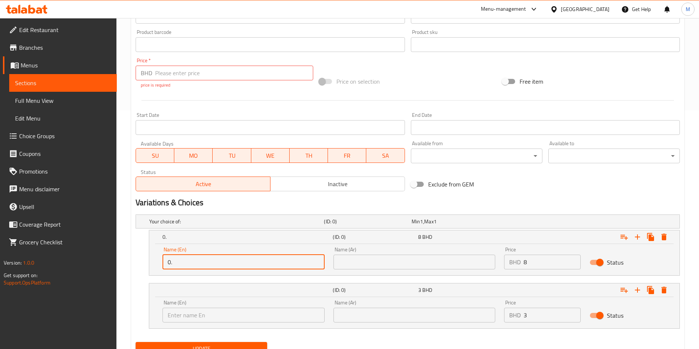
type input "0.5KG"
click at [360, 264] on input "text" at bounding box center [415, 262] width 162 height 15
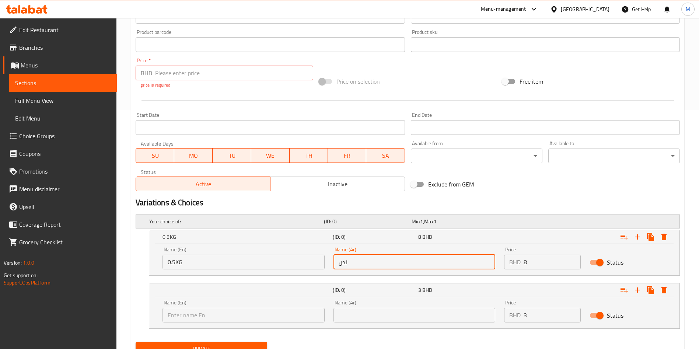
type input "نص كيلو"
click at [269, 314] on input "text" at bounding box center [244, 315] width 162 height 15
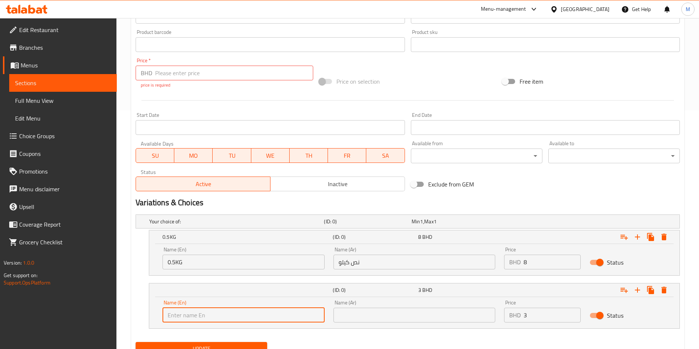
scroll to position [0, 0]
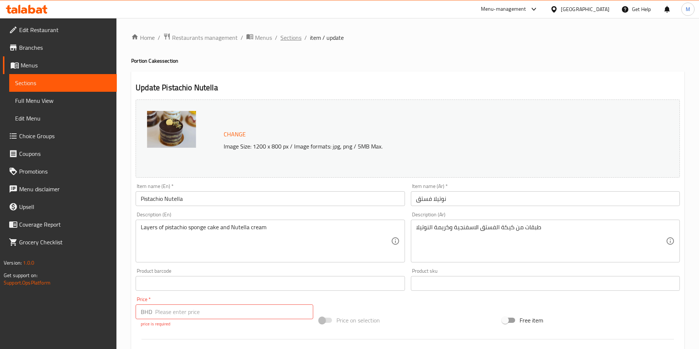
click at [296, 40] on span "Sections" at bounding box center [290, 37] width 21 height 9
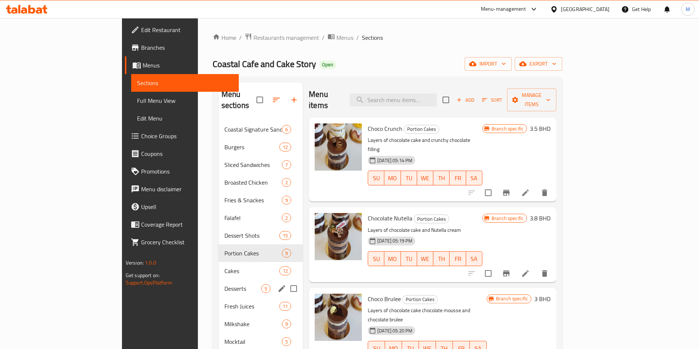
drag, startPoint x: 172, startPoint y: 262, endPoint x: 176, endPoint y: 261, distance: 4.1
click at [224, 266] on span "Cakes" at bounding box center [251, 270] width 55 height 9
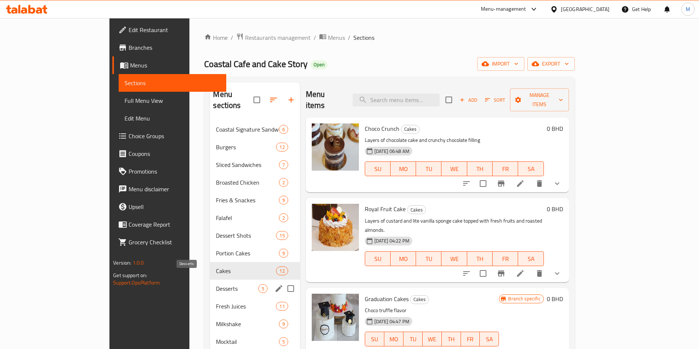
drag, startPoint x: 183, startPoint y: 275, endPoint x: 185, endPoint y: 271, distance: 4.6
click at [216, 284] on span "Desserts" at bounding box center [237, 288] width 42 height 9
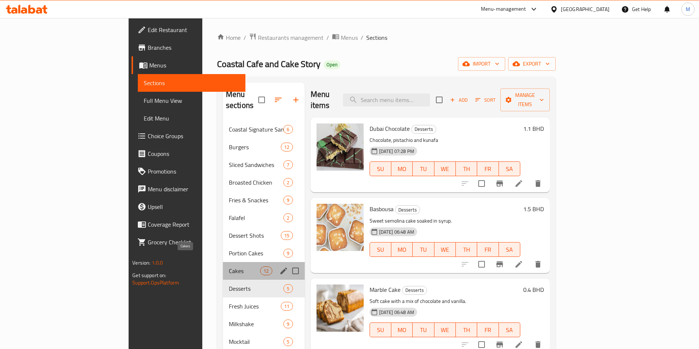
click at [229, 266] on span "Cakes" at bounding box center [244, 270] width 31 height 9
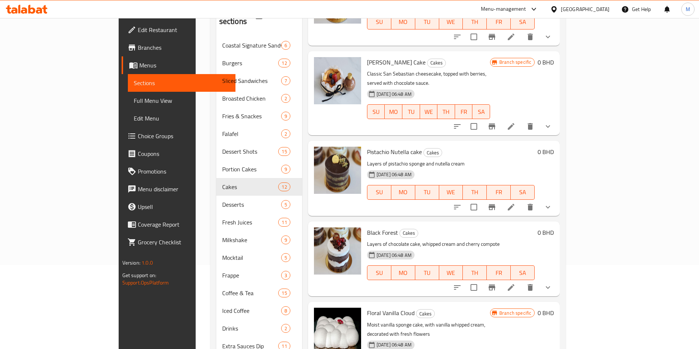
scroll to position [103, 0]
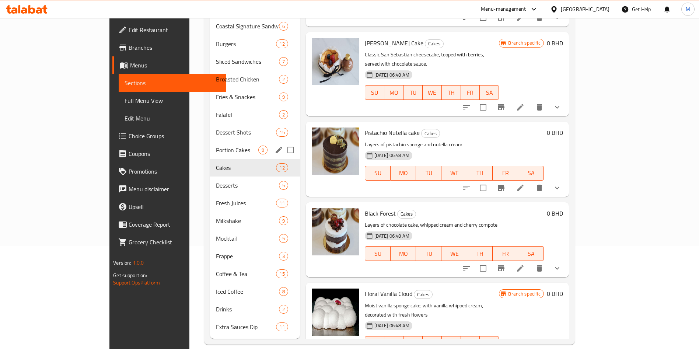
click at [216, 146] on span "Portion Cakes" at bounding box center [237, 150] width 42 height 9
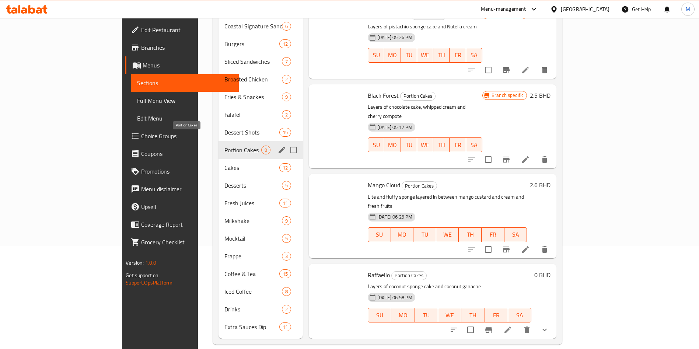
scroll to position [394, 0]
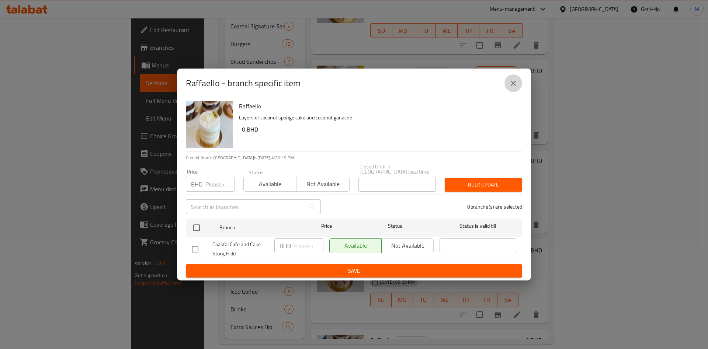
click at [515, 86] on icon "close" at bounding box center [513, 83] width 9 height 9
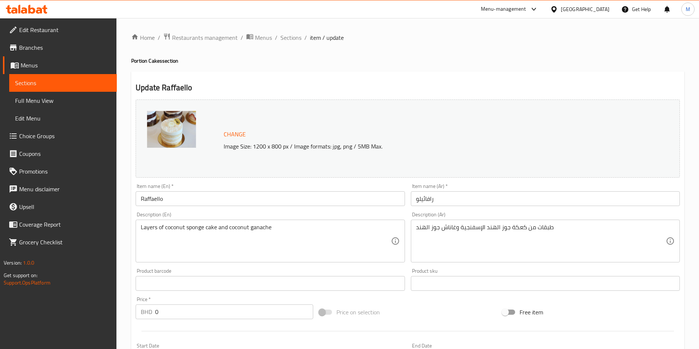
click at [303, 42] on div "Home / Restaurants management / Menus / Sections / item / update Portion Cakes …" at bounding box center [407, 272] width 553 height 479
click at [299, 42] on span "Sections" at bounding box center [290, 37] width 21 height 9
